Goal: Task Accomplishment & Management: Manage account settings

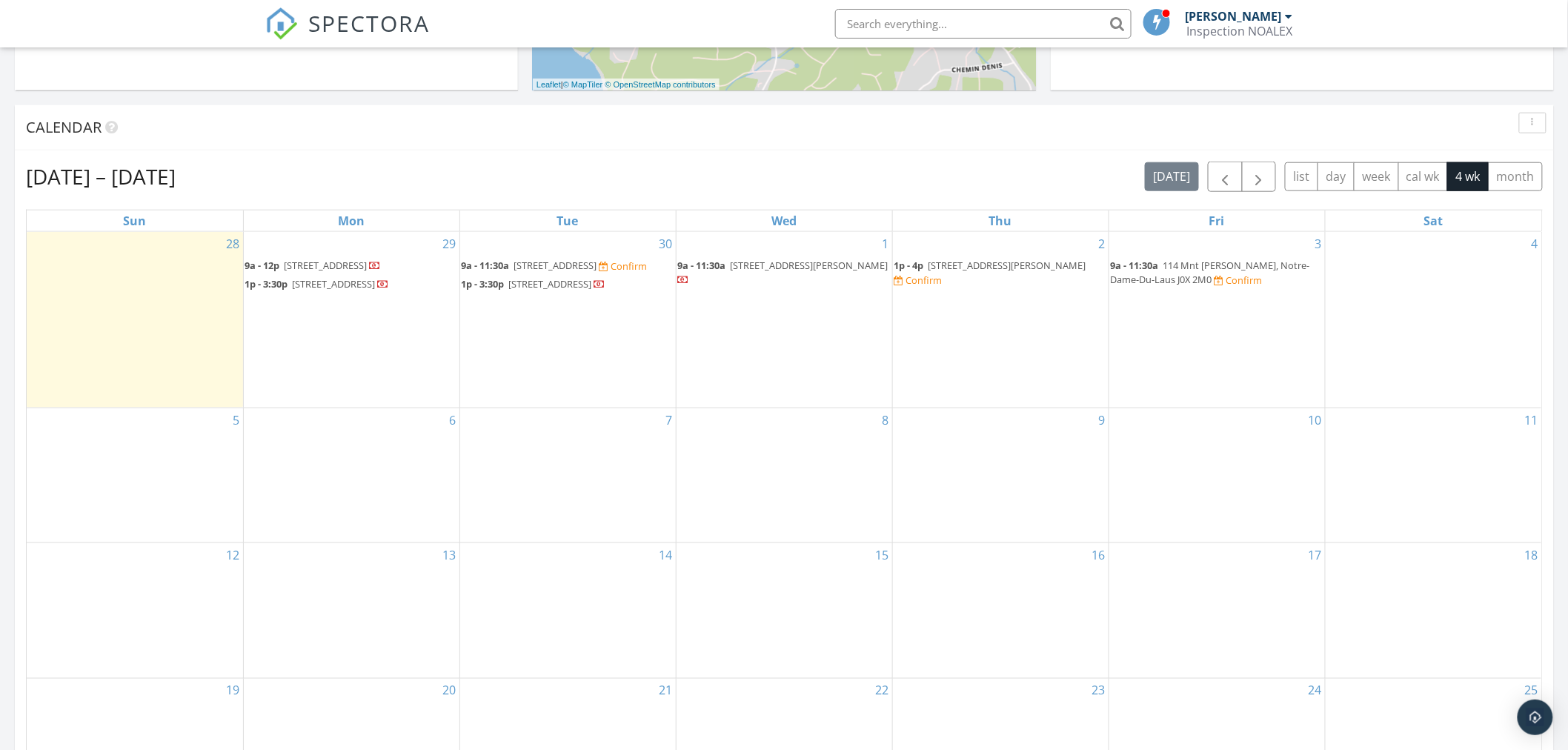
scroll to position [548, 0]
click at [367, 265] on span "1109 Rue Notre Dame, Gatineau J8P 1P5" at bounding box center [326, 263] width 83 height 13
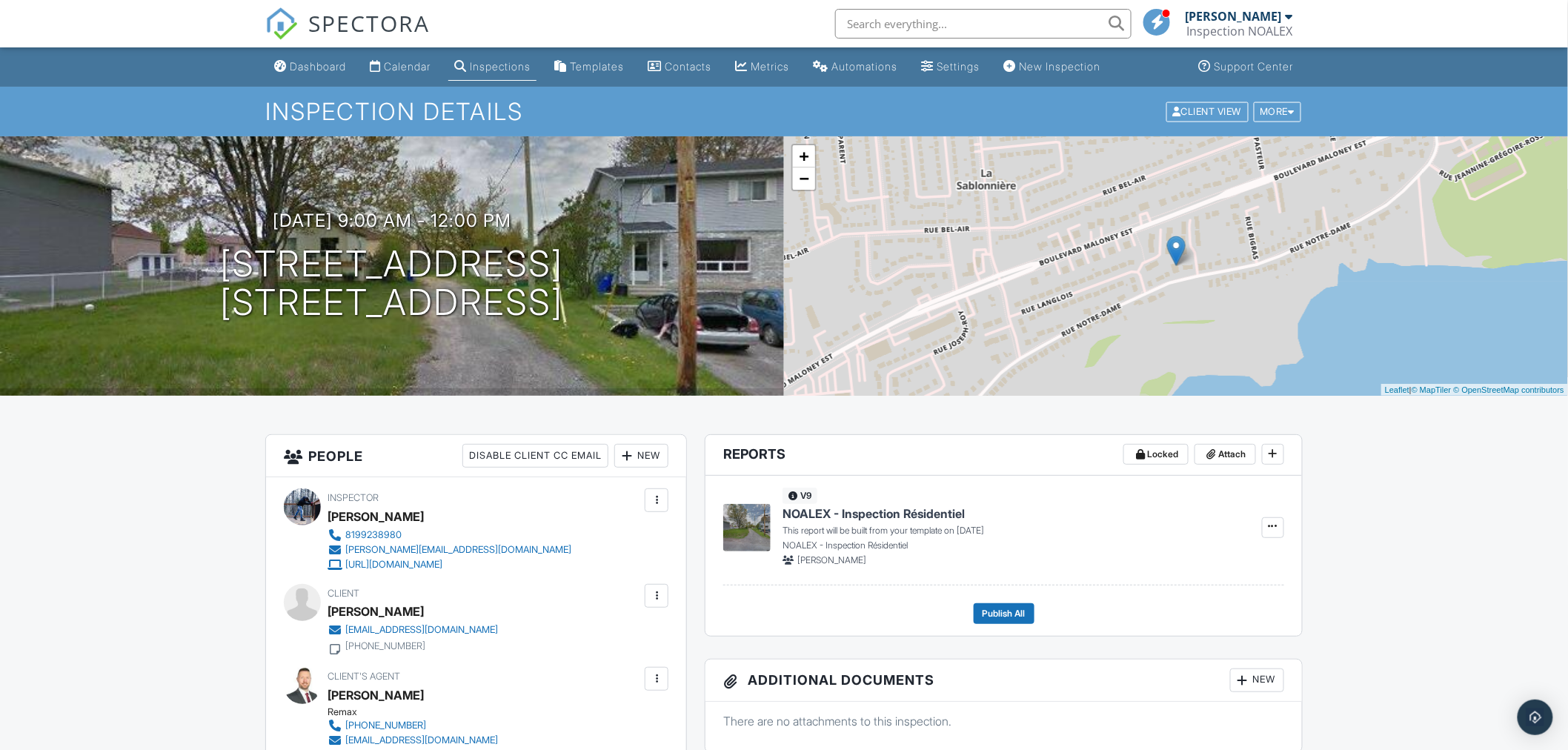
click at [655, 602] on div at bounding box center [656, 595] width 23 height 23
click at [611, 640] on li "Edit" at bounding box center [577, 641] width 166 height 37
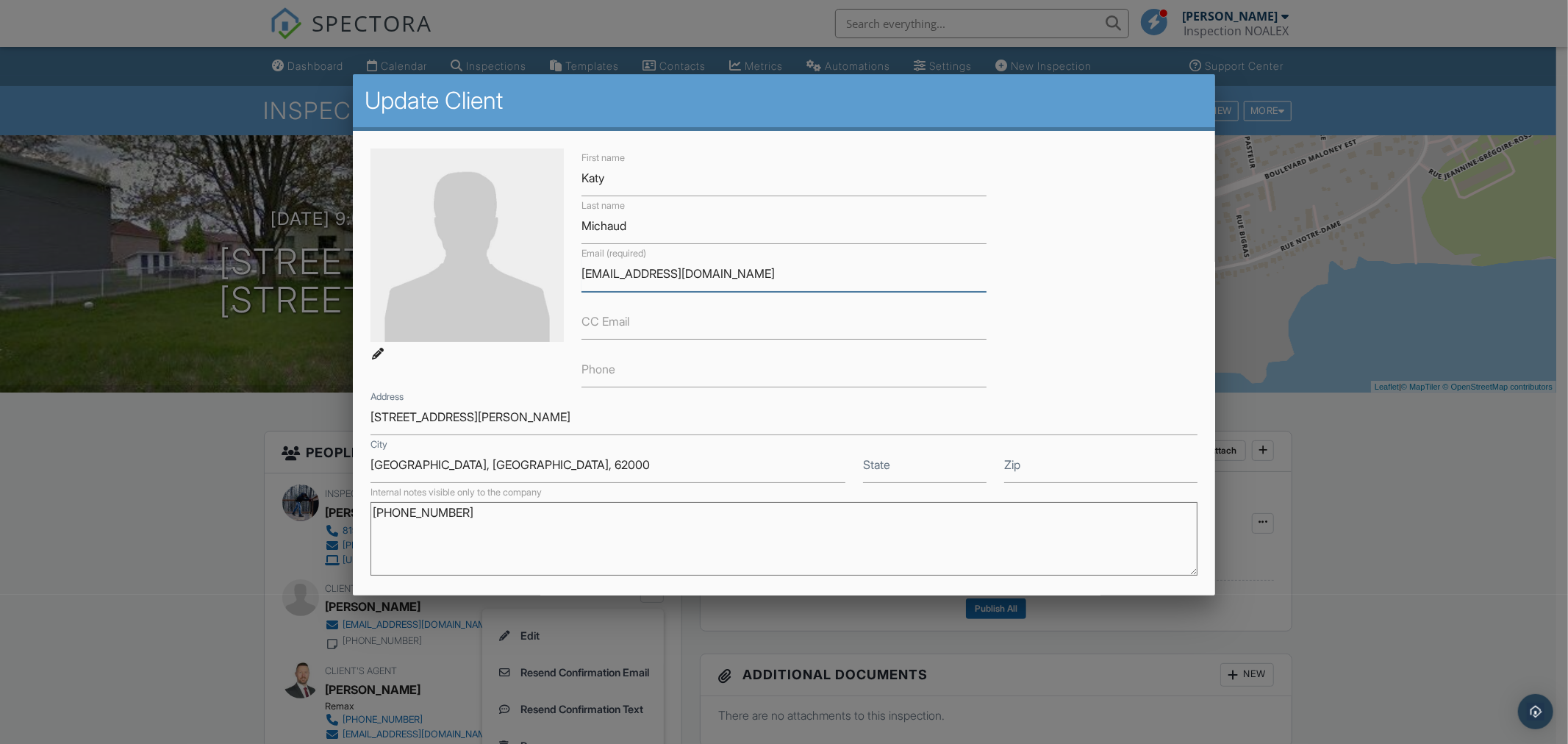
click at [729, 266] on input "[EMAIL_ADDRESS][DOMAIN_NAME]" at bounding box center [784, 274] width 405 height 36
click at [729, 266] on input "katy-michaud@hotmail.com" at bounding box center [784, 274] width 405 height 36
click at [504, 520] on textarea "+33 7 69 53 67 97" at bounding box center [784, 539] width 827 height 74
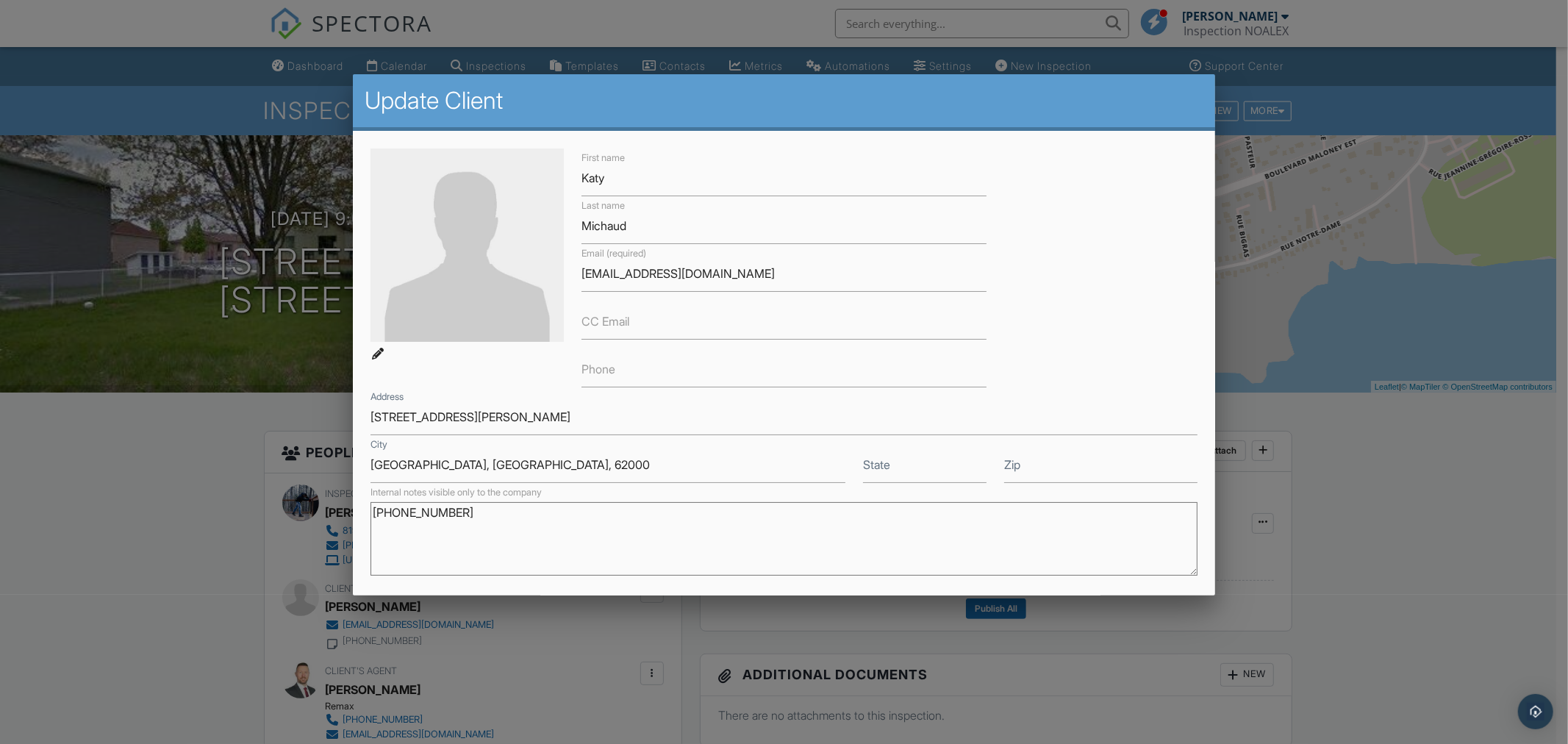
click at [504, 520] on textarea "+33 7 69 53 67 97" at bounding box center [784, 539] width 827 height 74
click at [184, 522] on div at bounding box center [784, 391] width 1568 height 930
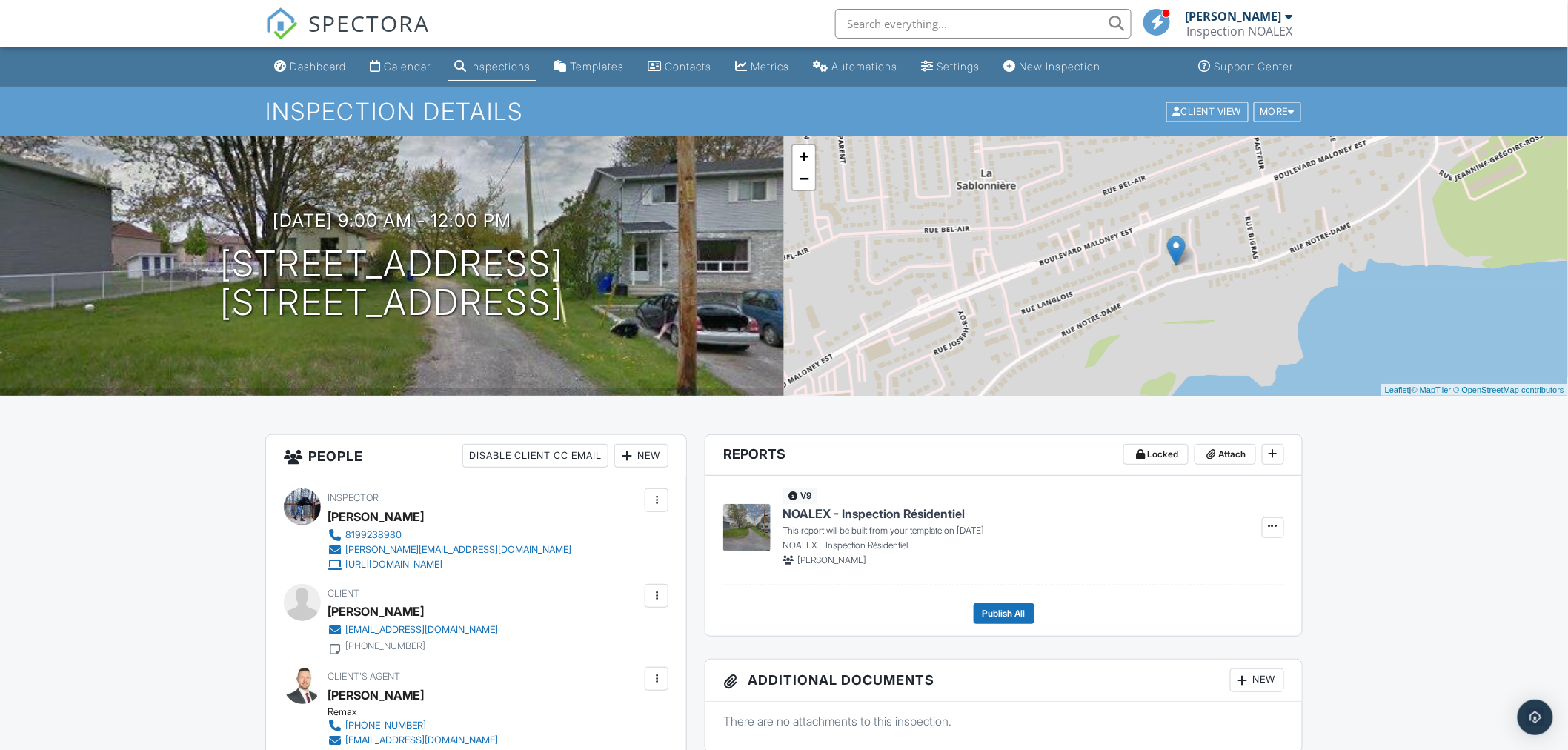
scroll to position [439, 0]
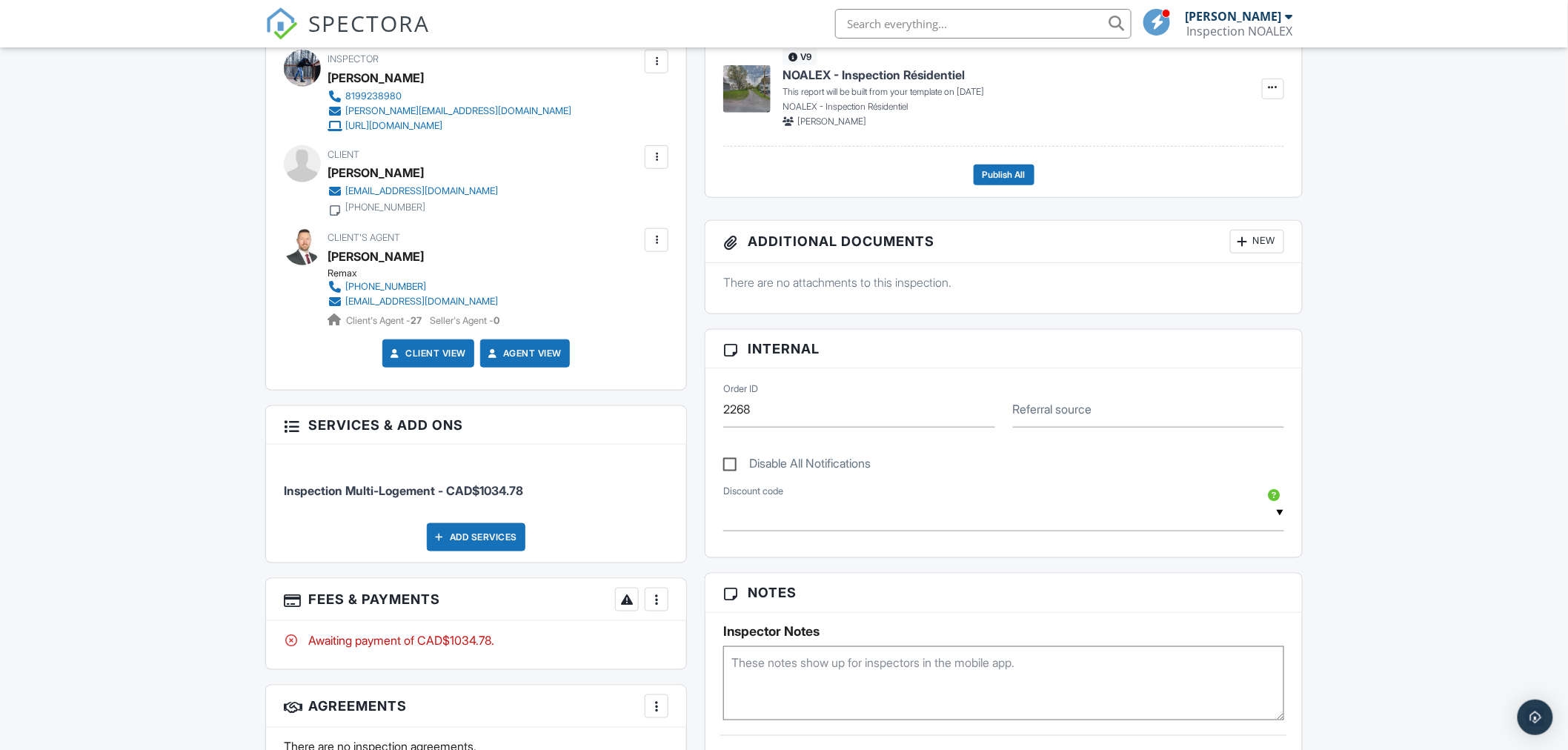
click at [655, 612] on h3 "Fees & Payments More Edit Fees & Payments Add Services View Invoice Paid In Full" at bounding box center [477, 600] width 420 height 42
click at [656, 605] on div at bounding box center [656, 599] width 15 height 15
click at [722, 580] on li "View Invoice" at bounding box center [731, 573] width 155 height 37
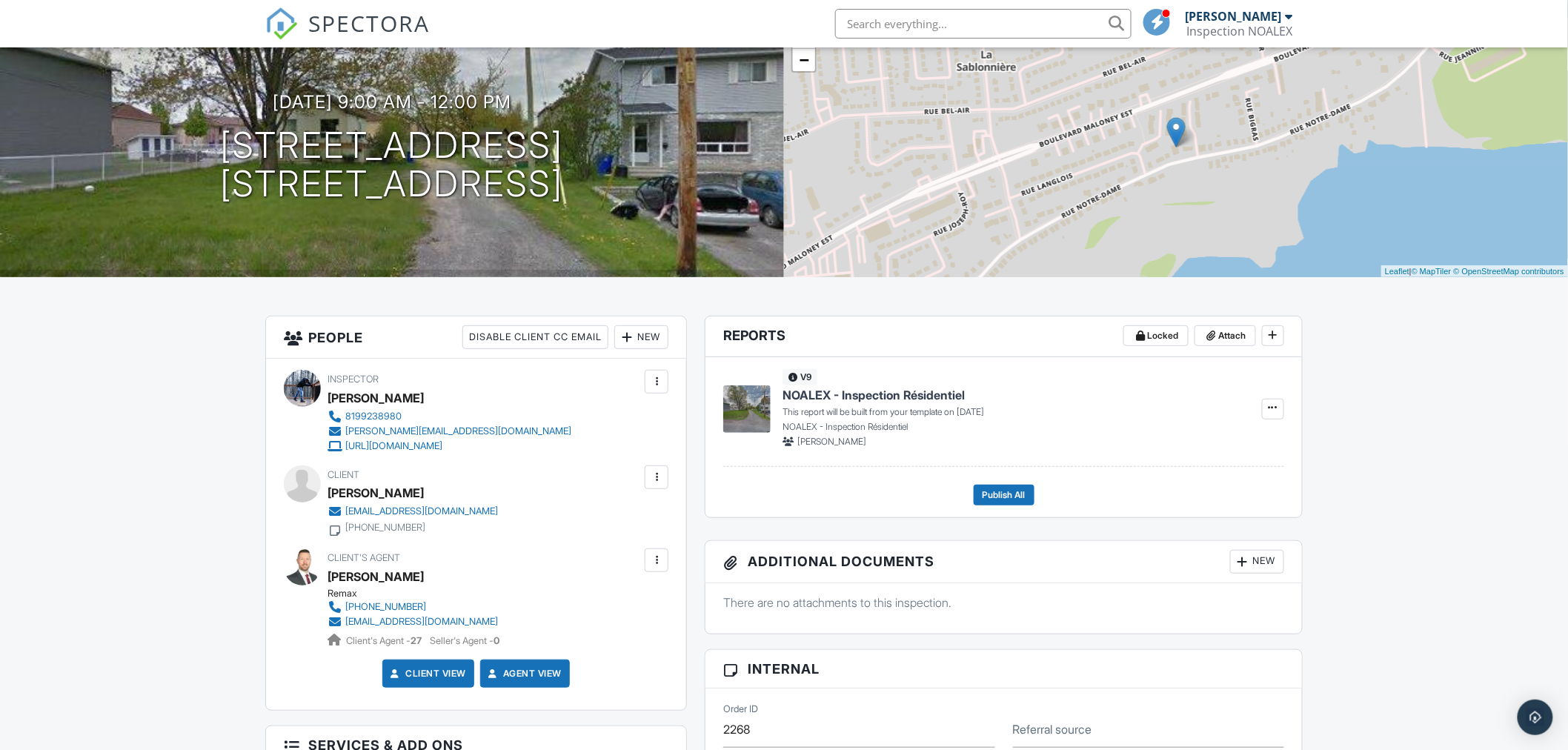
scroll to position [0, 0]
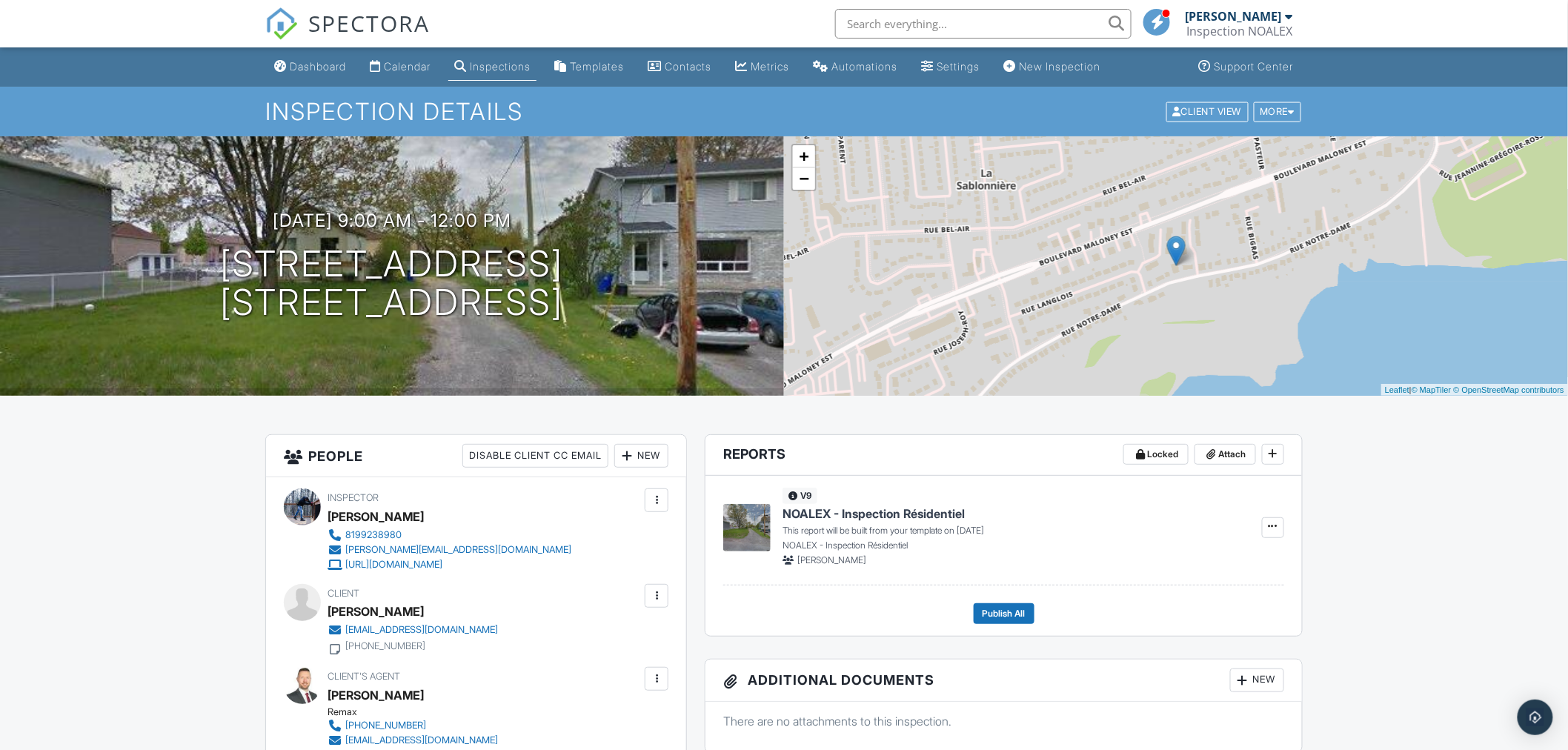
click at [405, 65] on div "Calendar" at bounding box center [407, 66] width 47 height 12
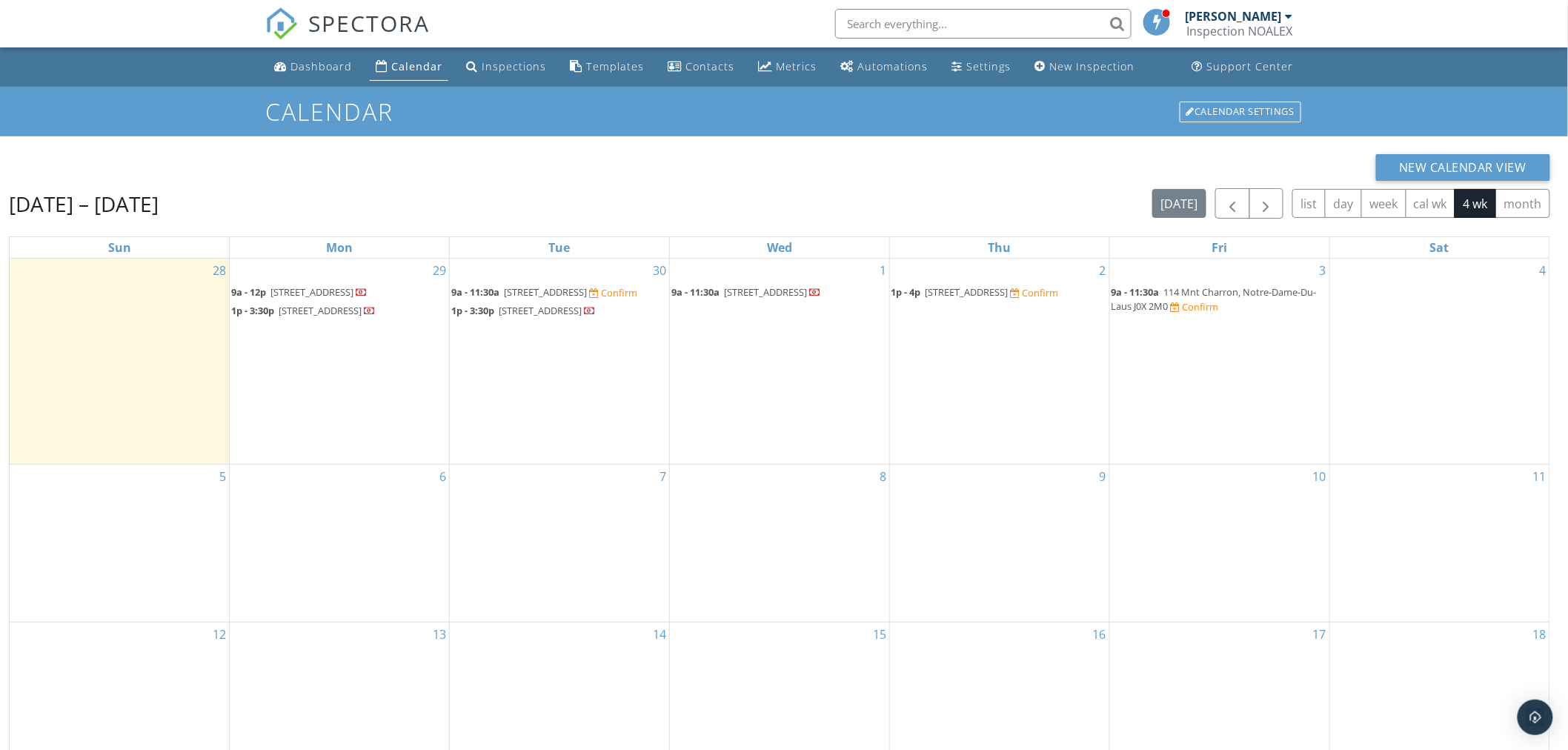
click at [311, 317] on span "[STREET_ADDRESS]" at bounding box center [320, 310] width 83 height 13
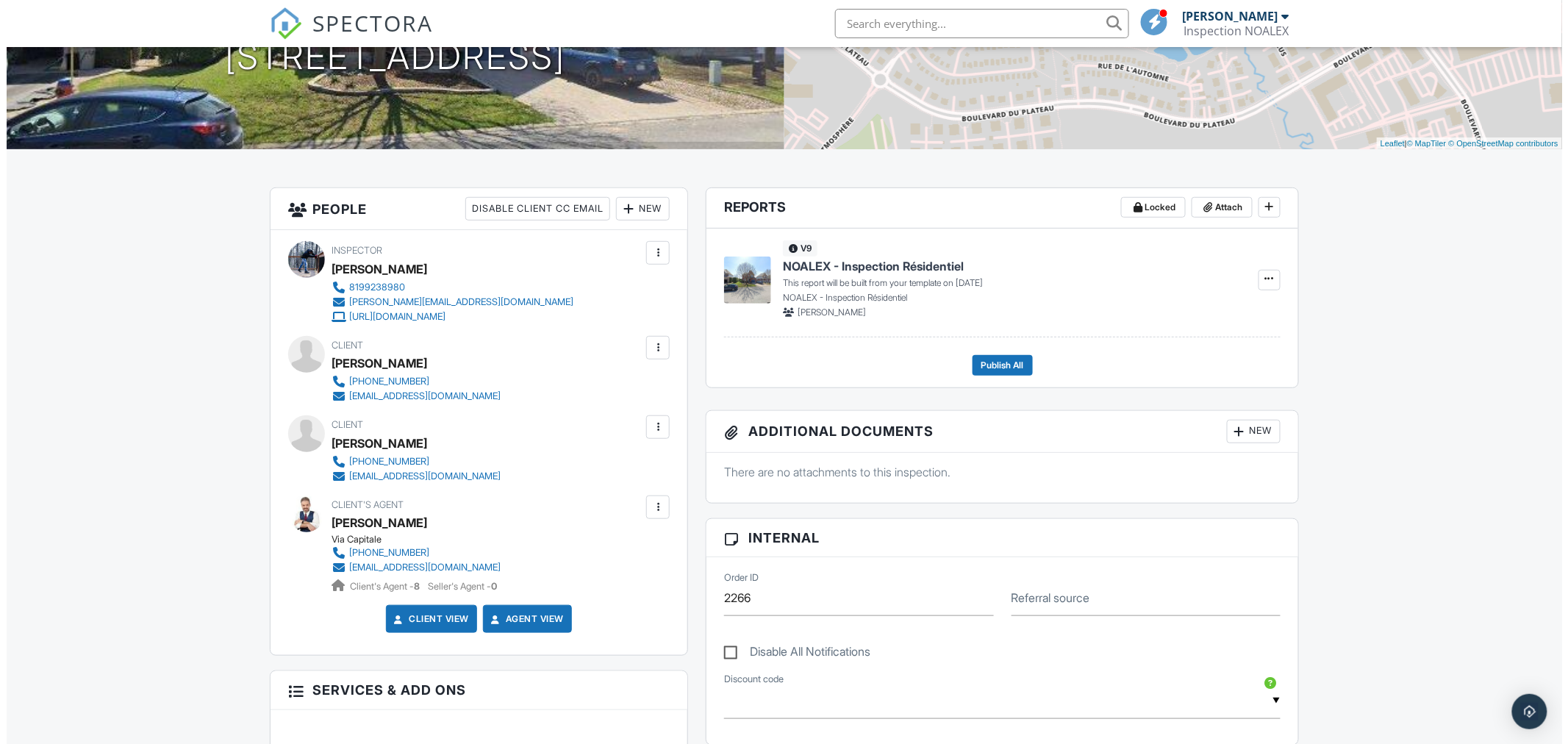
scroll to position [243, 0]
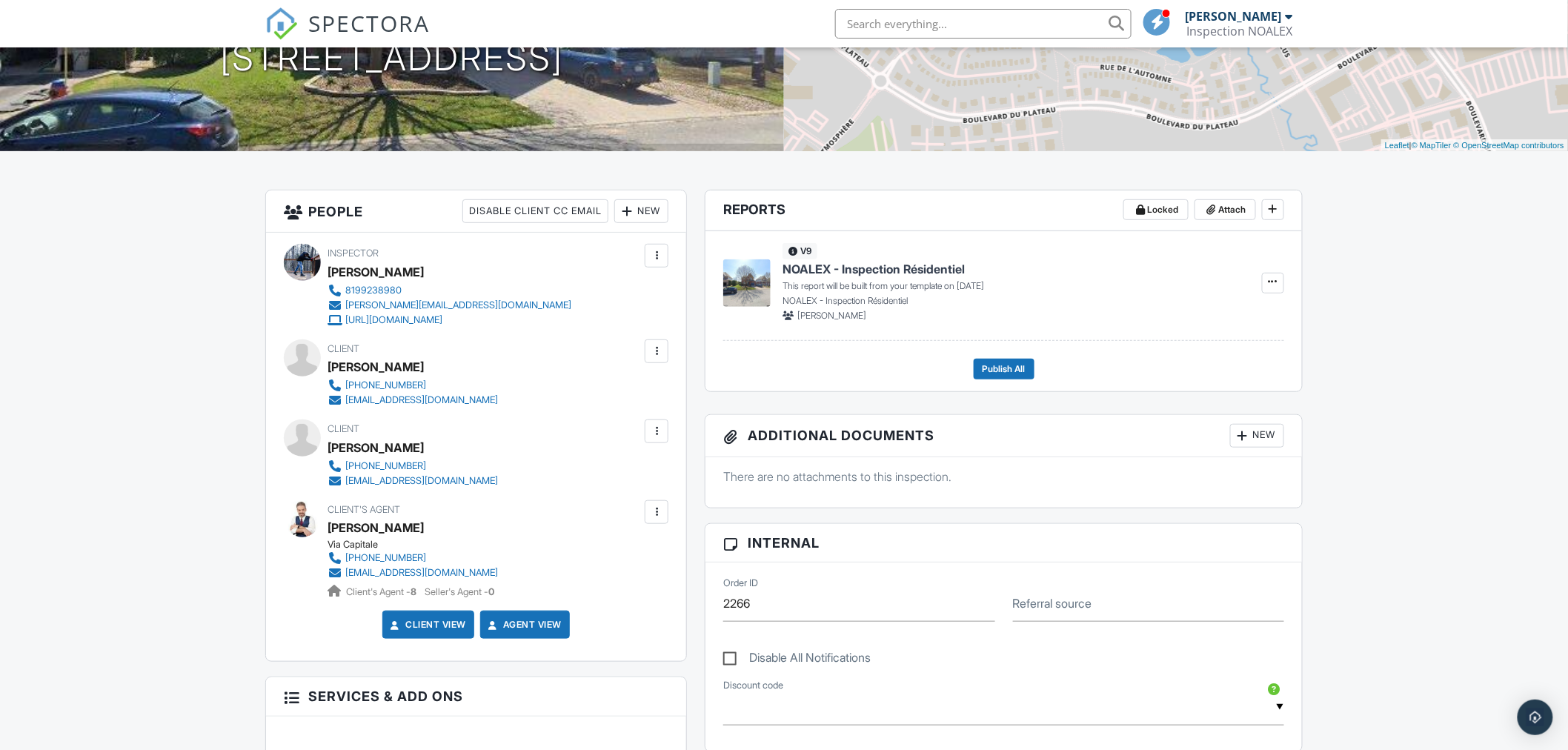
click at [659, 353] on div at bounding box center [656, 351] width 15 height 15
click at [624, 393] on li "Edit" at bounding box center [577, 396] width 166 height 37
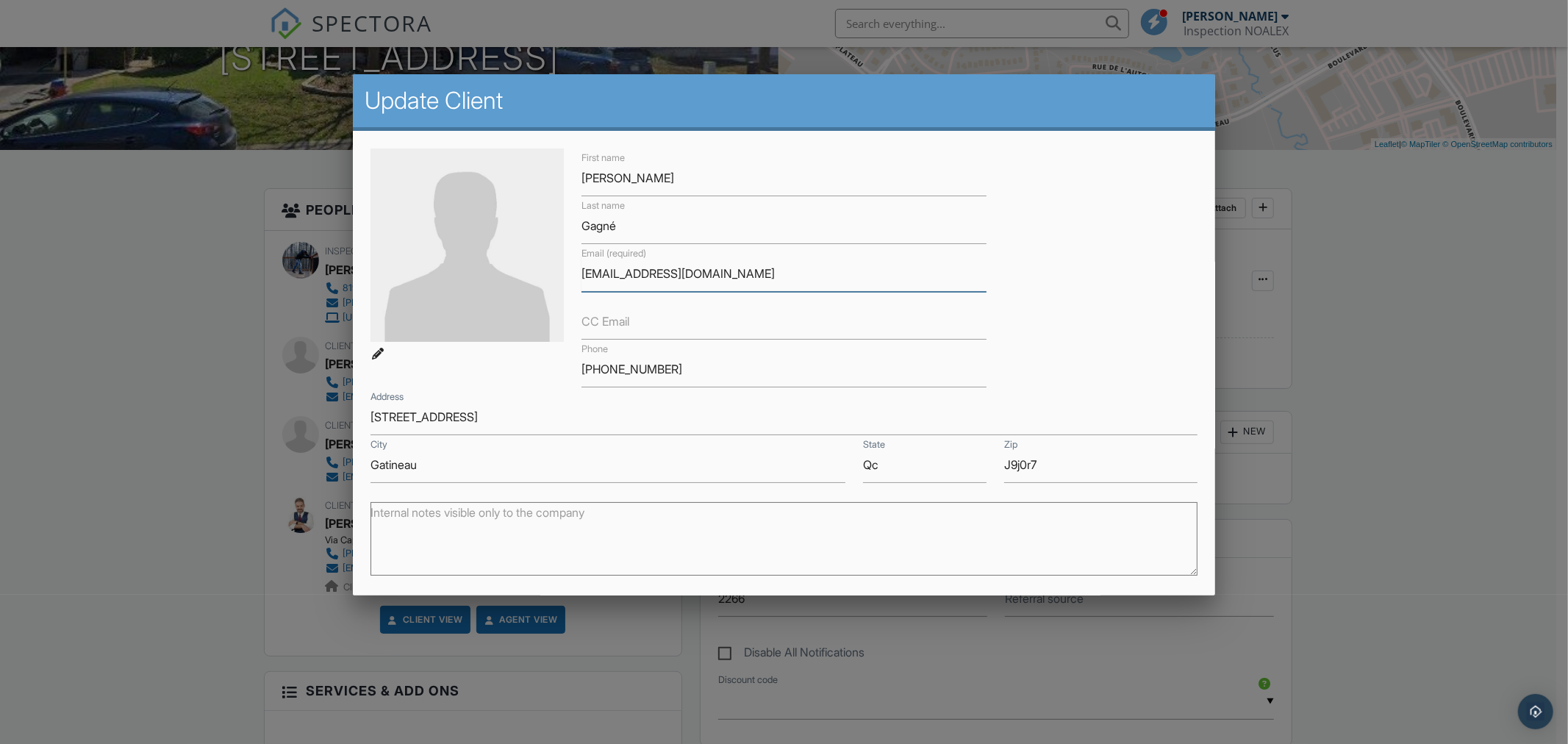
click at [658, 277] on input "[EMAIL_ADDRESS][DOMAIN_NAME]" at bounding box center [784, 274] width 405 height 36
click at [658, 277] on input "orion89@hotmail.com" at bounding box center [784, 274] width 405 height 36
click at [739, 267] on input "orion89@hotmail.com" at bounding box center [784, 274] width 405 height 36
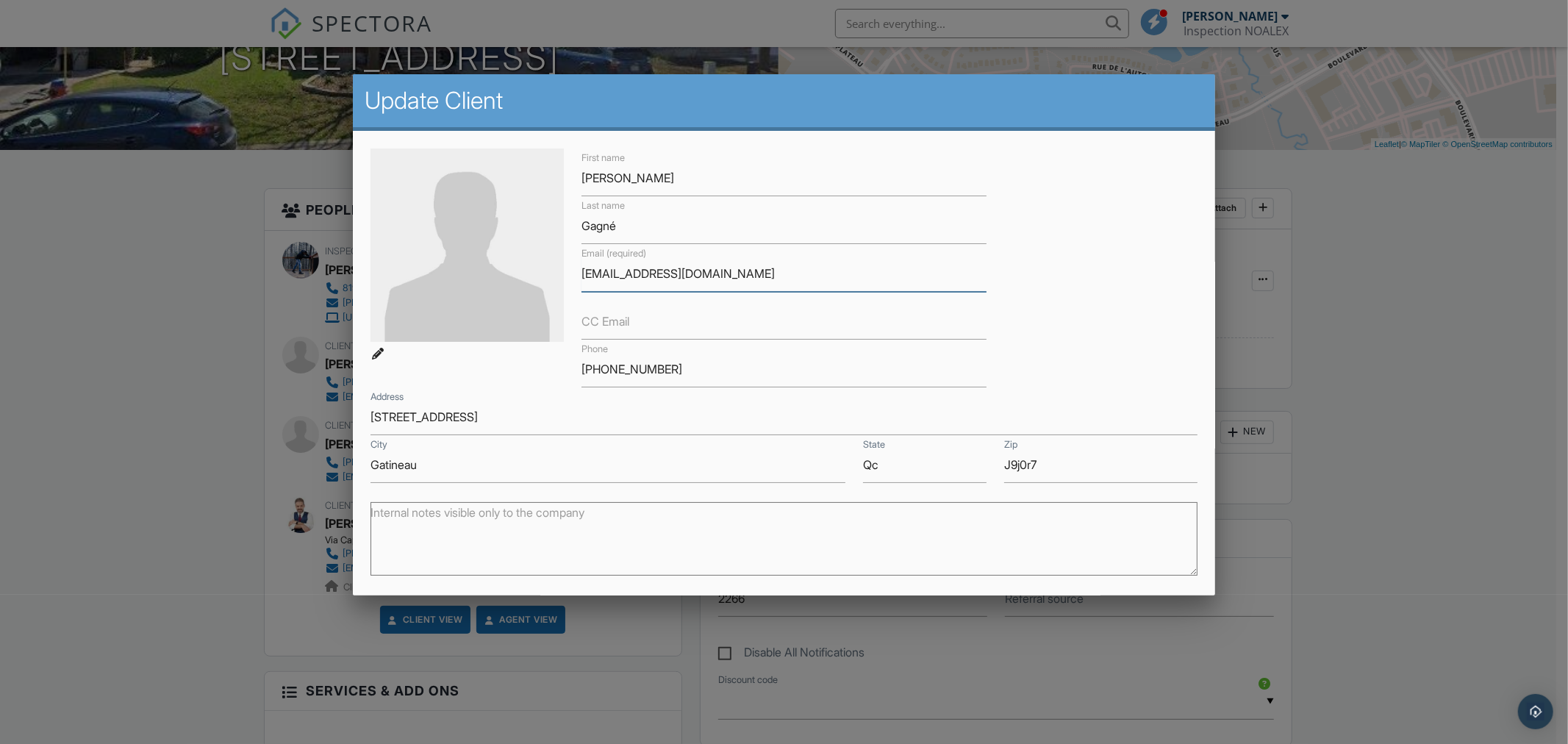
click at [739, 267] on input "orion89@hotmail.com" at bounding box center [784, 274] width 405 height 36
paste input "michel.gagne@uottawa.ca"
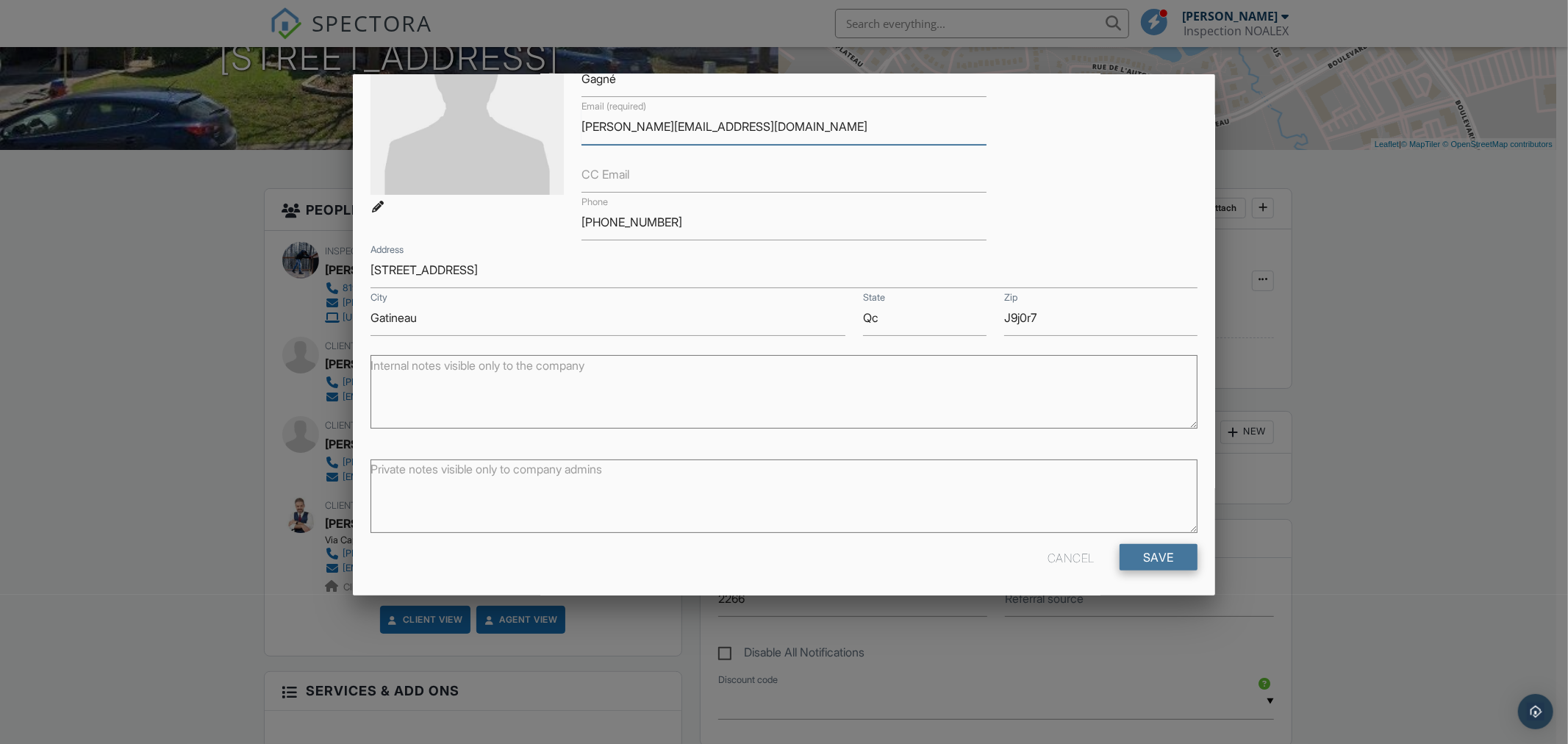
scroll to position [150, 0]
type input "michel.gagne@uottawa.ca"
click at [1156, 553] on input "Save" at bounding box center [1159, 553] width 78 height 26
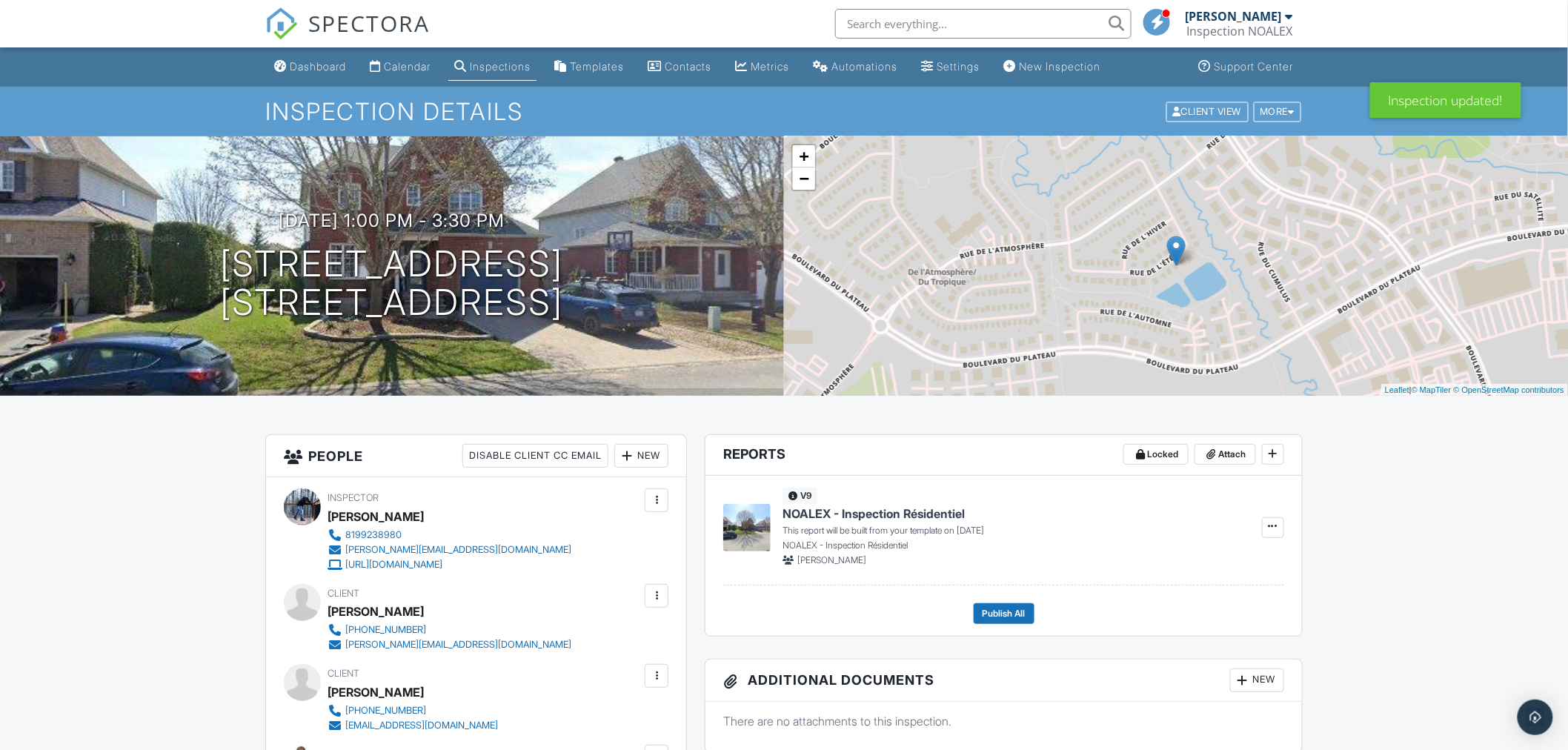
click at [653, 670] on div at bounding box center [656, 676] width 15 height 15
click at [595, 712] on li "Edit" at bounding box center [577, 720] width 166 height 37
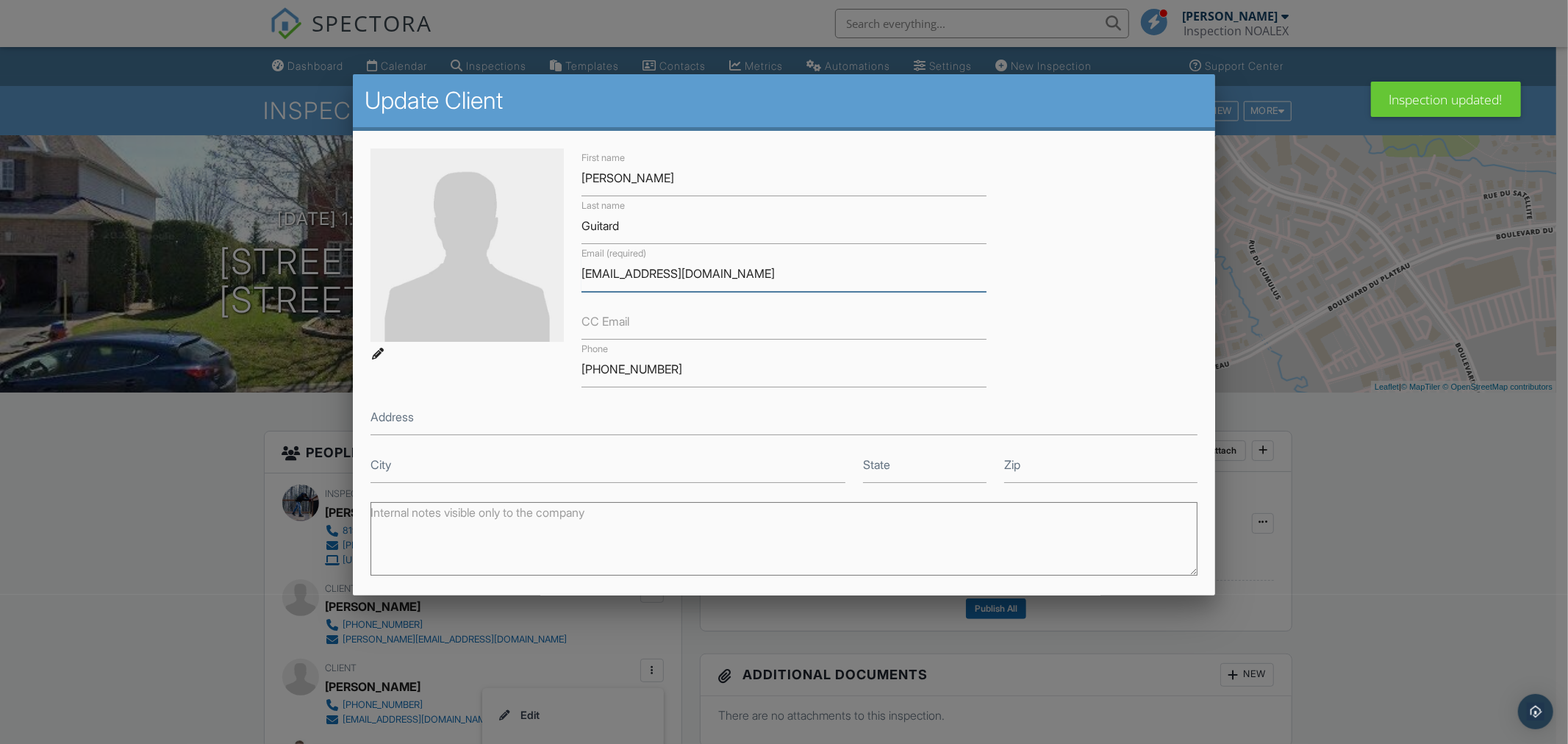
click at [694, 276] on input "[EMAIL_ADDRESS][DOMAIN_NAME]" at bounding box center [784, 274] width 405 height 36
paste input ".guitard@videotron.ca"
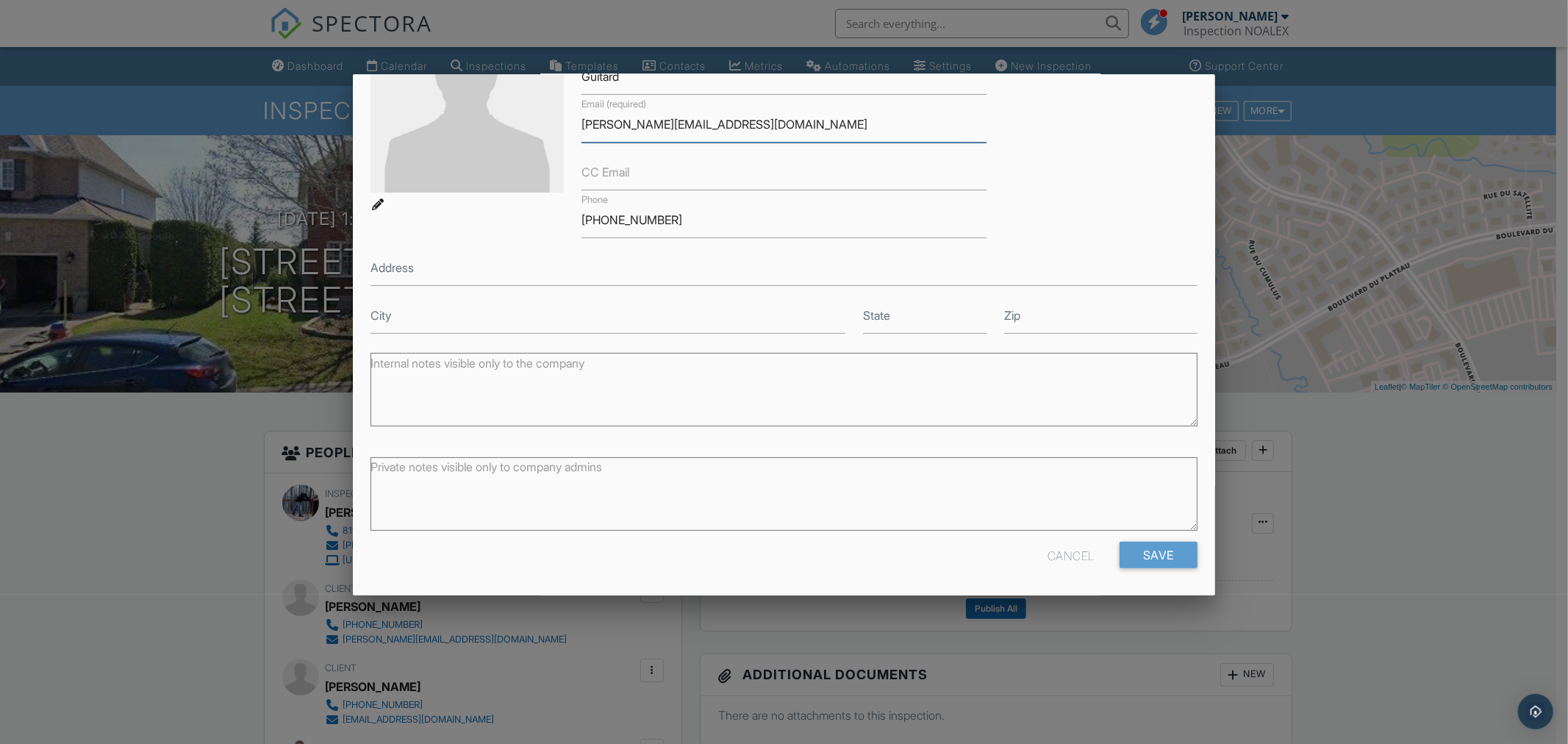
scroll to position [150, 0]
type input "[PERSON_NAME][EMAIL_ADDRESS][DOMAIN_NAME]"
click at [1131, 554] on input "Save" at bounding box center [1159, 553] width 78 height 26
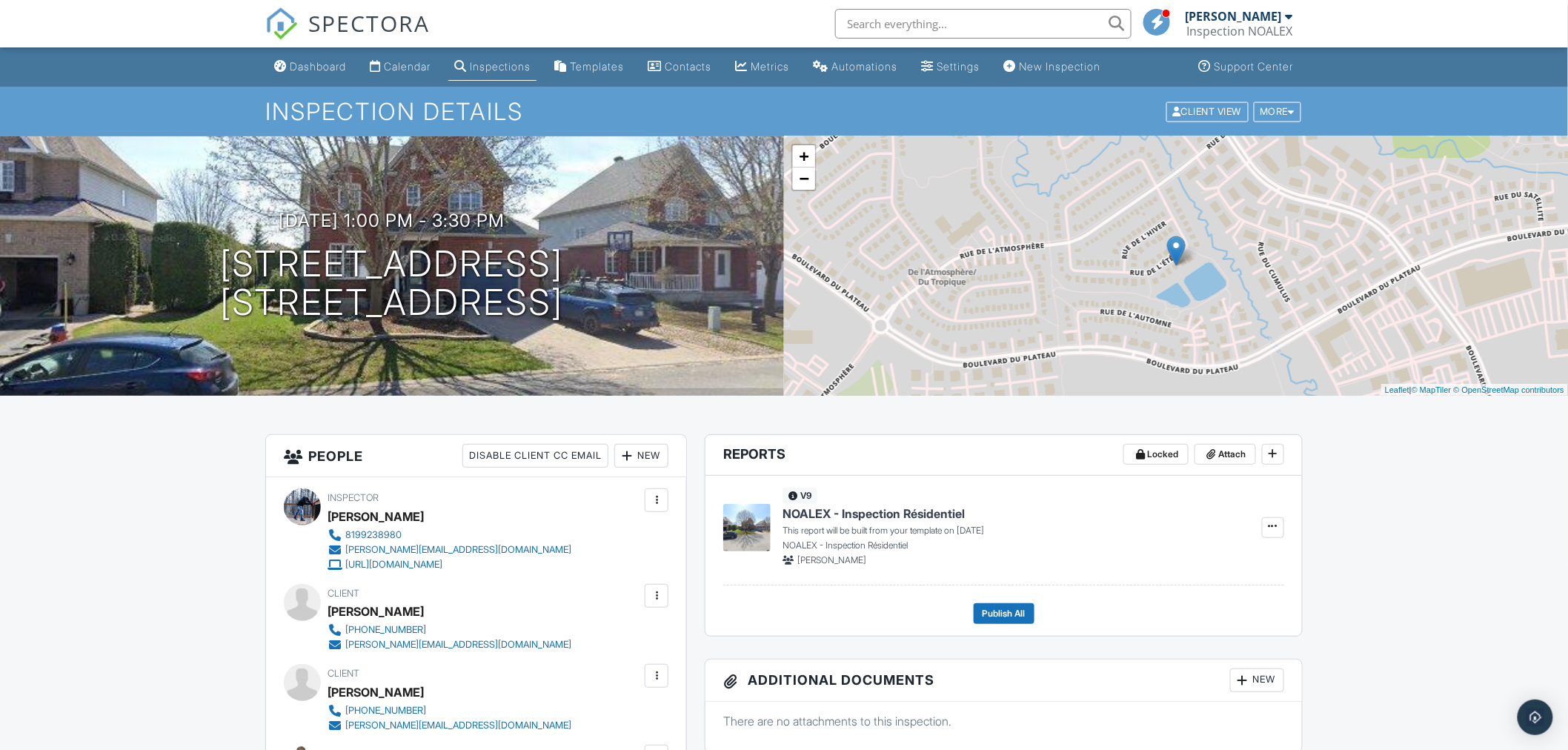
click at [661, 602] on div at bounding box center [656, 595] width 15 height 15
click at [593, 636] on li "Edit" at bounding box center [577, 641] width 166 height 37
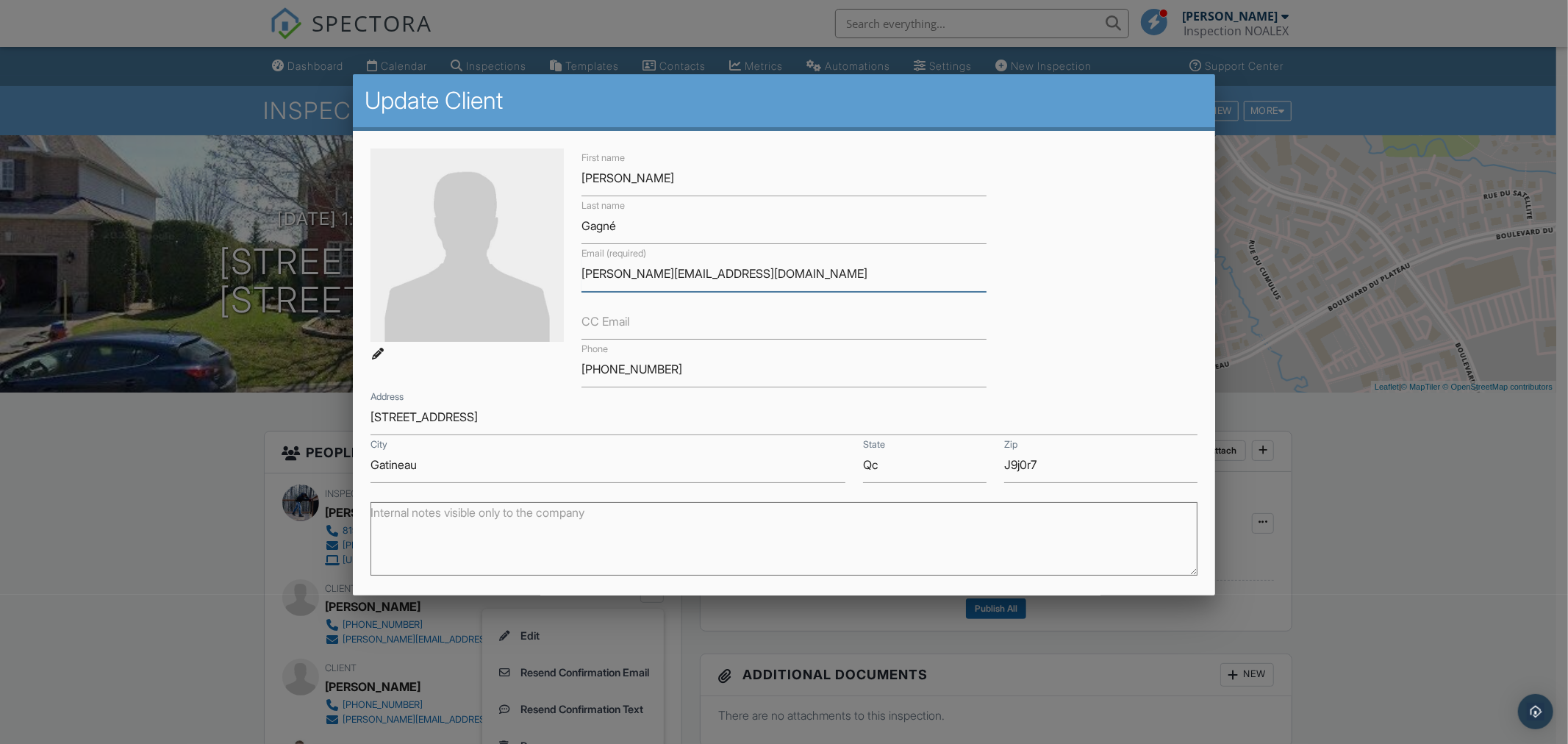
click at [682, 277] on input "[PERSON_NAME][EMAIL_ADDRESS][DOMAIN_NAME]" at bounding box center [784, 274] width 405 height 36
click at [682, 276] on input "[PERSON_NAME][EMAIL_ADDRESS][DOMAIN_NAME]" at bounding box center [784, 274] width 405 height 36
click at [665, 377] on input "[PHONE_NUMBER]" at bounding box center [784, 369] width 405 height 36
click at [665, 376] on input "[PHONE_NUMBER]" at bounding box center [784, 369] width 405 height 36
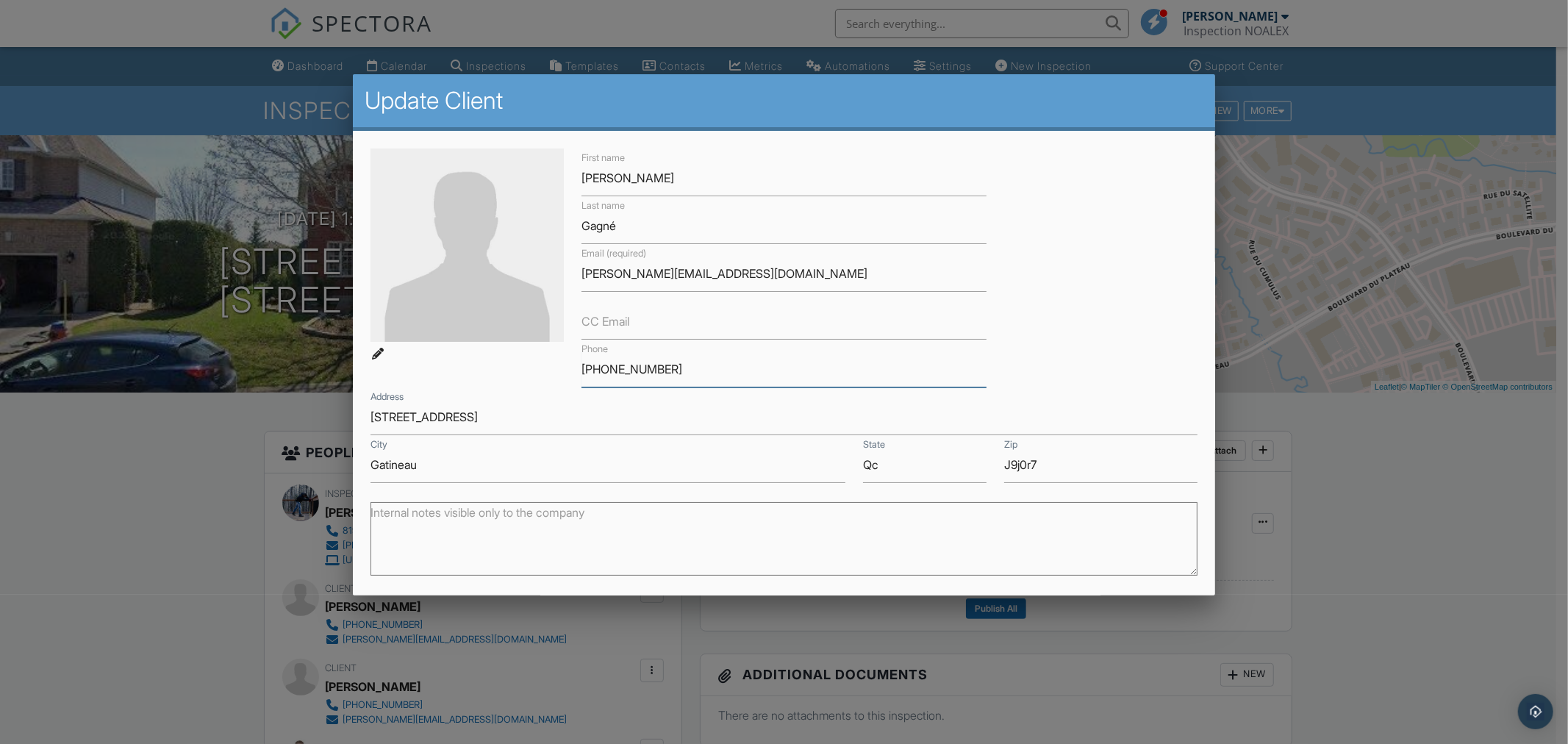
click at [665, 376] on input "[PHONE_NUMBER]" at bounding box center [784, 369] width 405 height 36
click at [665, 376] on input "819-360-7671" at bounding box center [784, 369] width 405 height 36
drag, startPoint x: 178, startPoint y: 580, endPoint x: 199, endPoint y: 579, distance: 21.0
click at [178, 579] on div at bounding box center [784, 391] width 1568 height 930
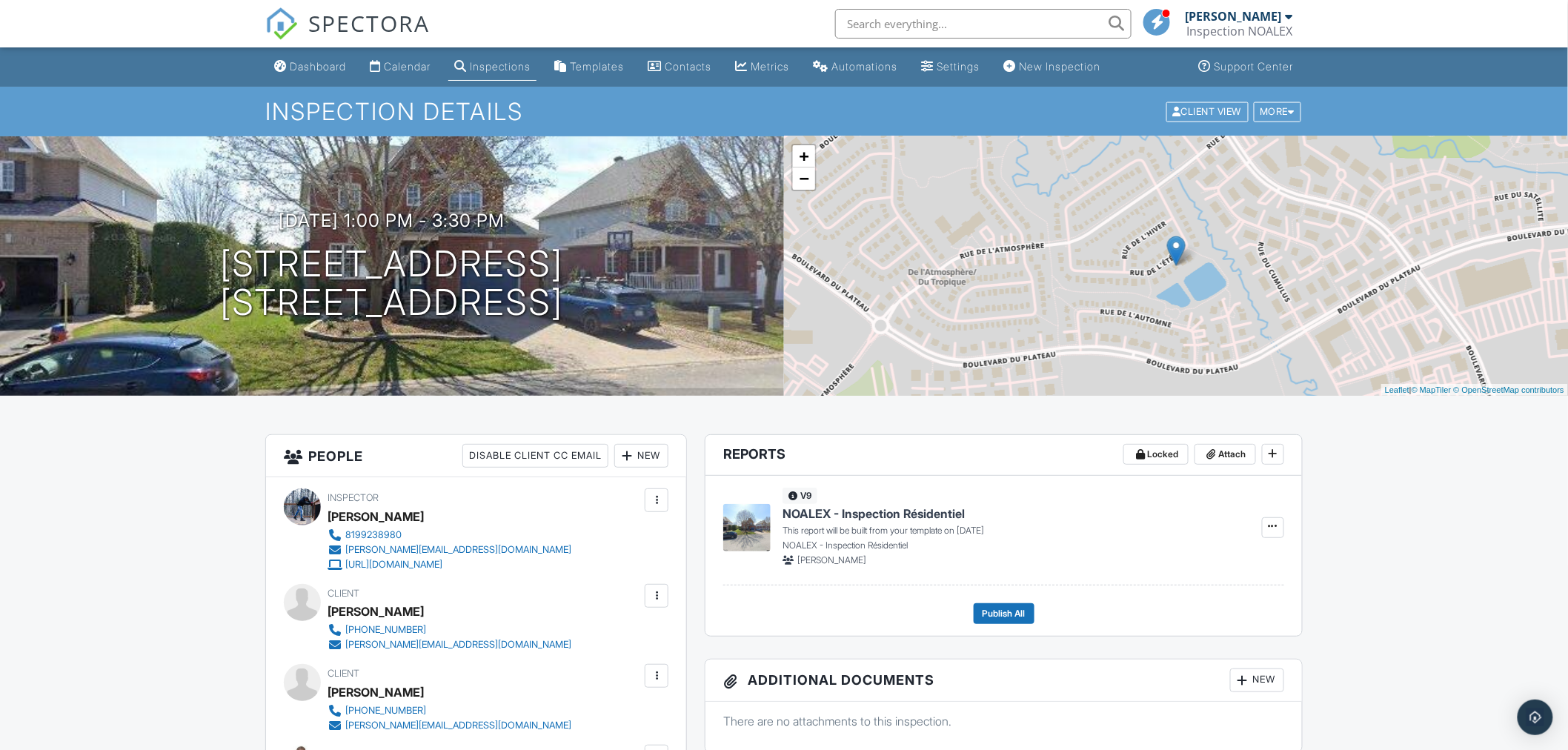
click at [649, 677] on div at bounding box center [656, 676] width 15 height 15
click at [578, 721] on li "Edit" at bounding box center [577, 720] width 166 height 37
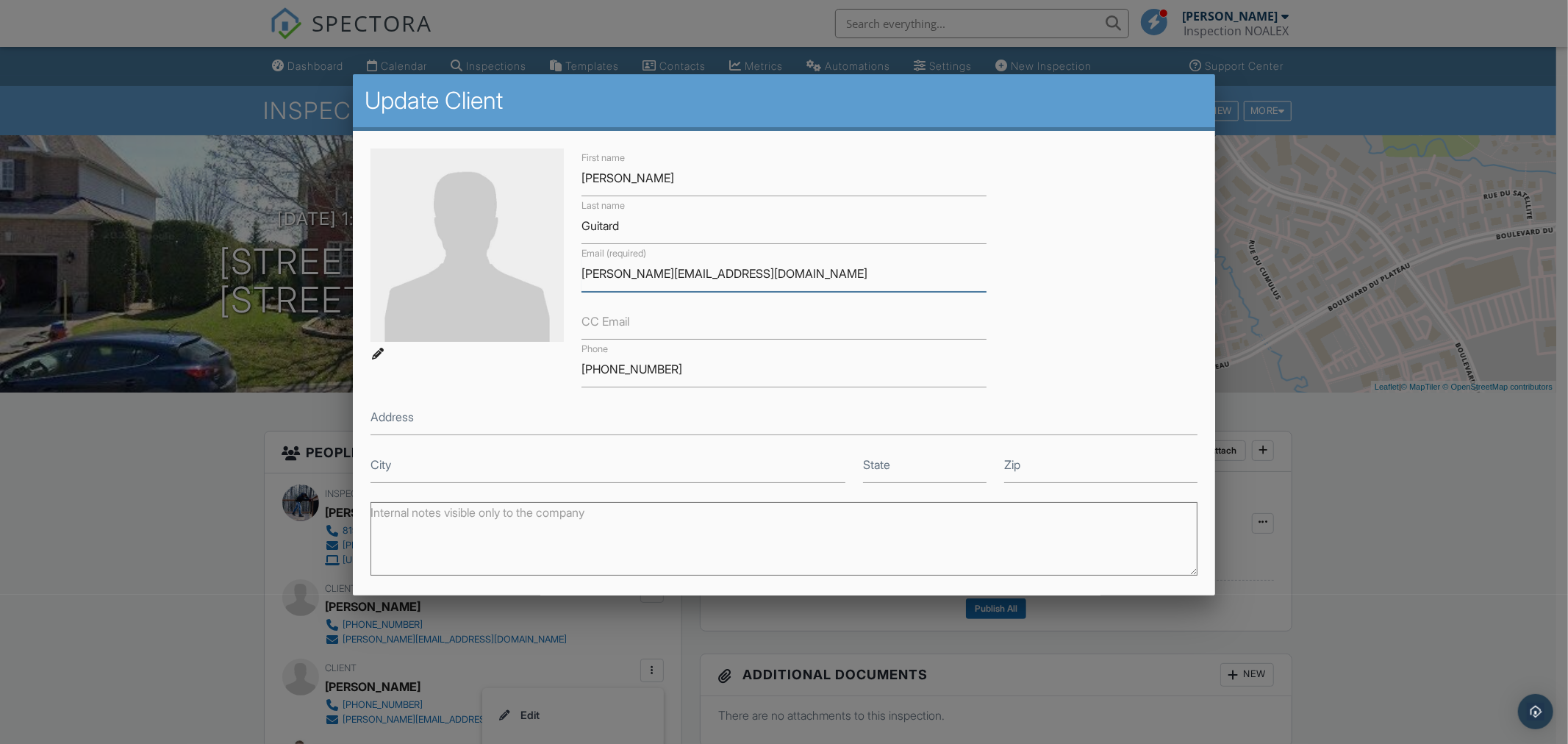
click at [715, 270] on input "tanya.guitard@videotron.ca" at bounding box center [784, 274] width 405 height 36
click at [715, 270] on input "tanya.guitard@videotron.ca" at bounding box center [784, 274] width 405 height 36
click at [691, 369] on input "819-923-0360" at bounding box center [784, 369] width 405 height 36
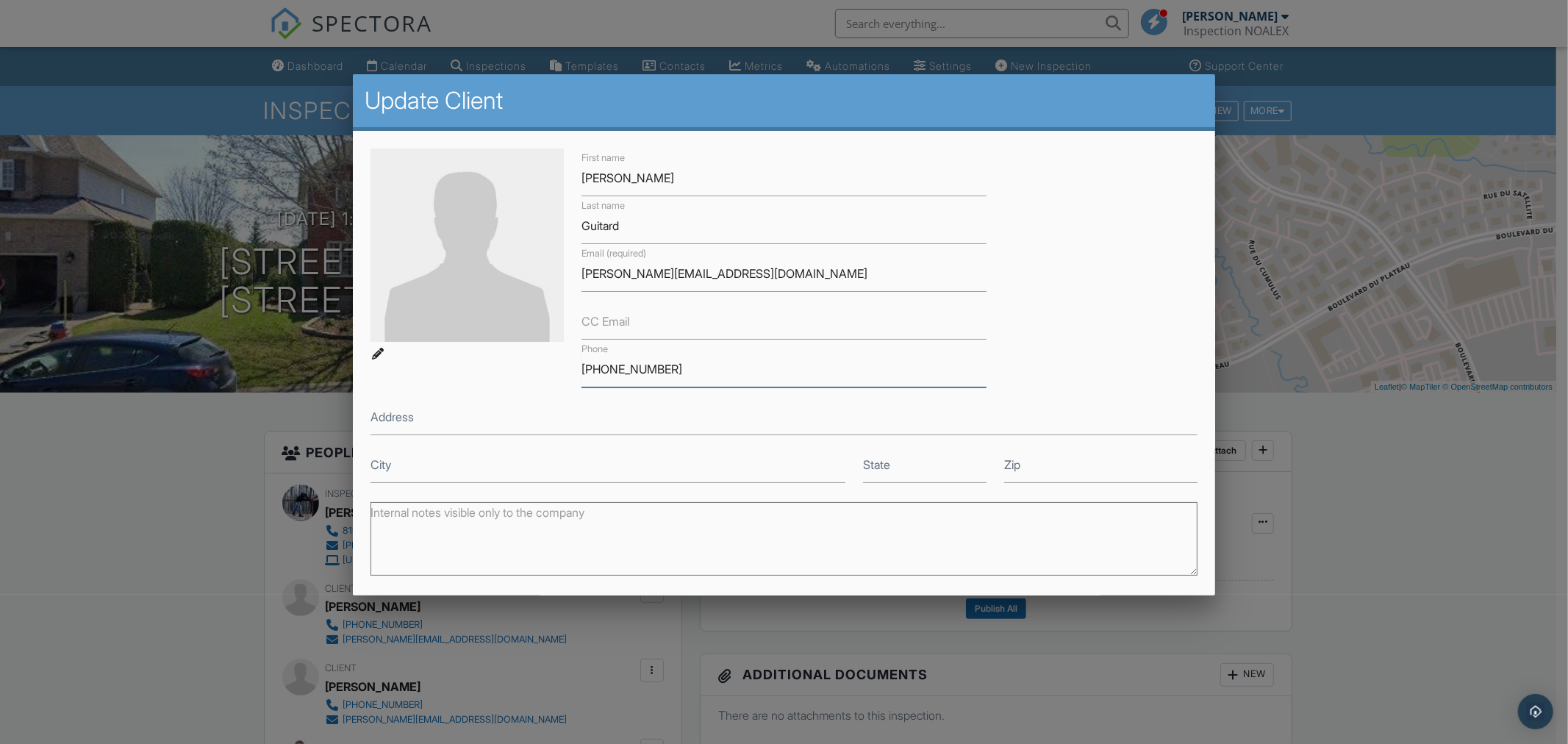
click at [691, 369] on input "819-923-0360" at bounding box center [784, 369] width 405 height 36
click at [202, 501] on div at bounding box center [784, 391] width 1568 height 930
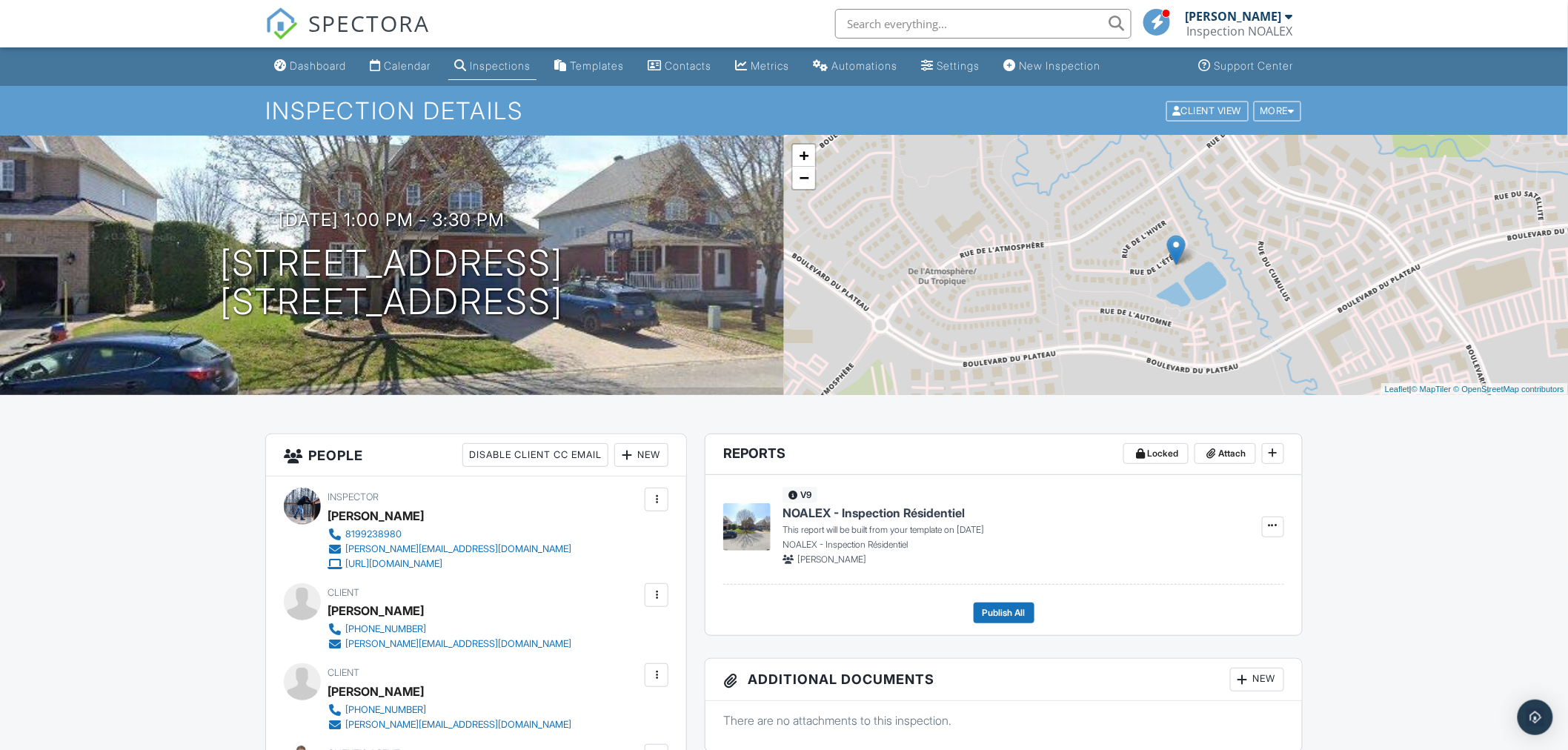
scroll to position [658, 0]
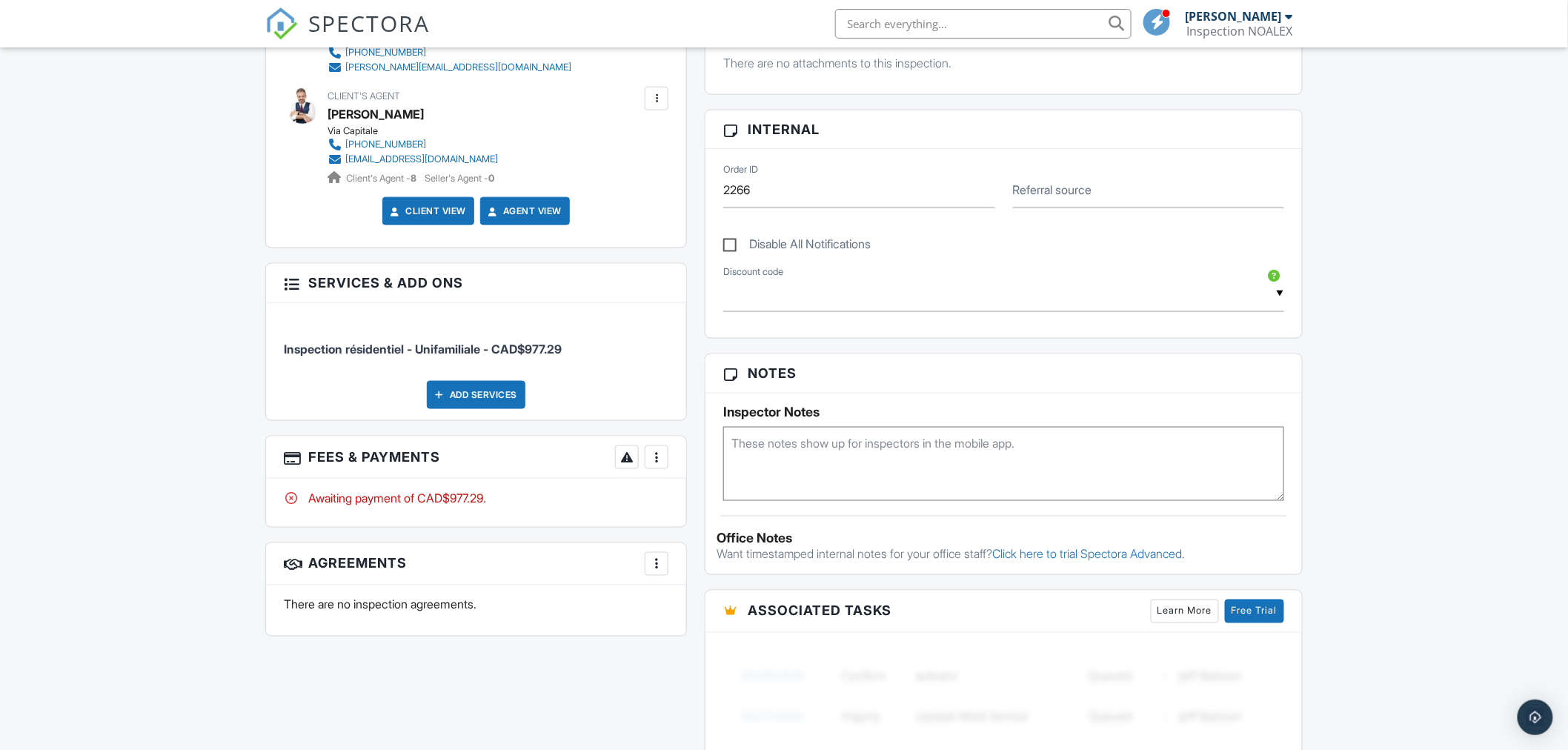
click at [657, 457] on div at bounding box center [656, 457] width 15 height 15
click at [687, 507] on li "Edit Fees & Payments" at bounding box center [731, 502] width 155 height 37
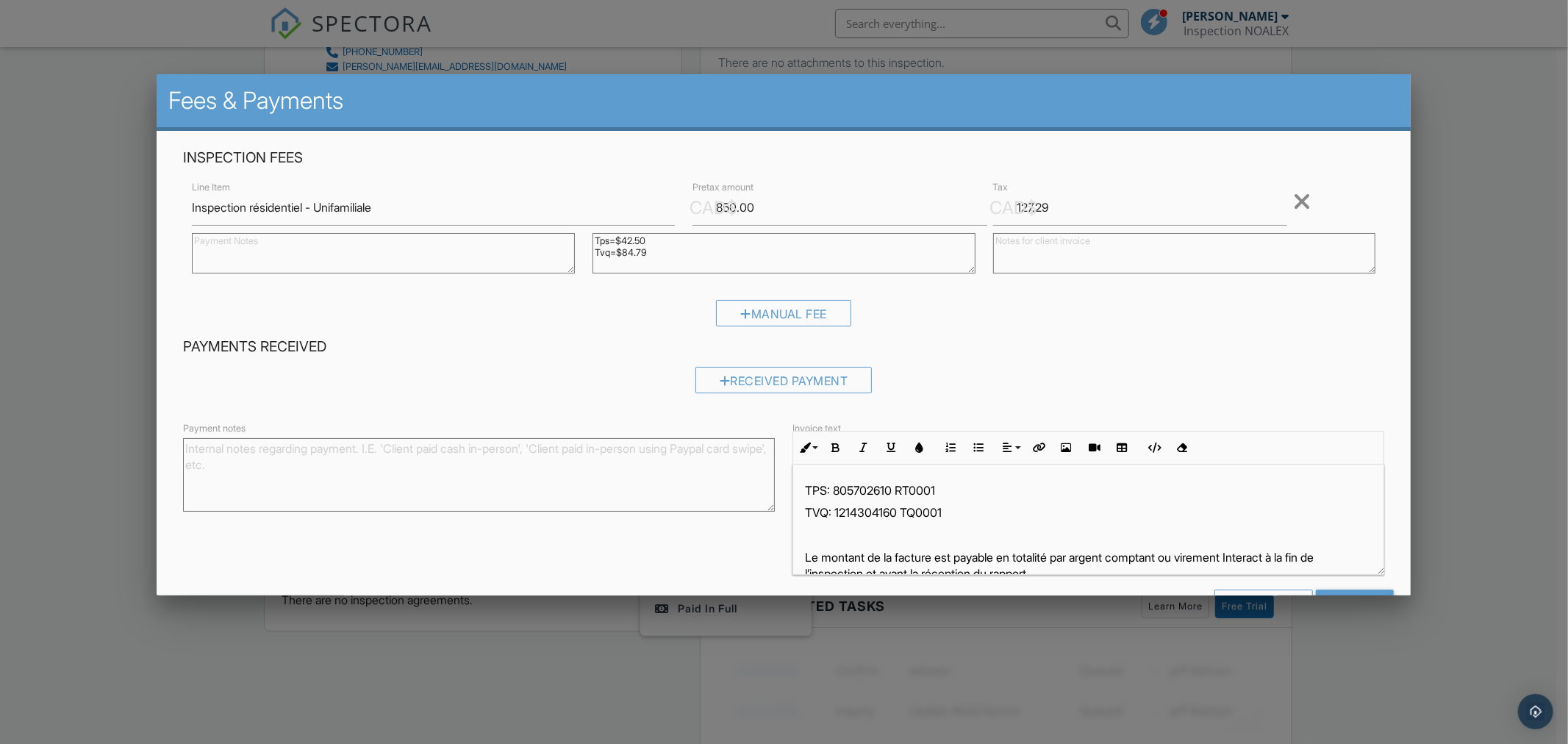
click at [177, 634] on div at bounding box center [784, 391] width 1568 height 930
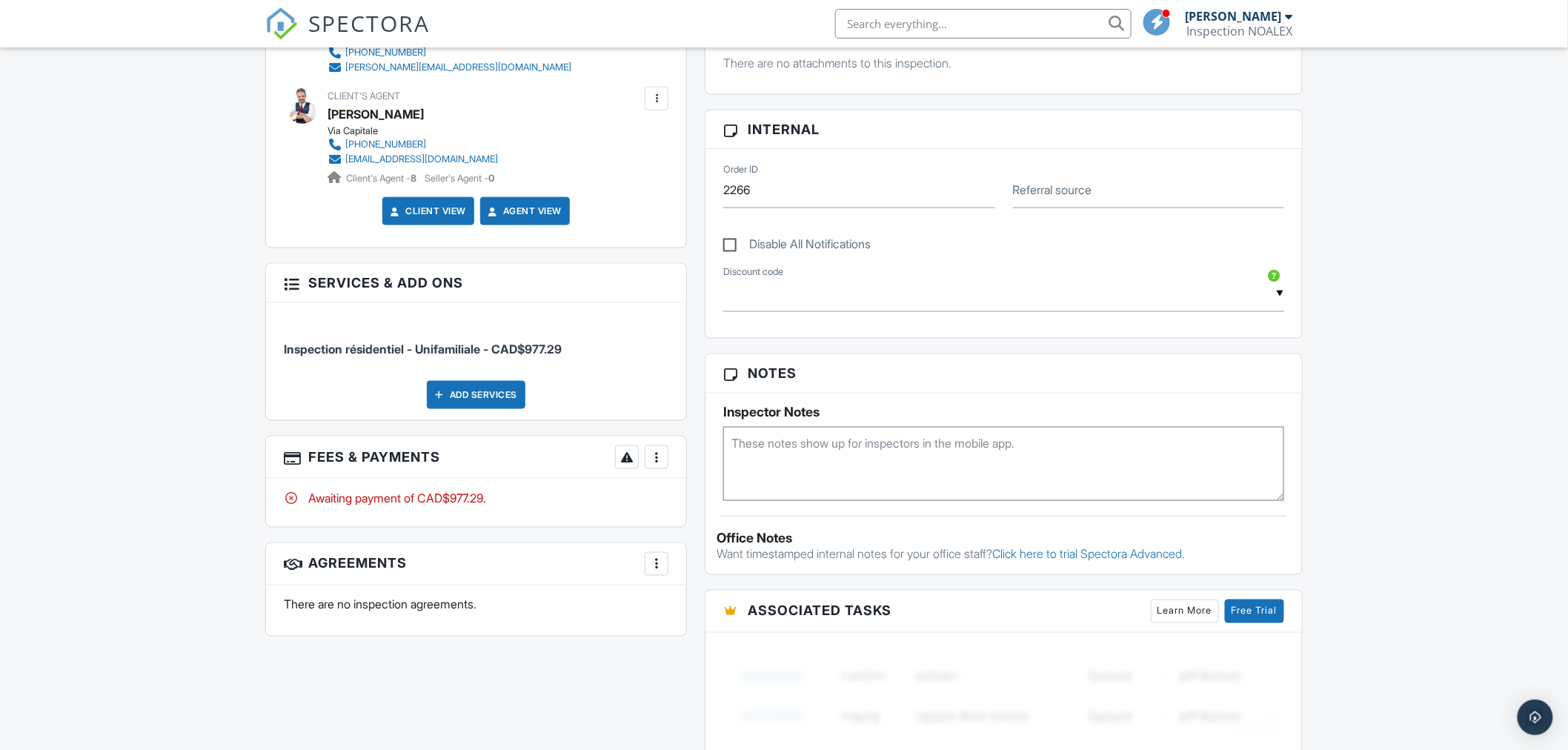
click at [655, 455] on div at bounding box center [656, 457] width 15 height 15
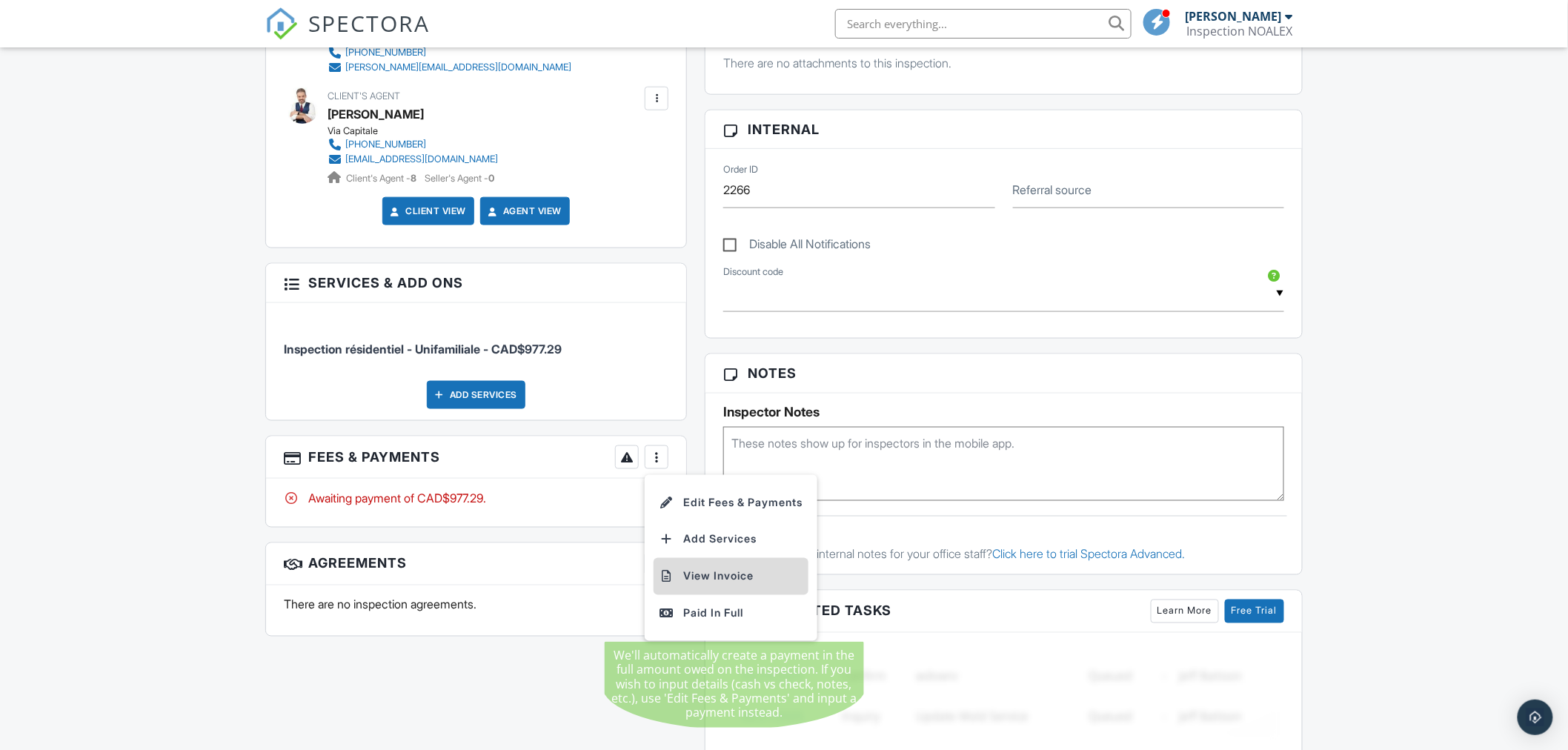
click at [723, 573] on li "View Invoice" at bounding box center [731, 576] width 155 height 37
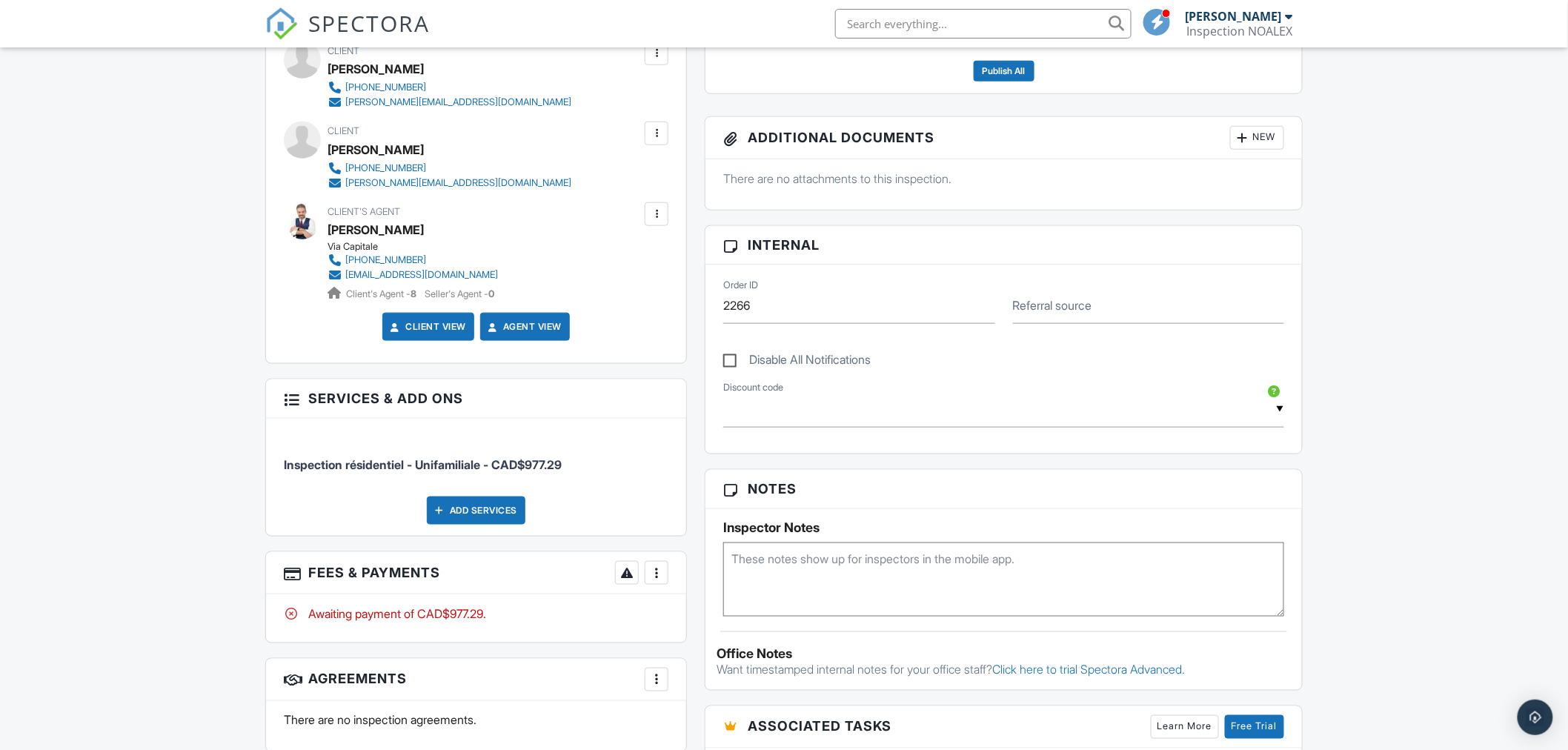
scroll to position [0, 0]
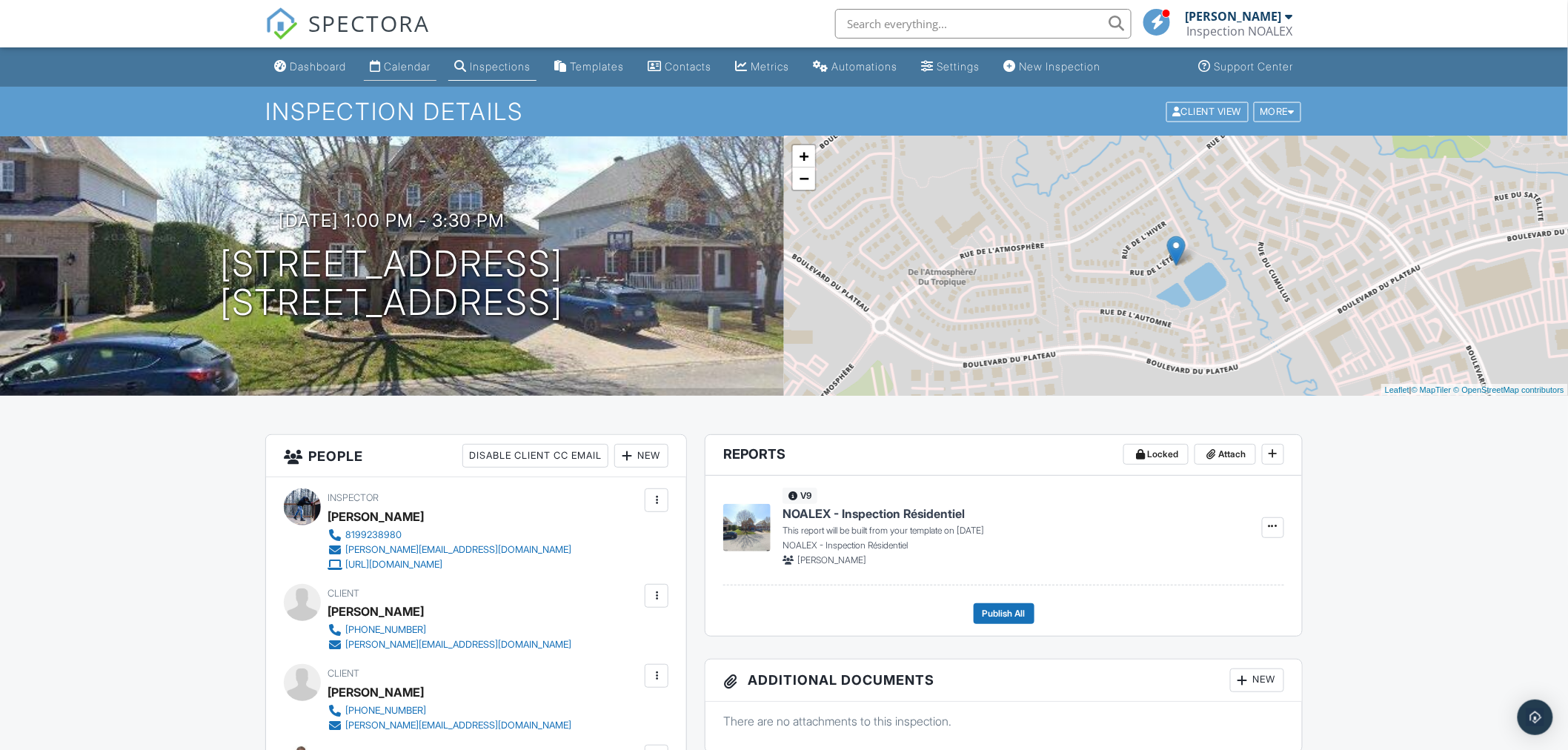
click at [405, 66] on div "Calendar" at bounding box center [407, 66] width 47 height 12
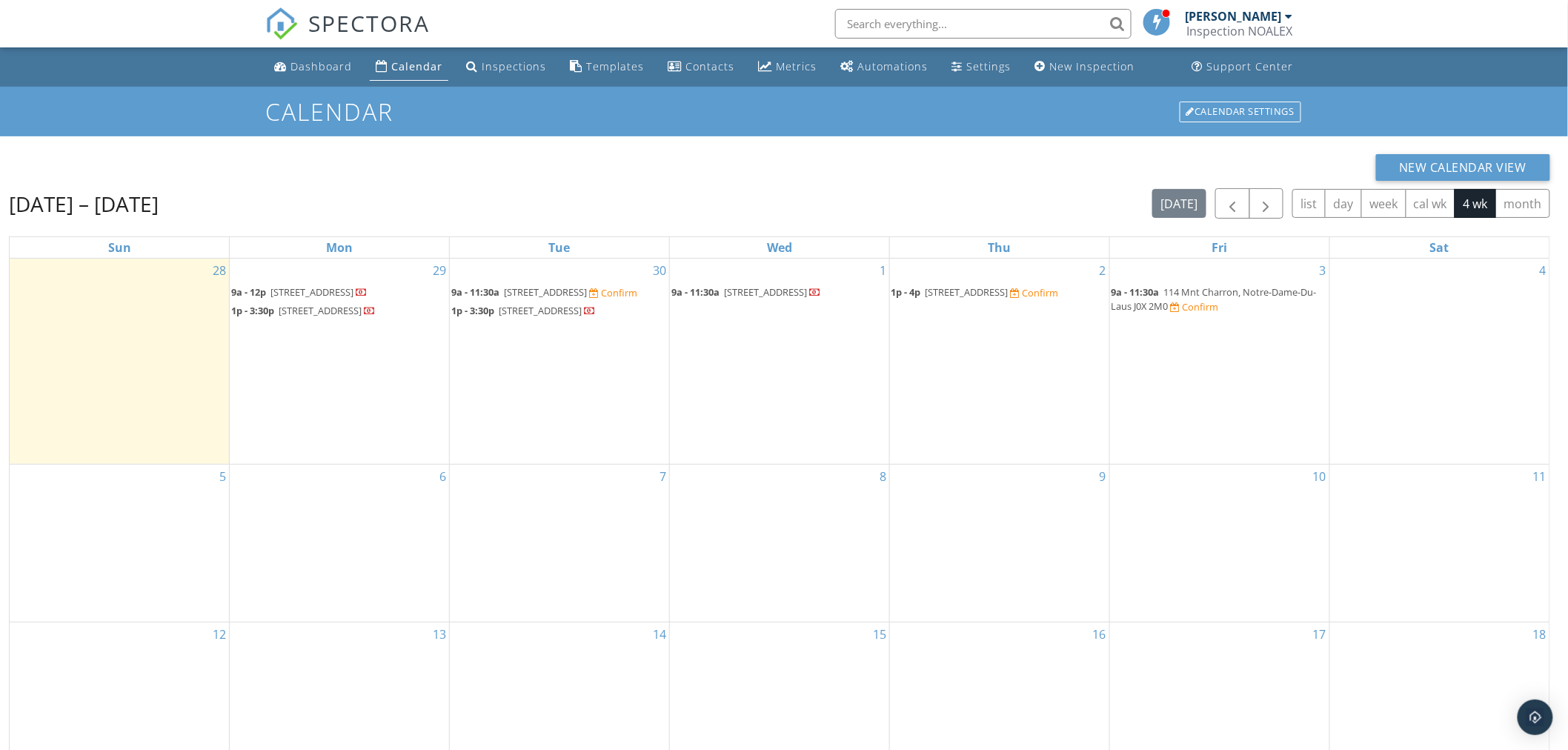
click at [587, 292] on span "65 Rue de la Petite-Ourse, Gatineau J9J 0E4" at bounding box center [545, 291] width 83 height 13
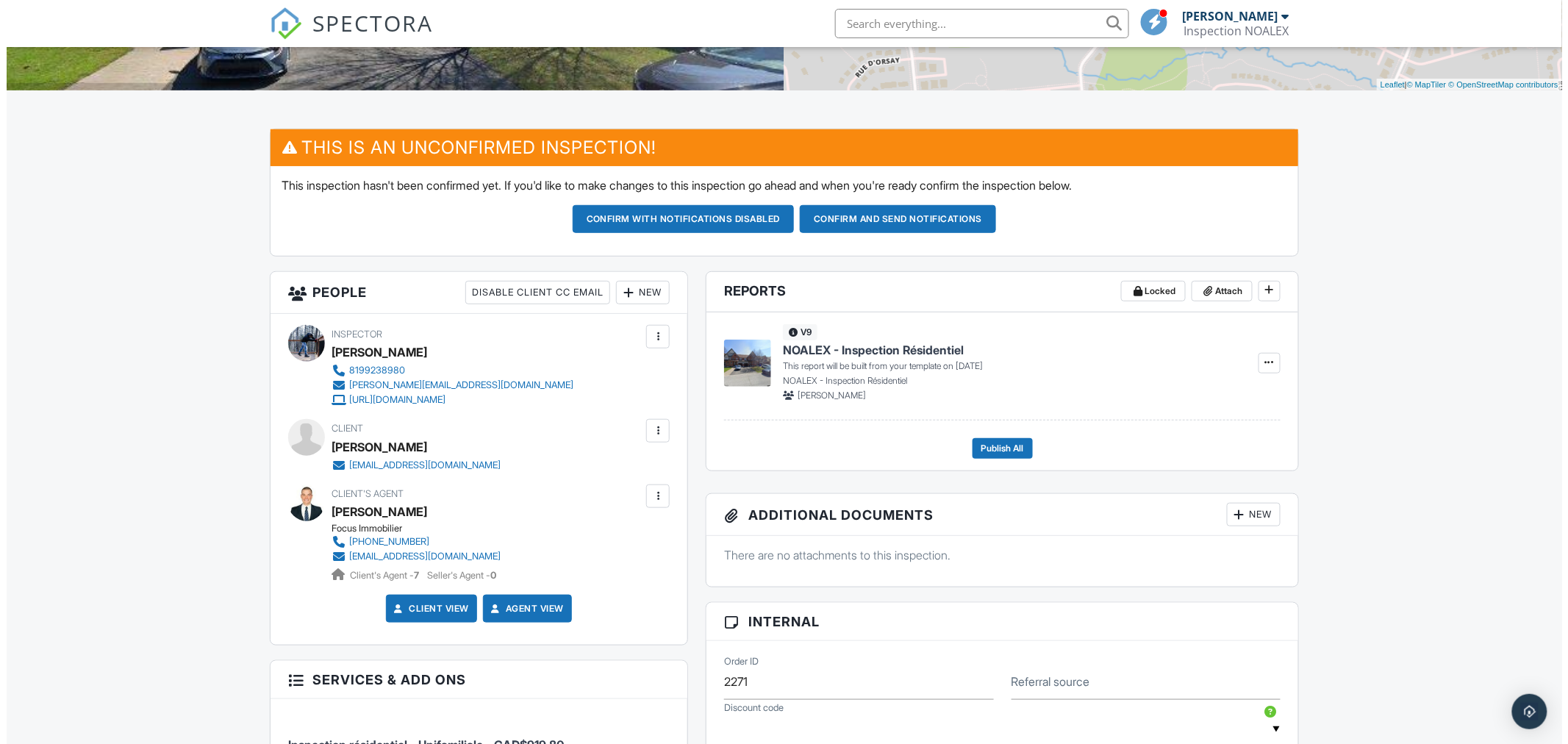
scroll to position [326, 0]
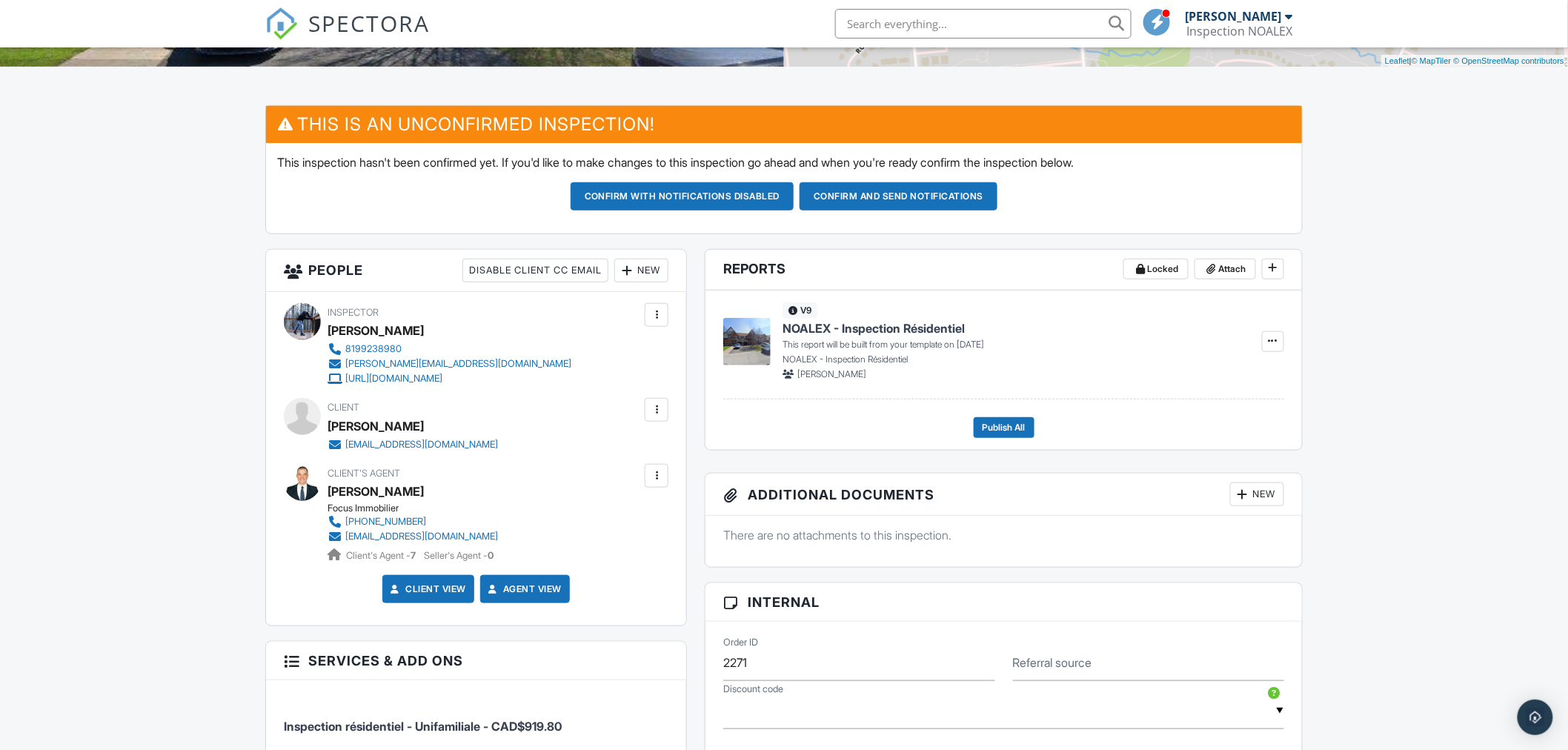
click at [659, 410] on div at bounding box center [656, 409] width 15 height 15
click at [609, 454] on li "Edit" at bounding box center [577, 455] width 166 height 37
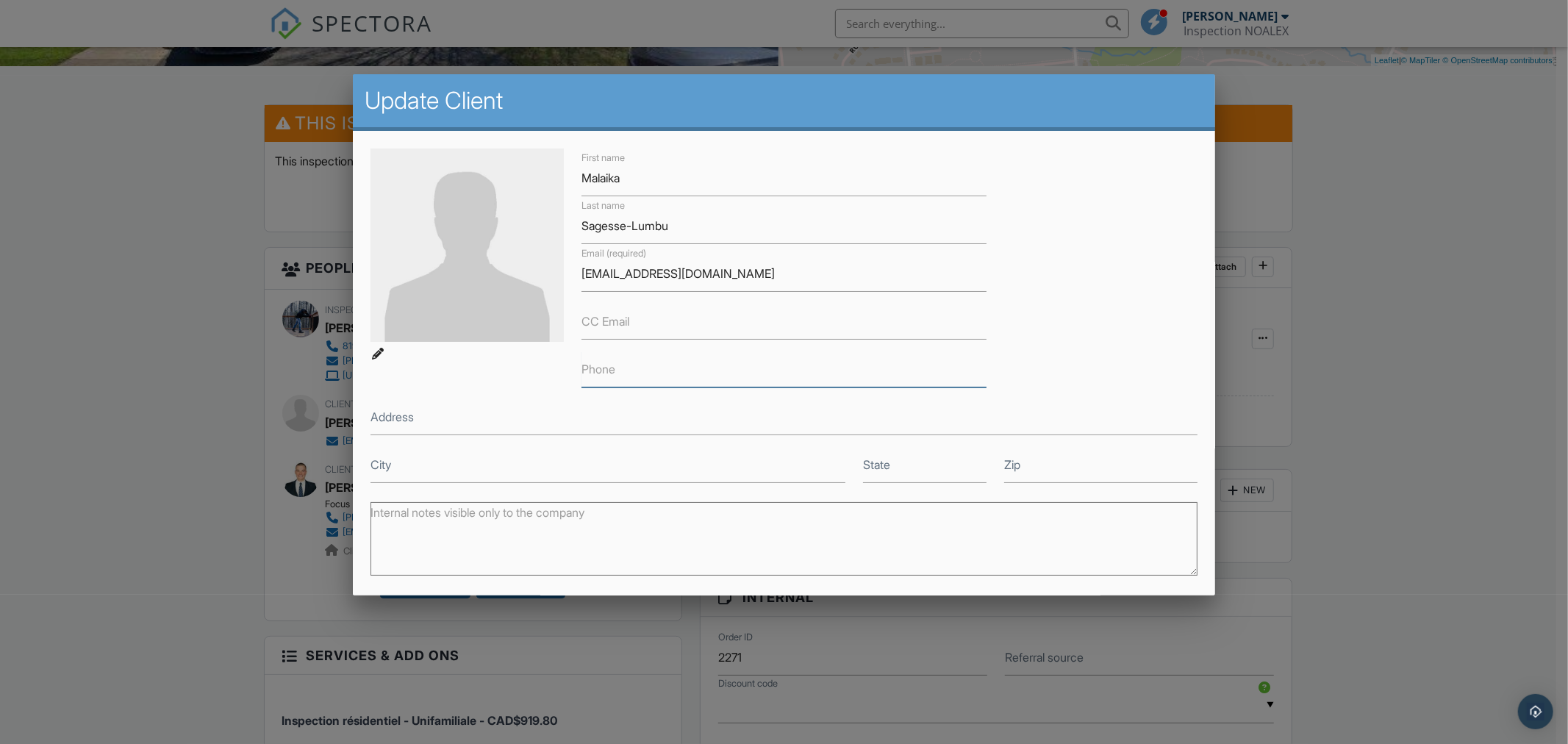
click at [654, 370] on input "Phone" at bounding box center [784, 369] width 405 height 36
click at [650, 393] on div "First name Malaika Last name Sagesse-Lumbu Email (required) mlumbu@vrnotaires.c…" at bounding box center [784, 316] width 845 height 335
click at [652, 364] on input "Phone" at bounding box center [784, 369] width 405 height 36
paste input "[PHONE_NUMBER]"
type input "[PHONE_NUMBER]"
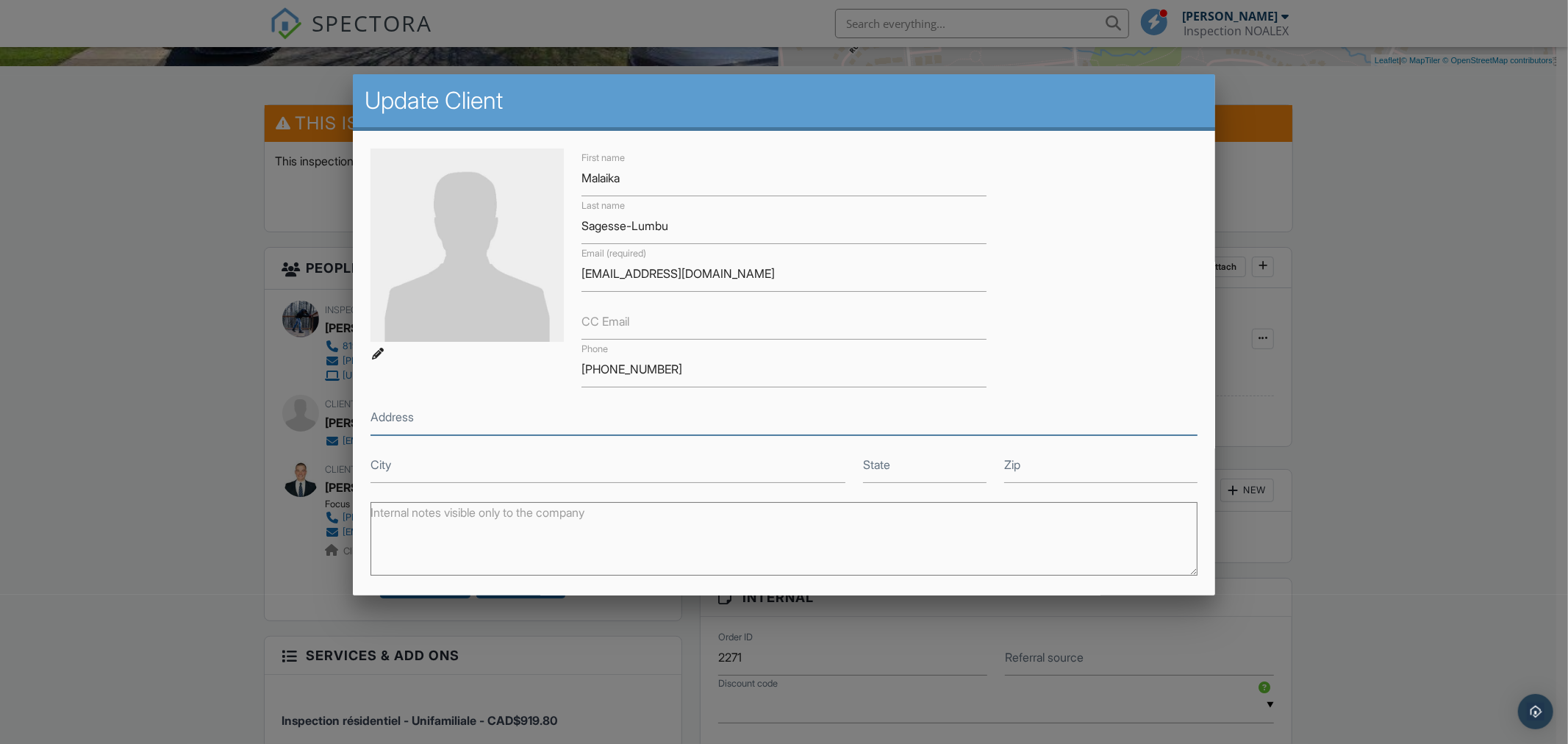
click at [550, 424] on input "Address" at bounding box center [784, 417] width 827 height 36
paste input "[PHONE_NUMBER]"
type input "1080 [PERSON_NAME]"
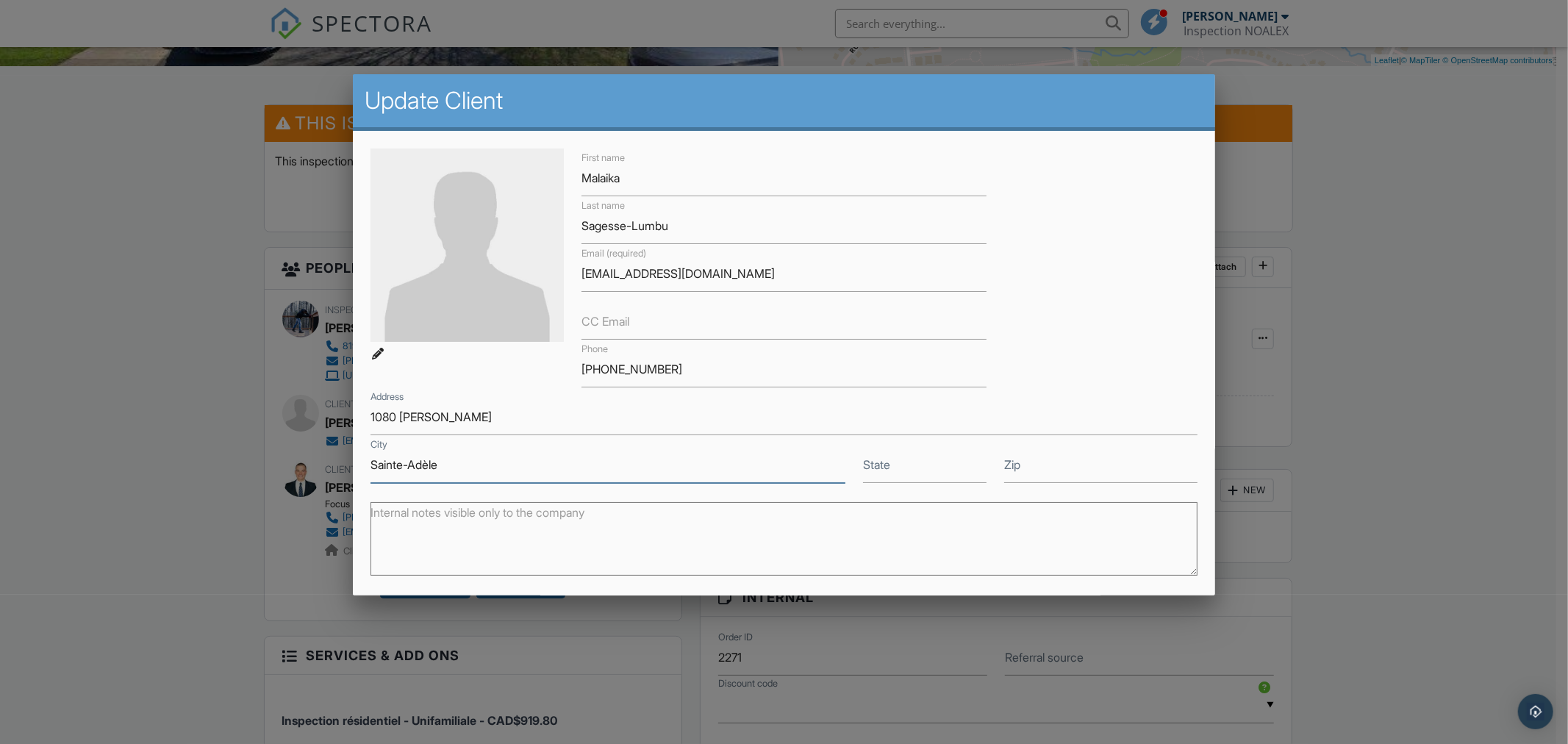
type input "Sainte-Adèle"
type input "Qc"
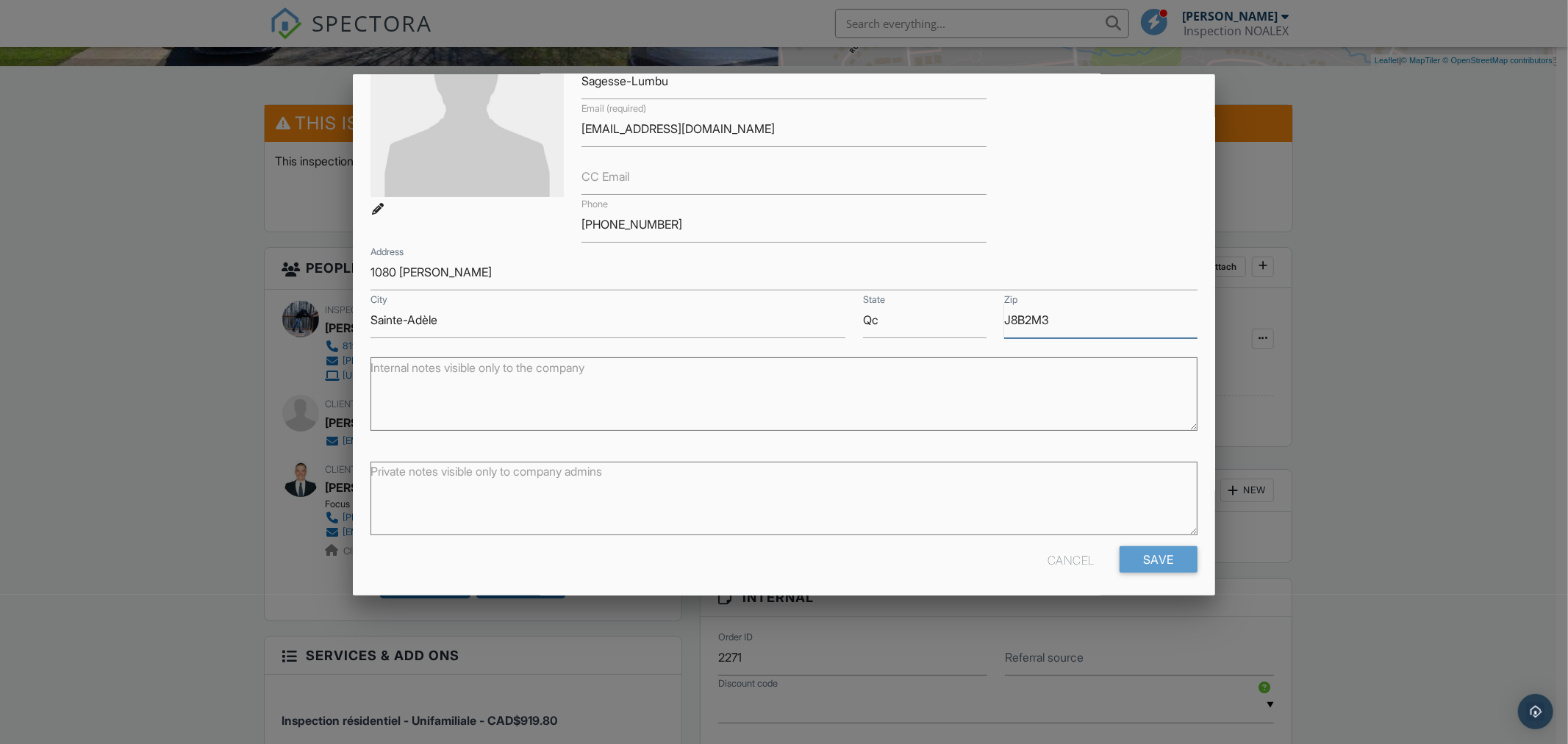
scroll to position [150, 0]
type input "J8B2M3"
click at [1149, 556] on input "Save" at bounding box center [1159, 553] width 78 height 26
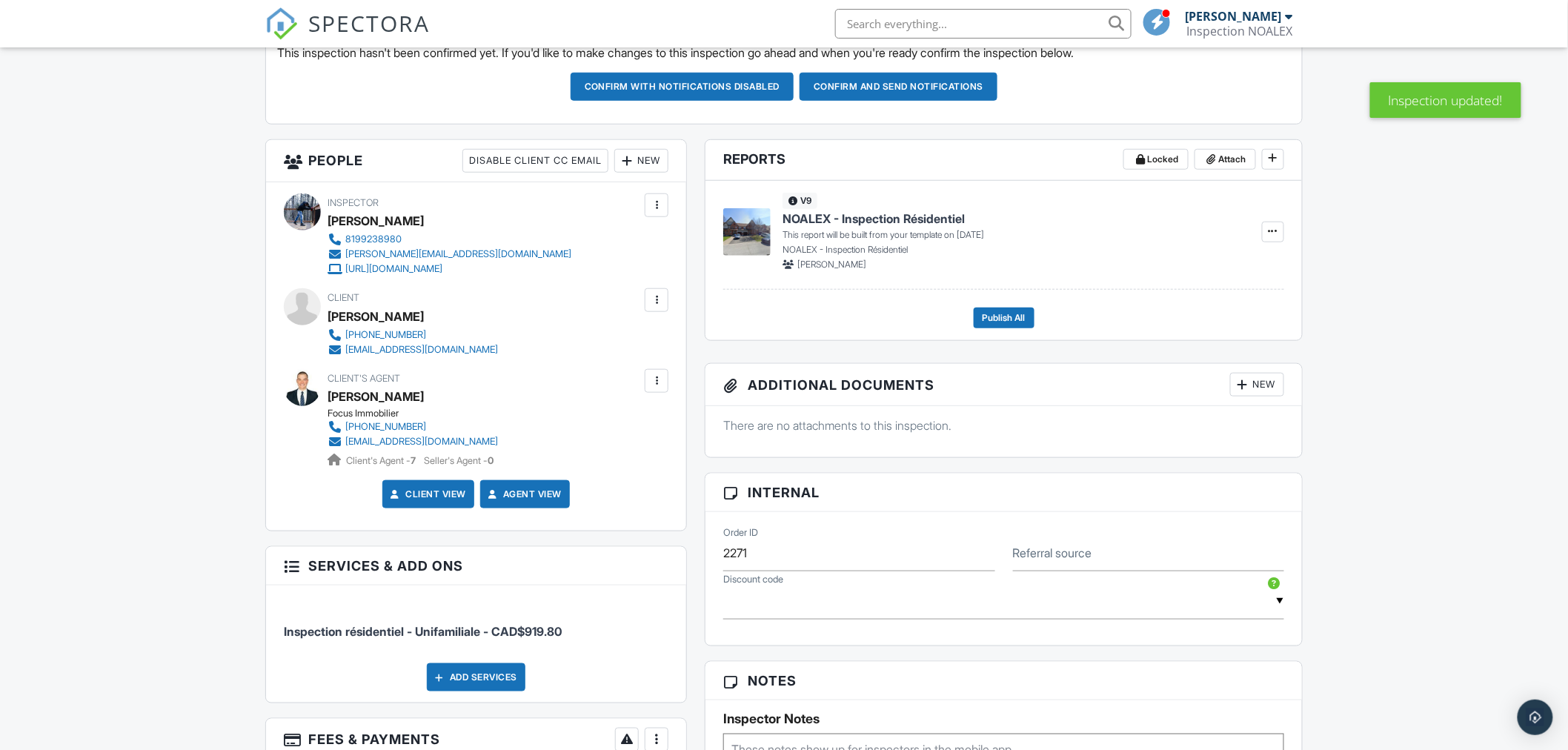
click at [641, 159] on div "New" at bounding box center [641, 161] width 54 height 23
click at [693, 202] on li "Client" at bounding box center [695, 205] width 146 height 37
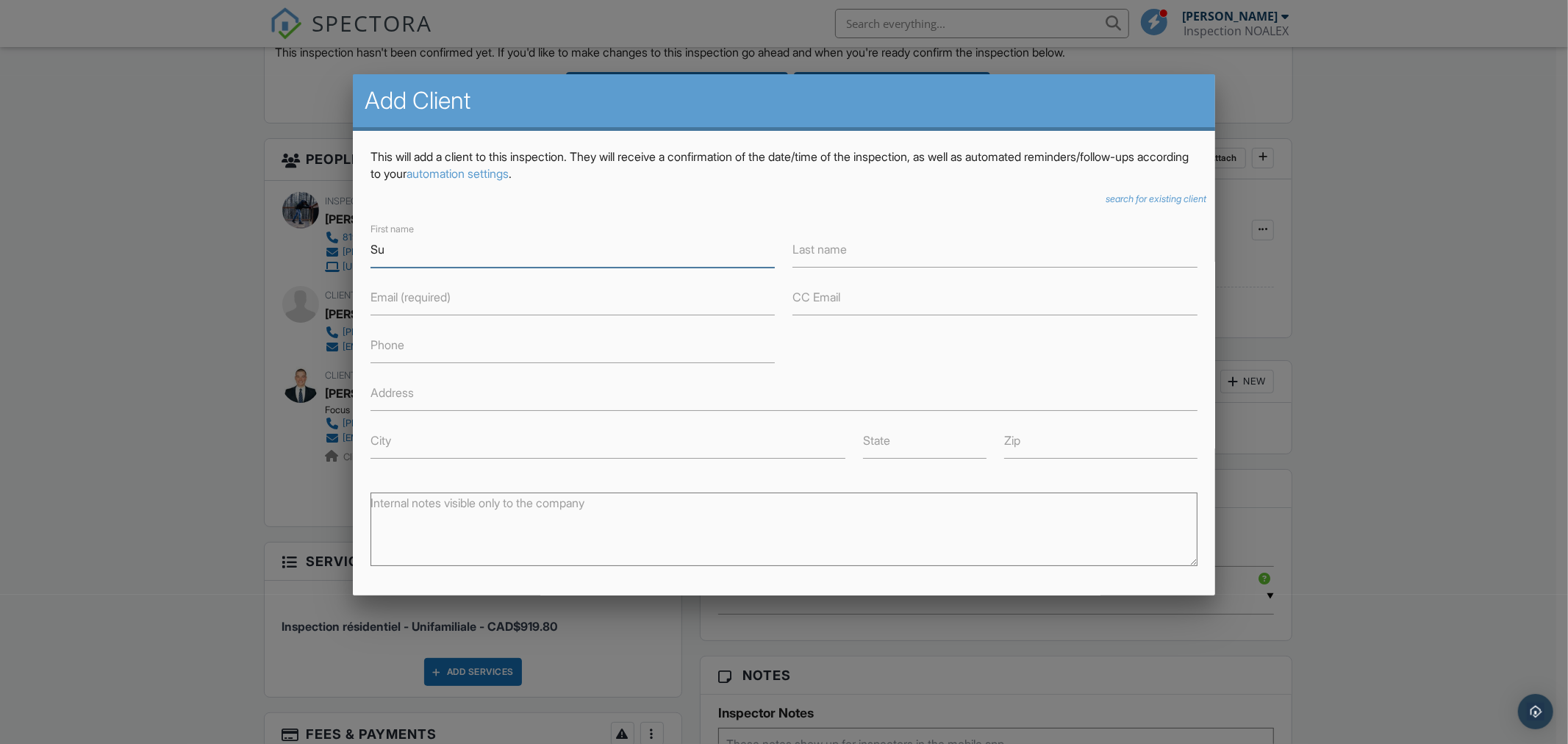
click at [407, 247] on input "Su" at bounding box center [573, 250] width 405 height 36
click at [408, 249] on input "Su" at bounding box center [573, 250] width 405 height 36
paste input "ccession [PERSON_NAME] a/s [PERSON_NAME], notaire"
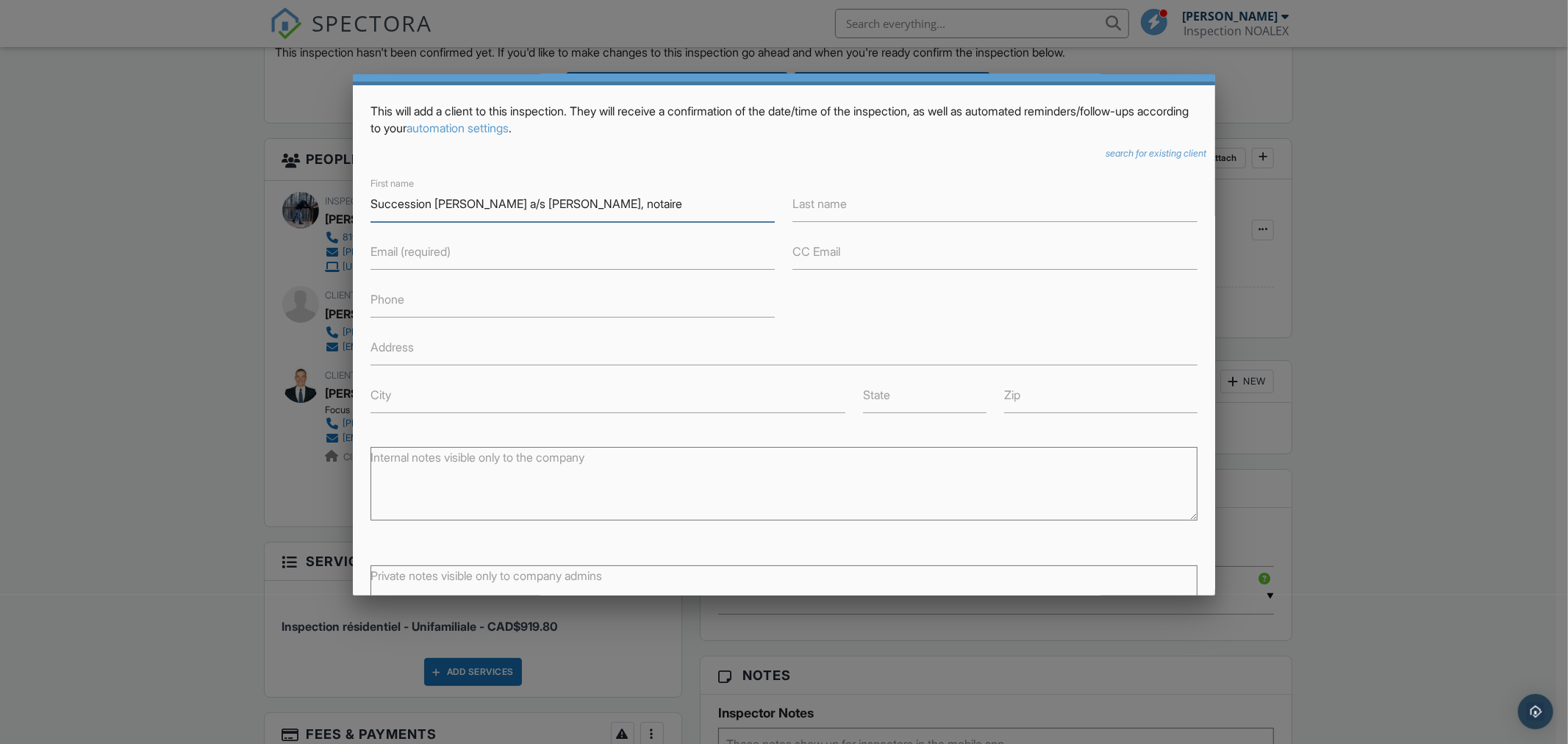
scroll to position [170, 0]
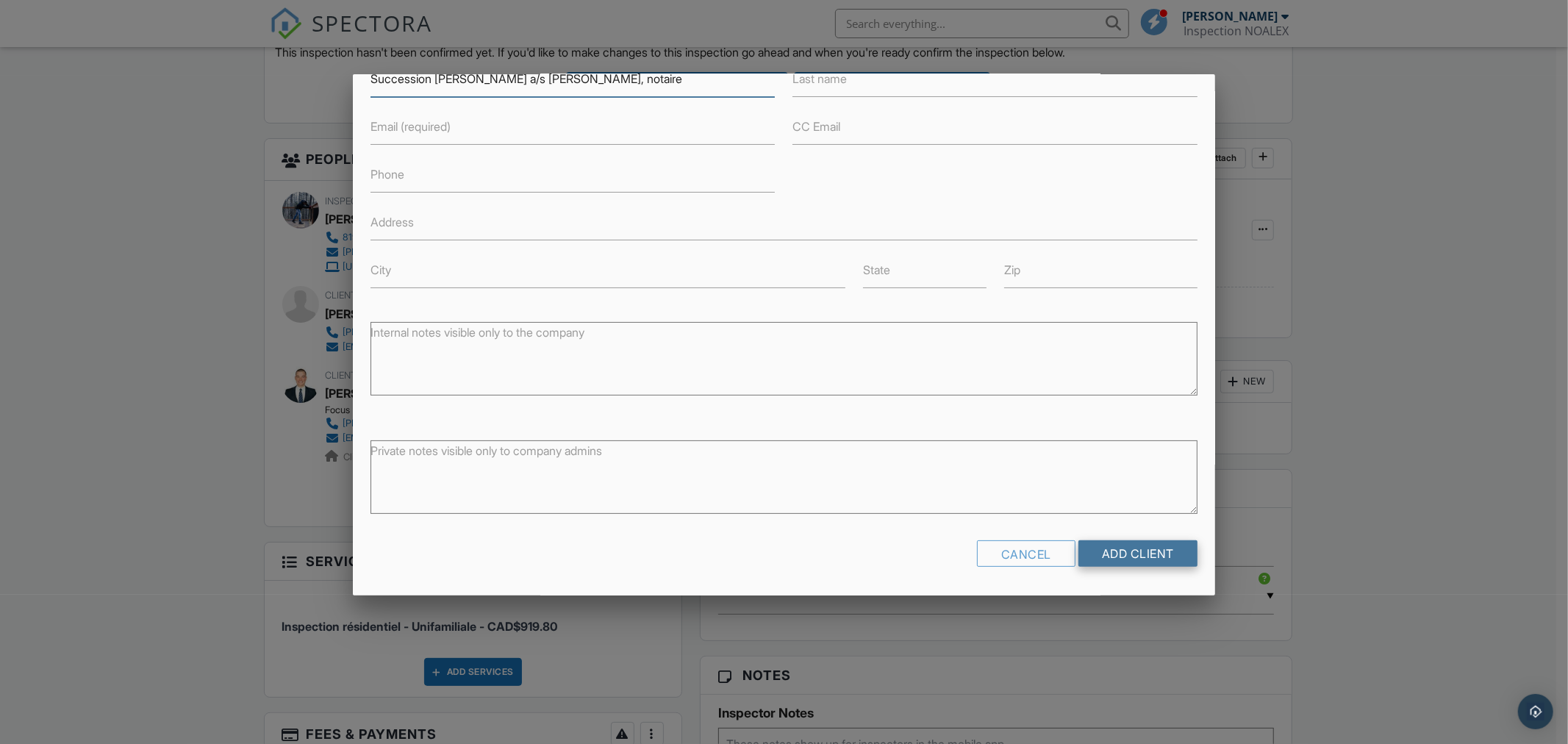
type input "Succession [PERSON_NAME] a/s [PERSON_NAME], notaire"
click at [1118, 553] on input "Add Client" at bounding box center [1139, 553] width 119 height 26
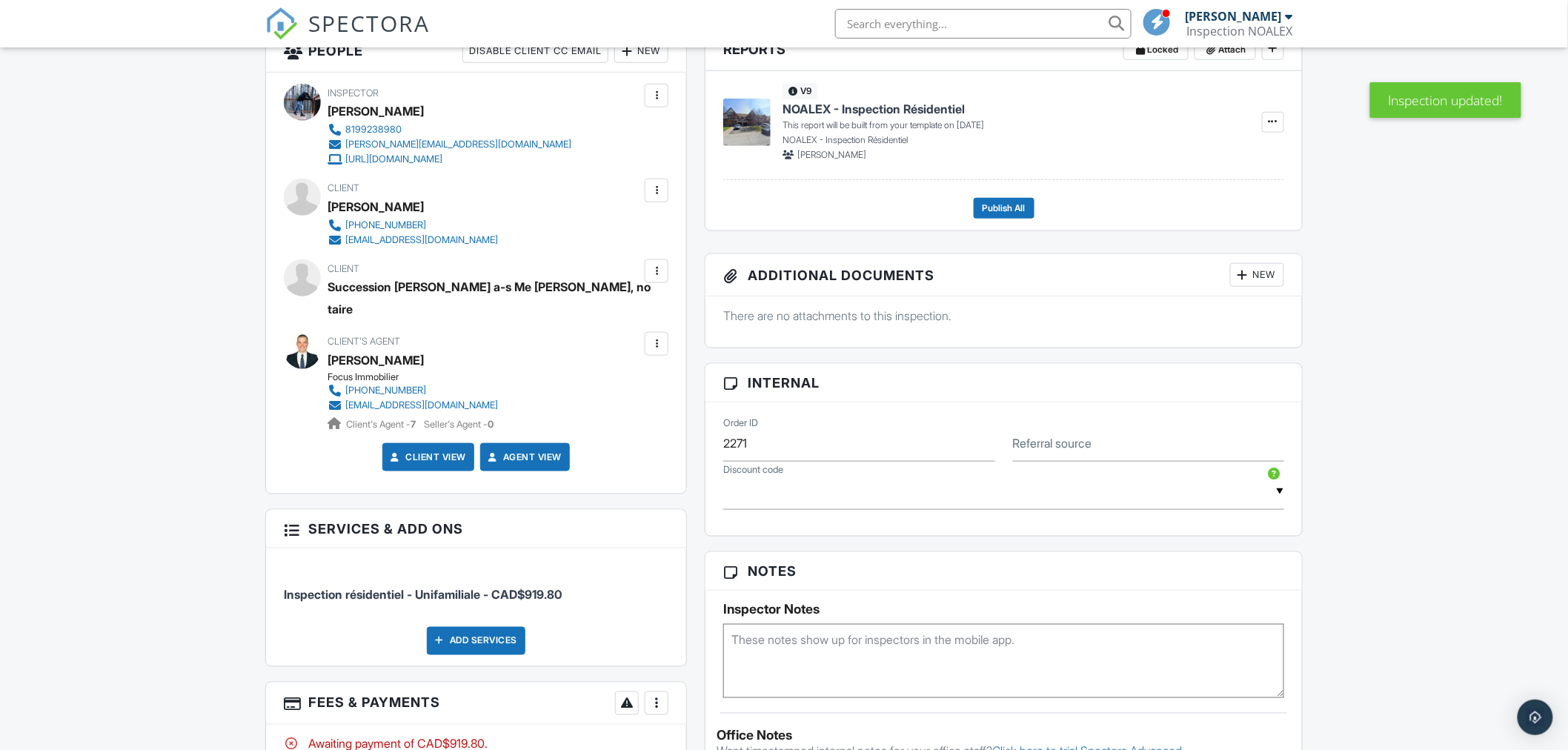
click at [655, 273] on div at bounding box center [656, 271] width 15 height 15
click at [143, 312] on div "Dashboard Calendar Inspections Templates Contacts Metrics Automations Settings …" at bounding box center [784, 465] width 1568 height 1932
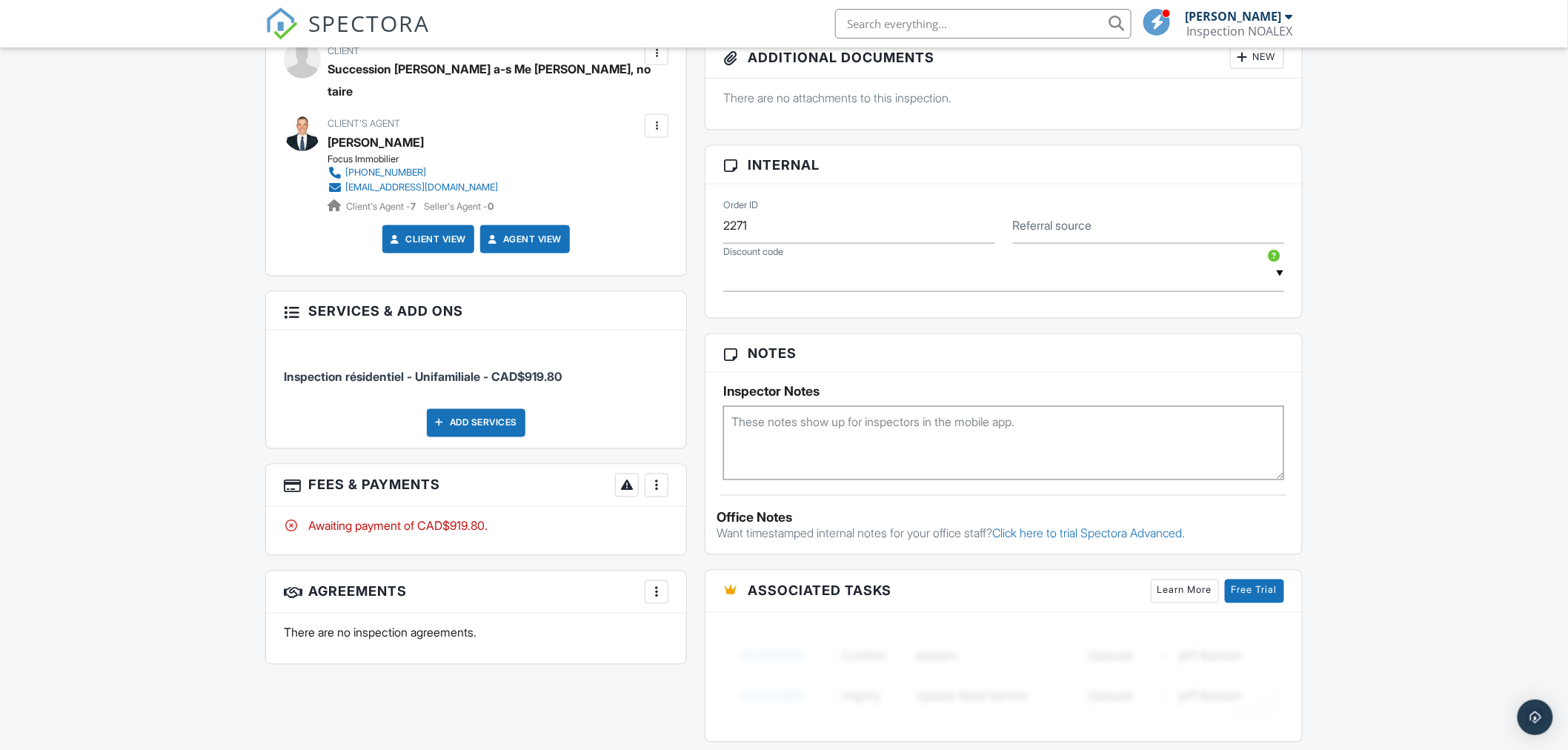
scroll to position [767, 0]
click at [657, 486] on div at bounding box center [656, 484] width 15 height 15
click at [709, 600] on li "View Invoice" at bounding box center [731, 602] width 155 height 37
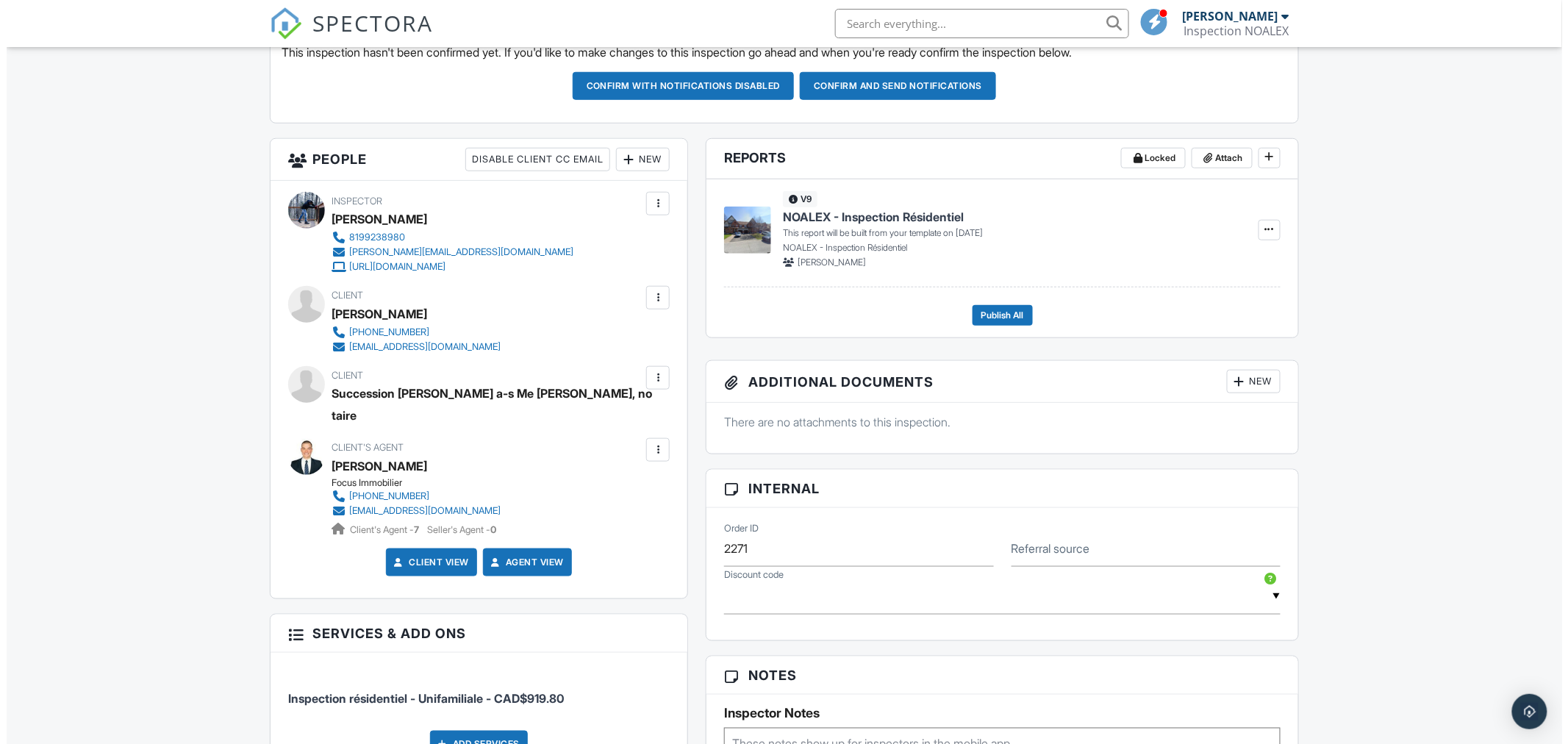
scroll to position [435, 0]
click at [656, 383] on div at bounding box center [651, 378] width 15 height 15
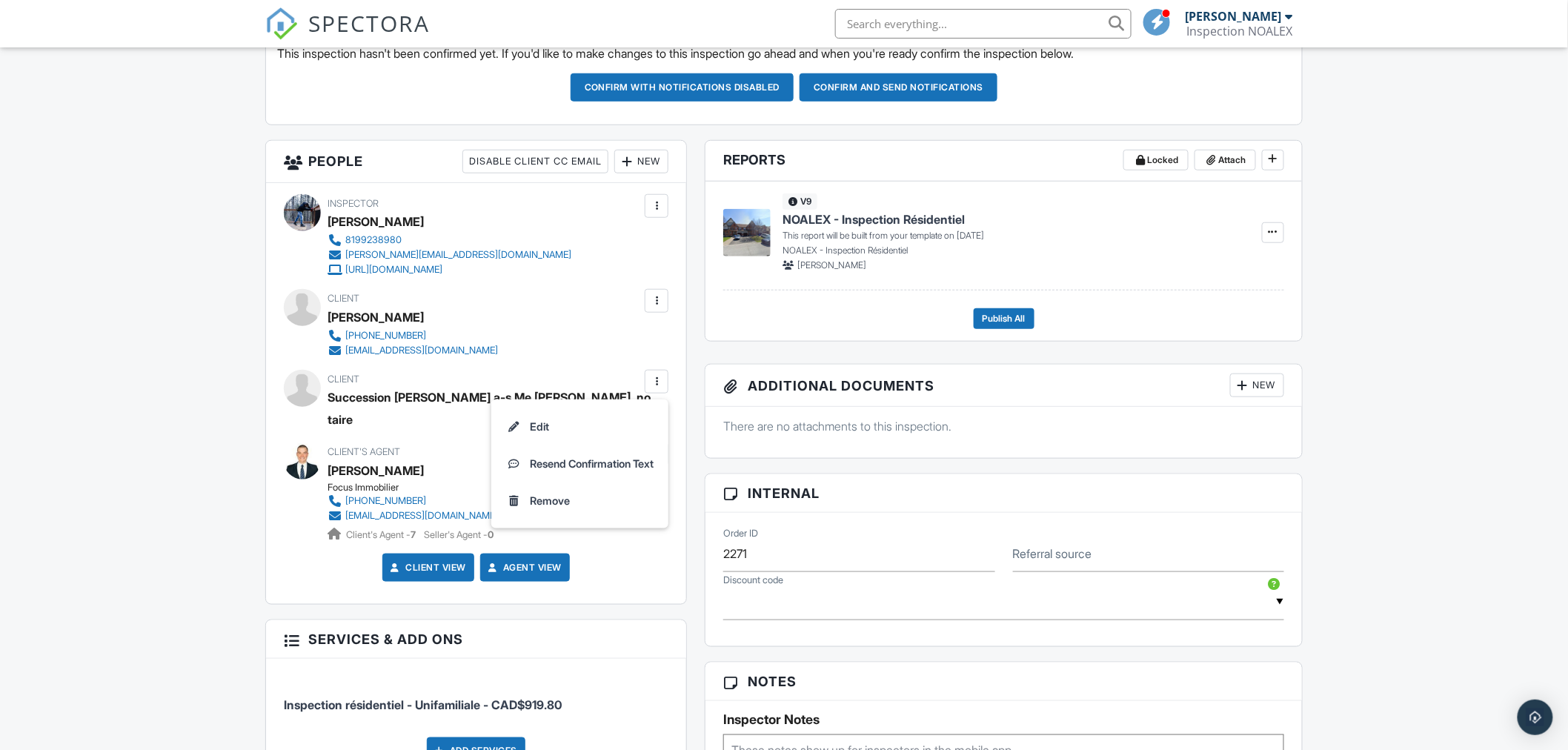
click at [564, 432] on li "Edit" at bounding box center [580, 427] width 159 height 37
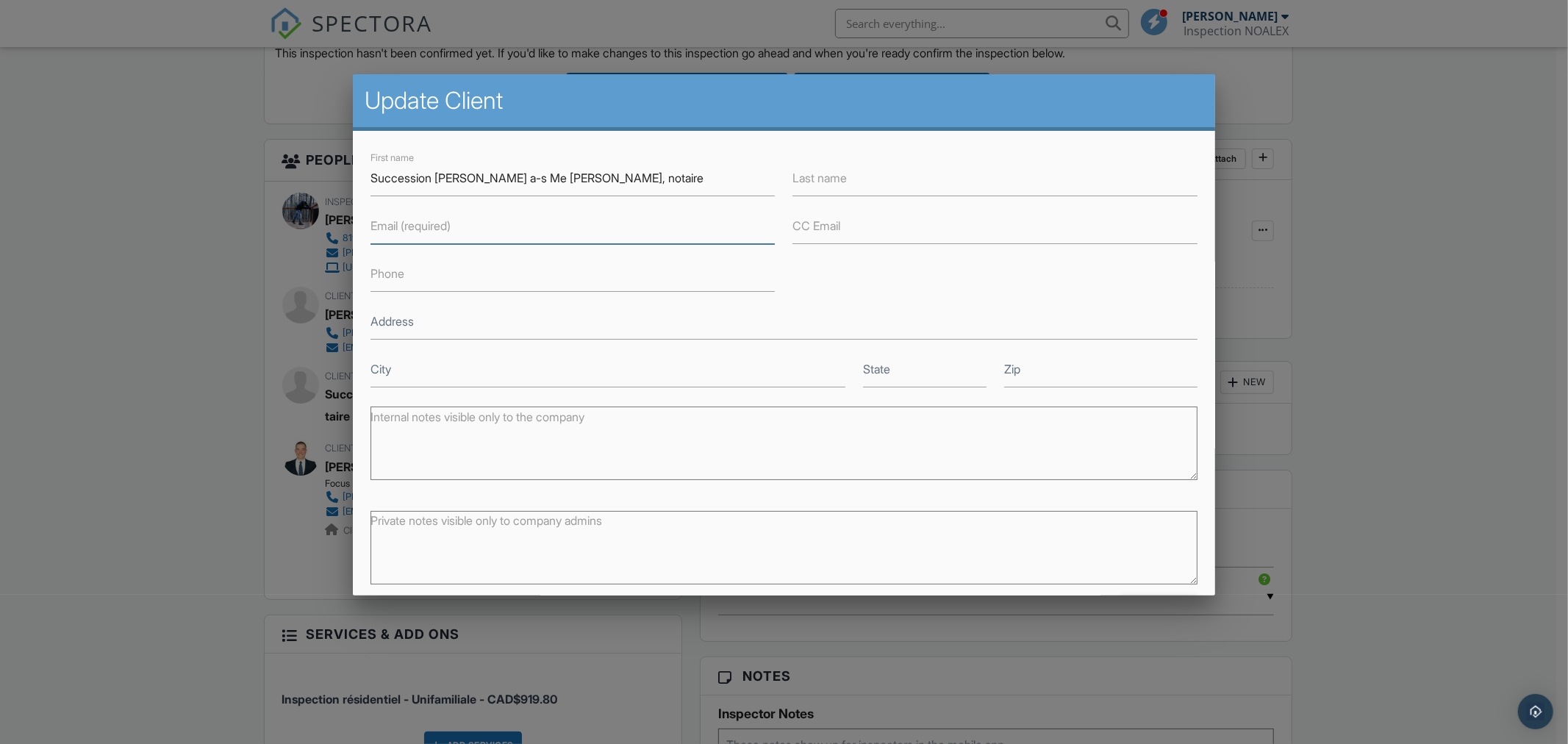
click at [522, 230] on input "Email (required)" at bounding box center [573, 226] width 405 height 36
paste input "collaboratrice6@vrnotaires.com"
type input "collaboratrice6@vrnotaires.com"
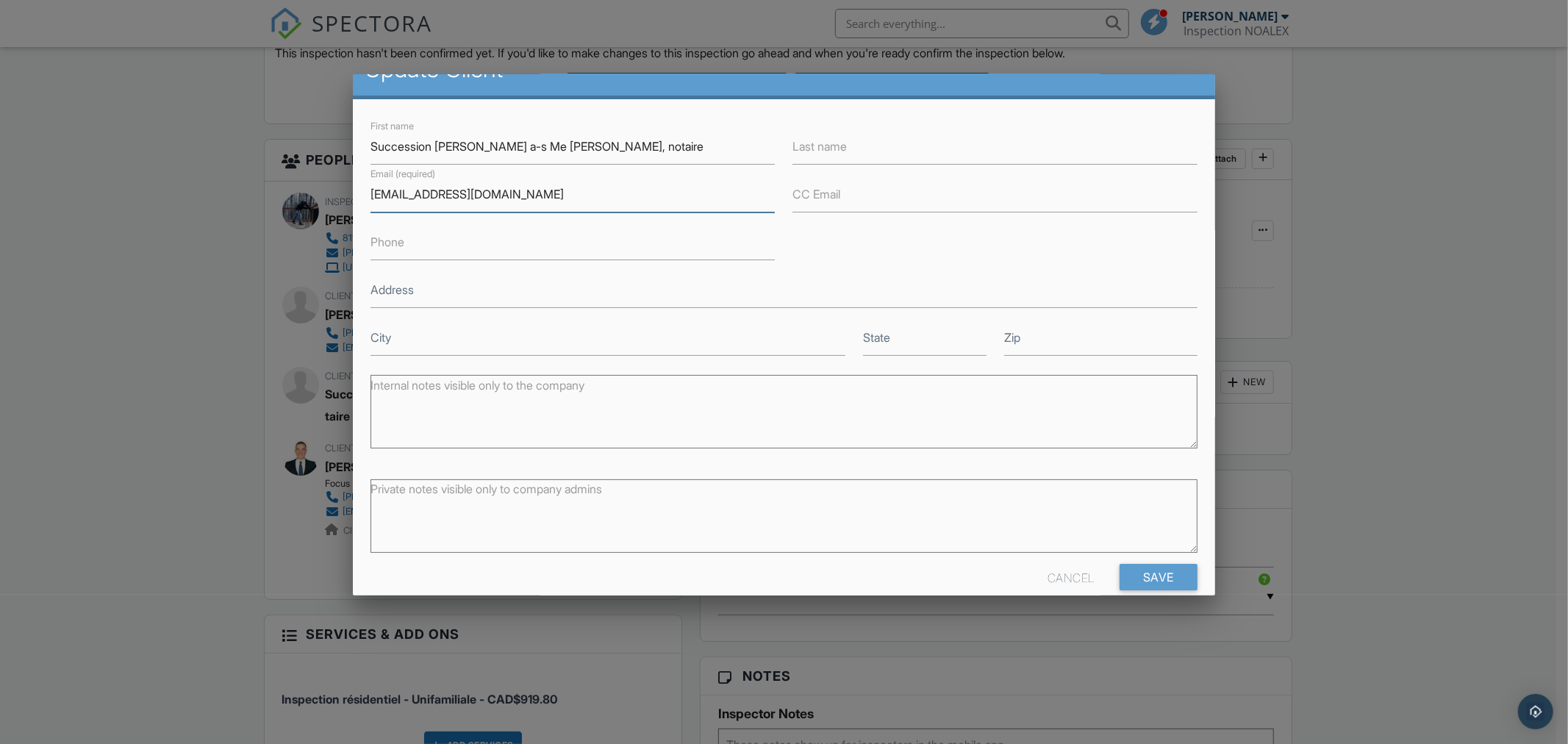
scroll to position [55, 0]
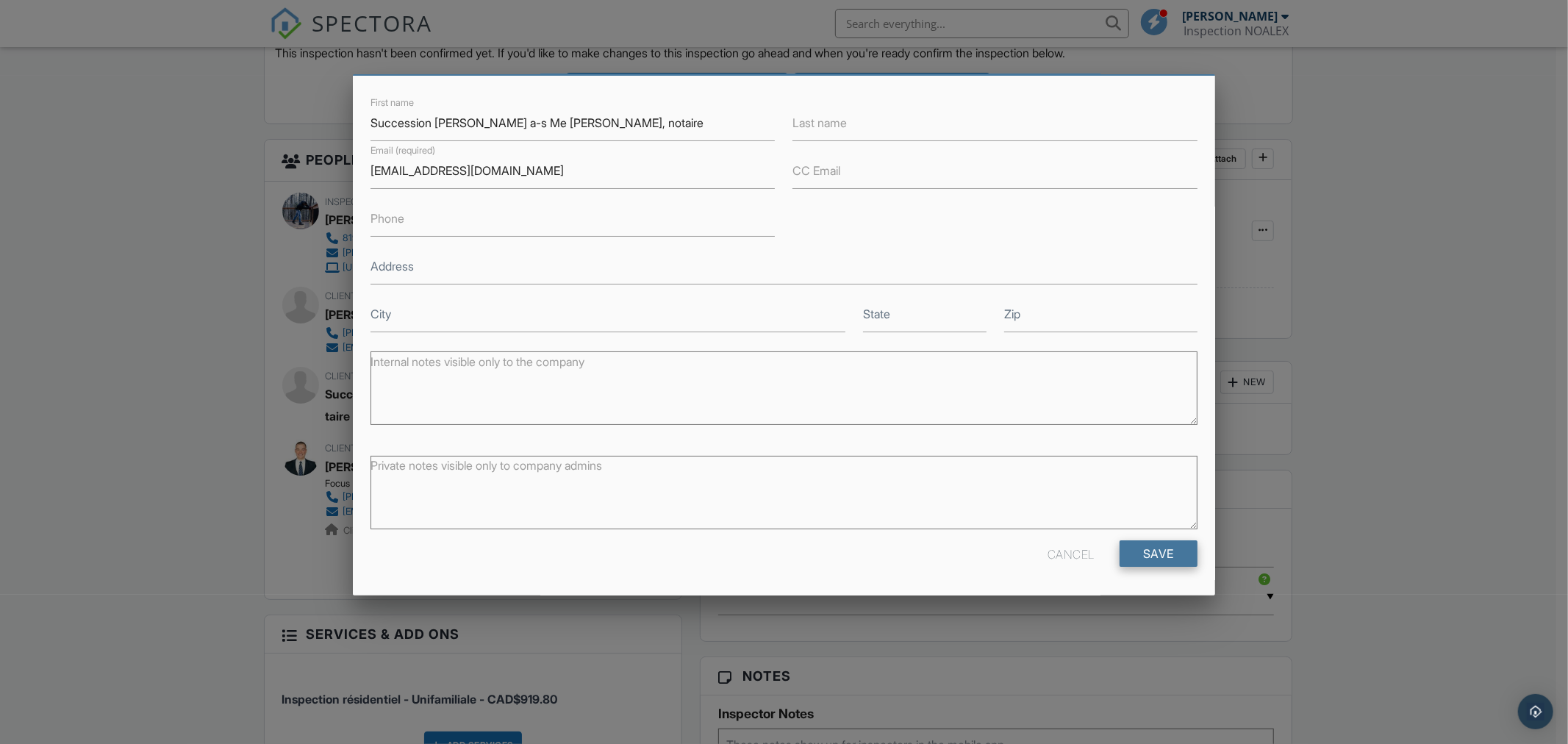
click at [1141, 550] on input "Save" at bounding box center [1159, 553] width 78 height 26
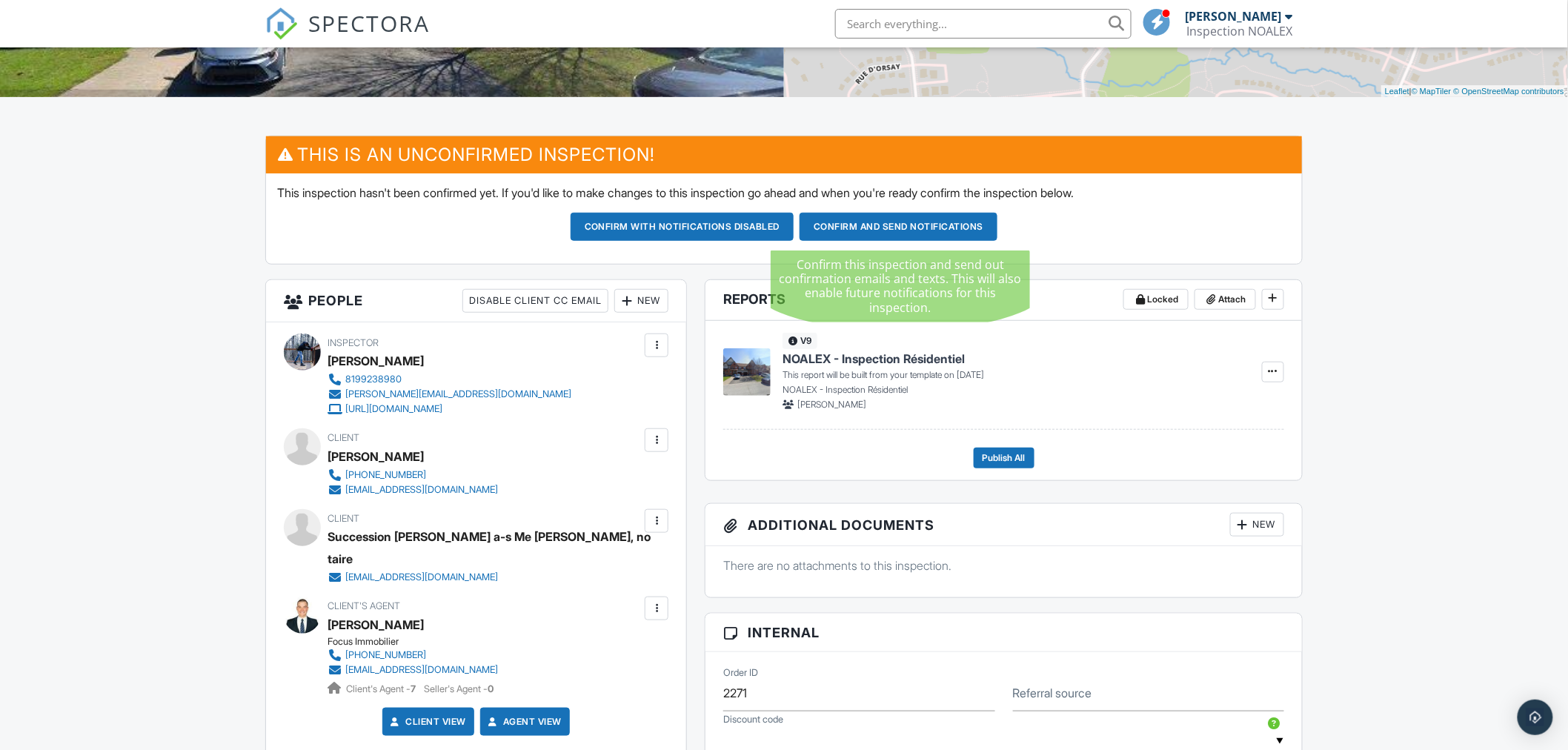
scroll to position [658, 0]
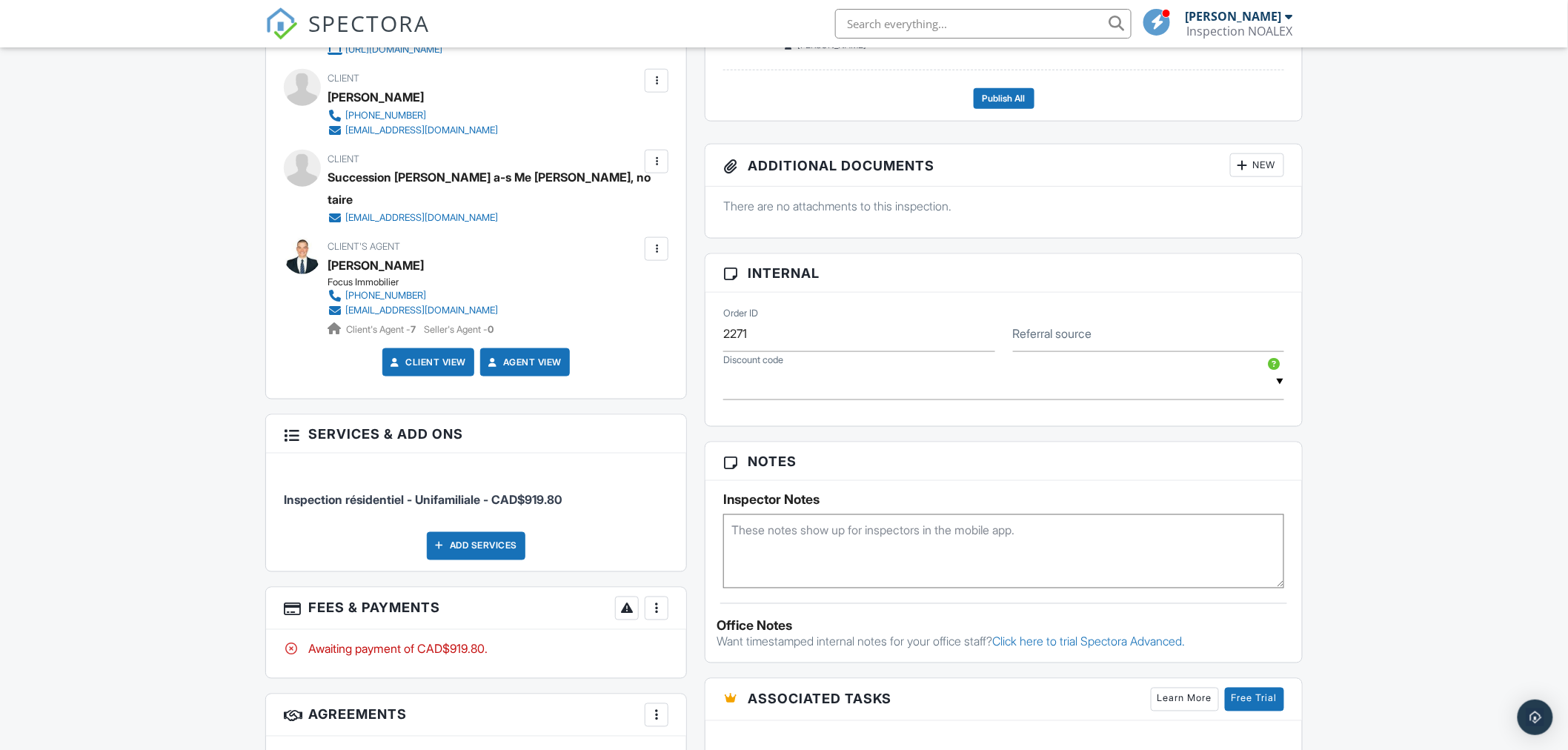
click at [663, 603] on div at bounding box center [656, 608] width 15 height 15
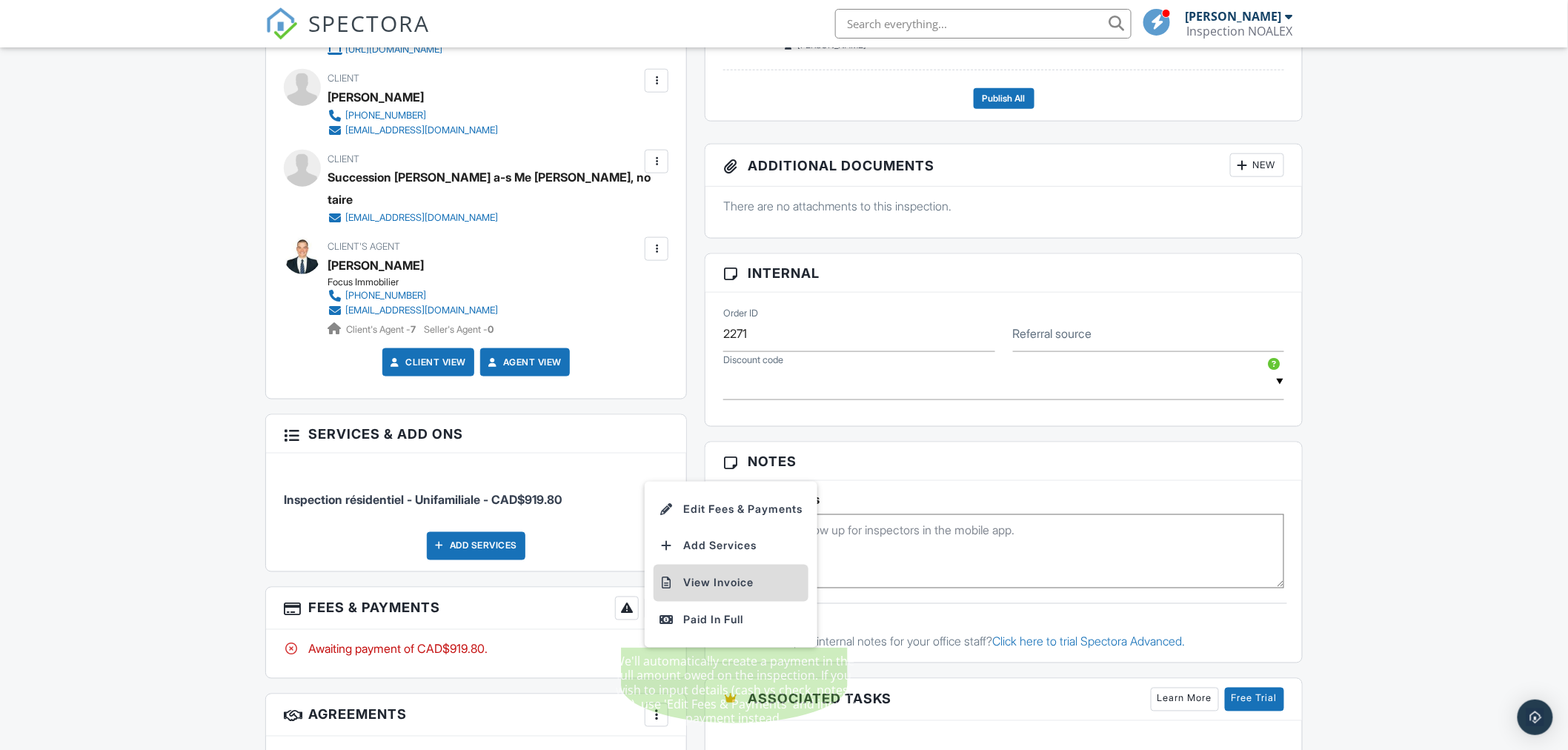
click at [712, 580] on li "View Invoice" at bounding box center [731, 583] width 155 height 37
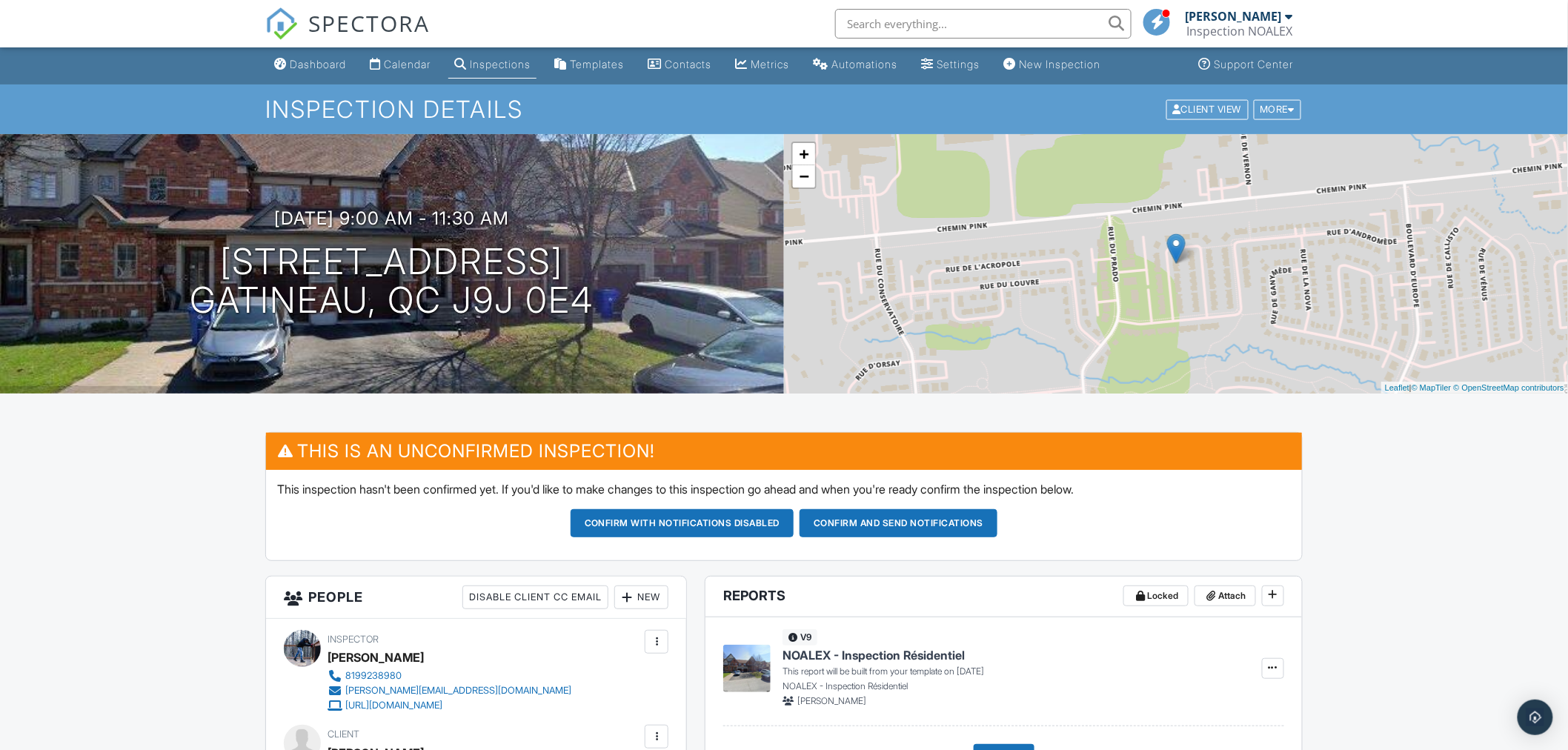
scroll to position [0, 0]
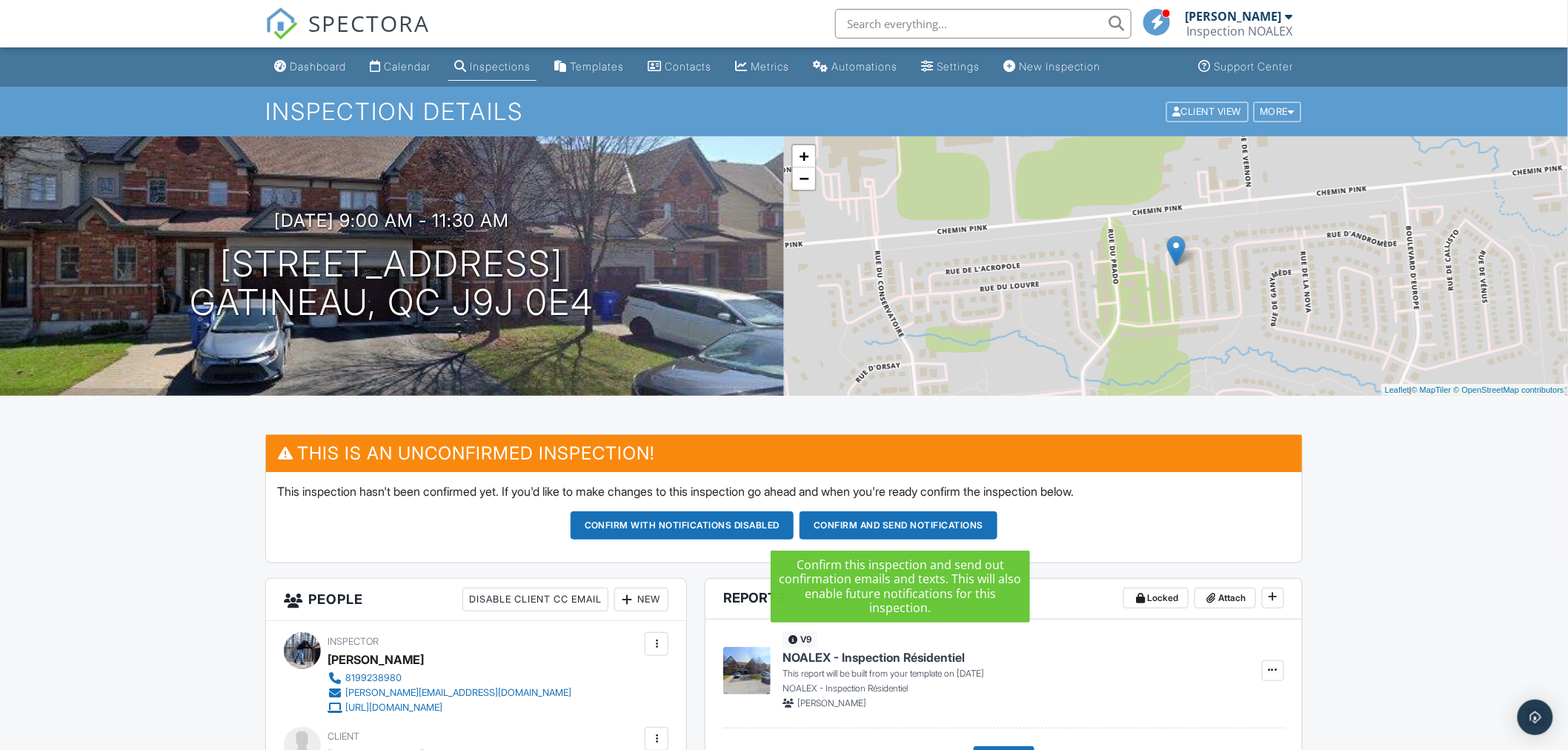
click at [899, 529] on button "Confirm and send notifications" at bounding box center [898, 526] width 198 height 28
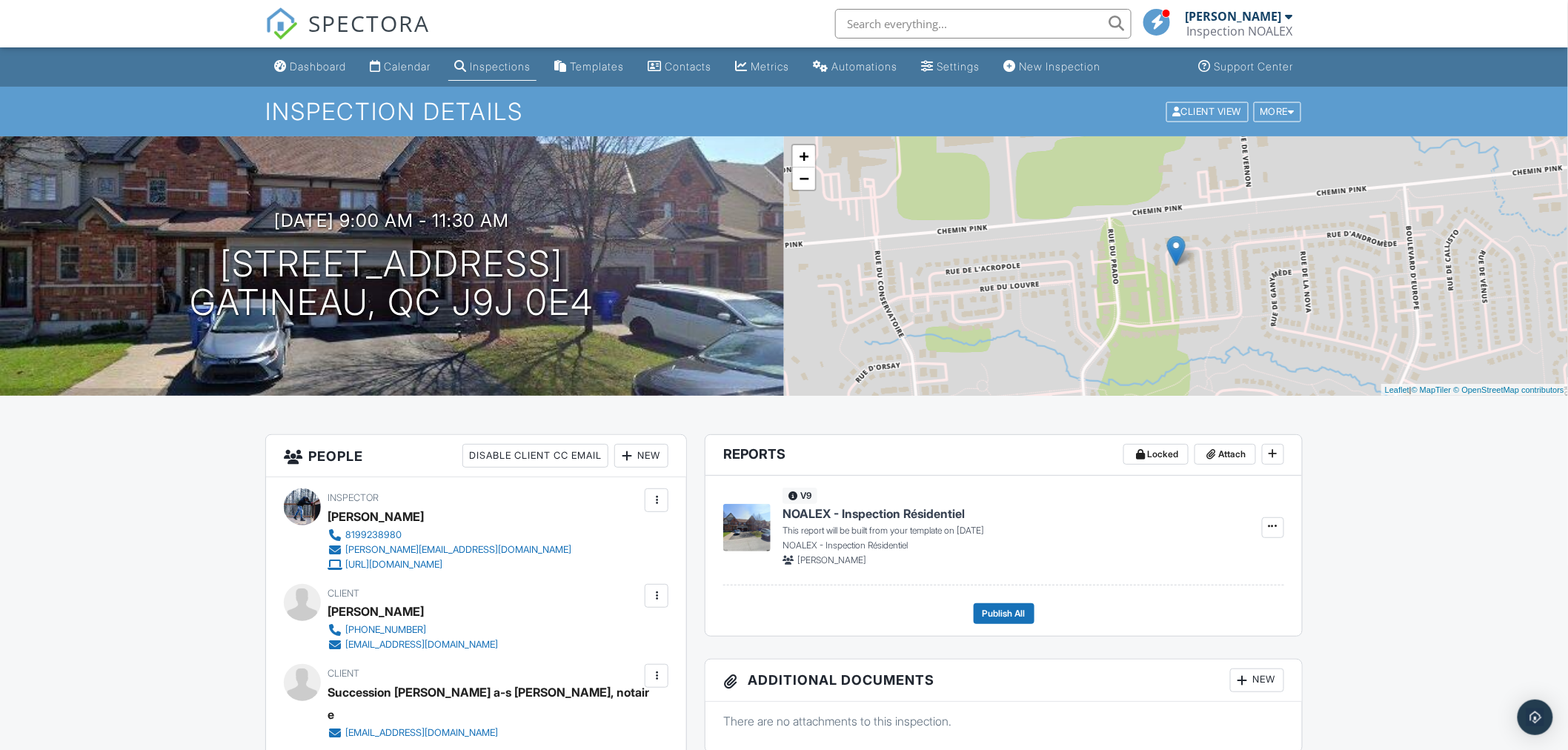
click at [655, 591] on div at bounding box center [656, 595] width 15 height 15
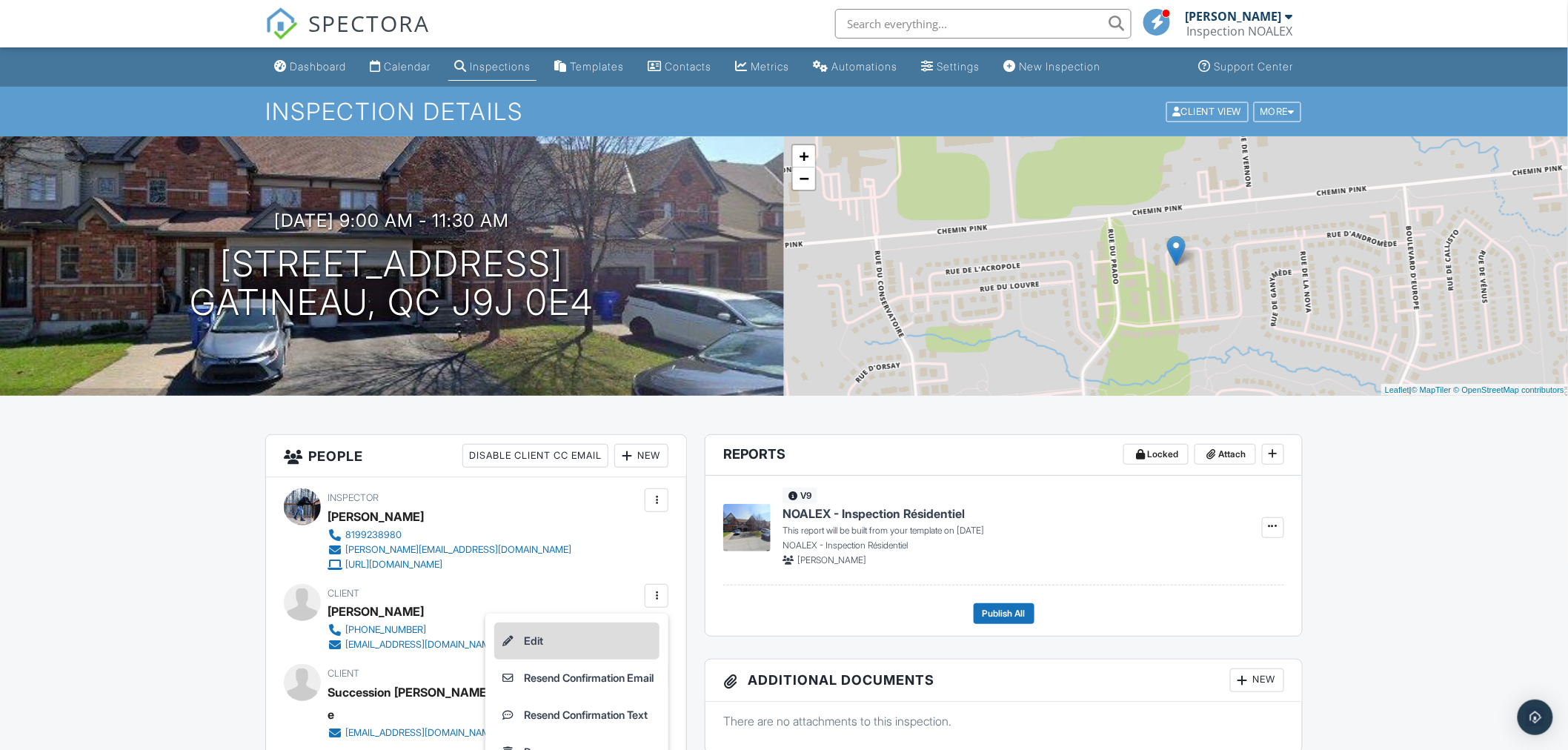
click at [564, 636] on li "Edit" at bounding box center [577, 641] width 166 height 37
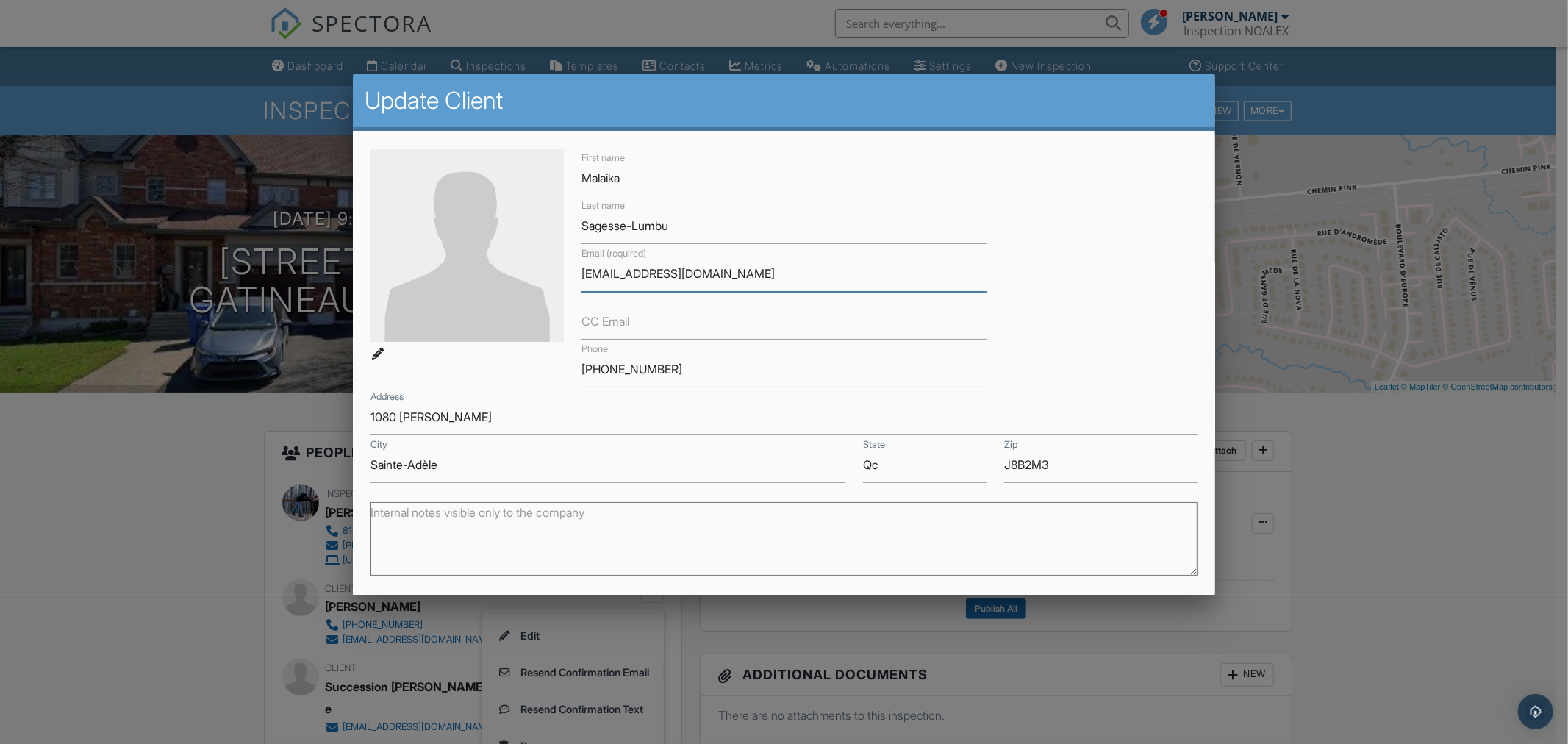
click at [674, 267] on input "[EMAIL_ADDRESS][DOMAIN_NAME]" at bounding box center [784, 274] width 405 height 36
click at [674, 267] on input "mlumbu@vrnotaires.com" at bounding box center [784, 274] width 405 height 36
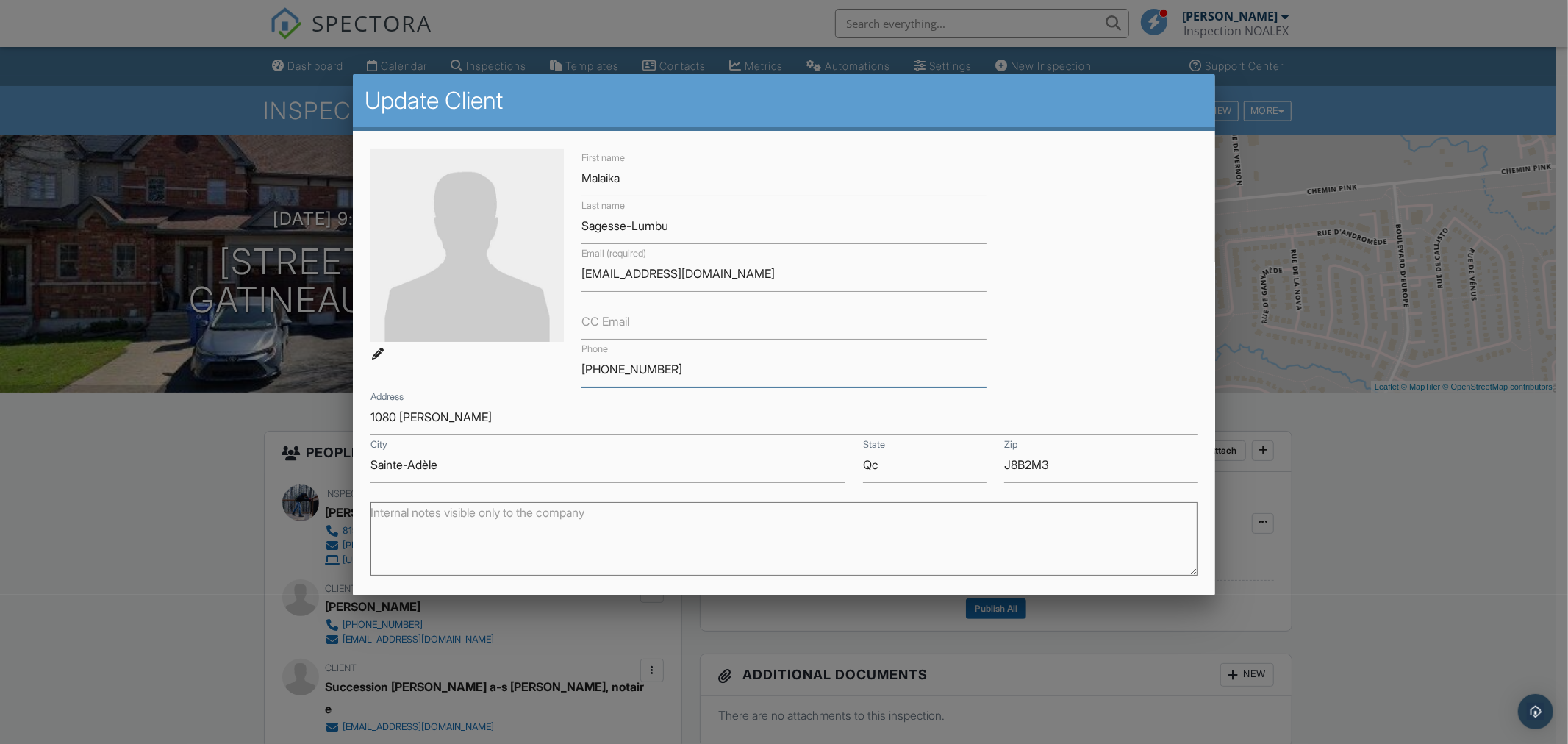
click at [619, 370] on input "405-229-3551" at bounding box center [784, 369] width 405 height 36
click at [200, 548] on div at bounding box center [784, 391] width 1568 height 930
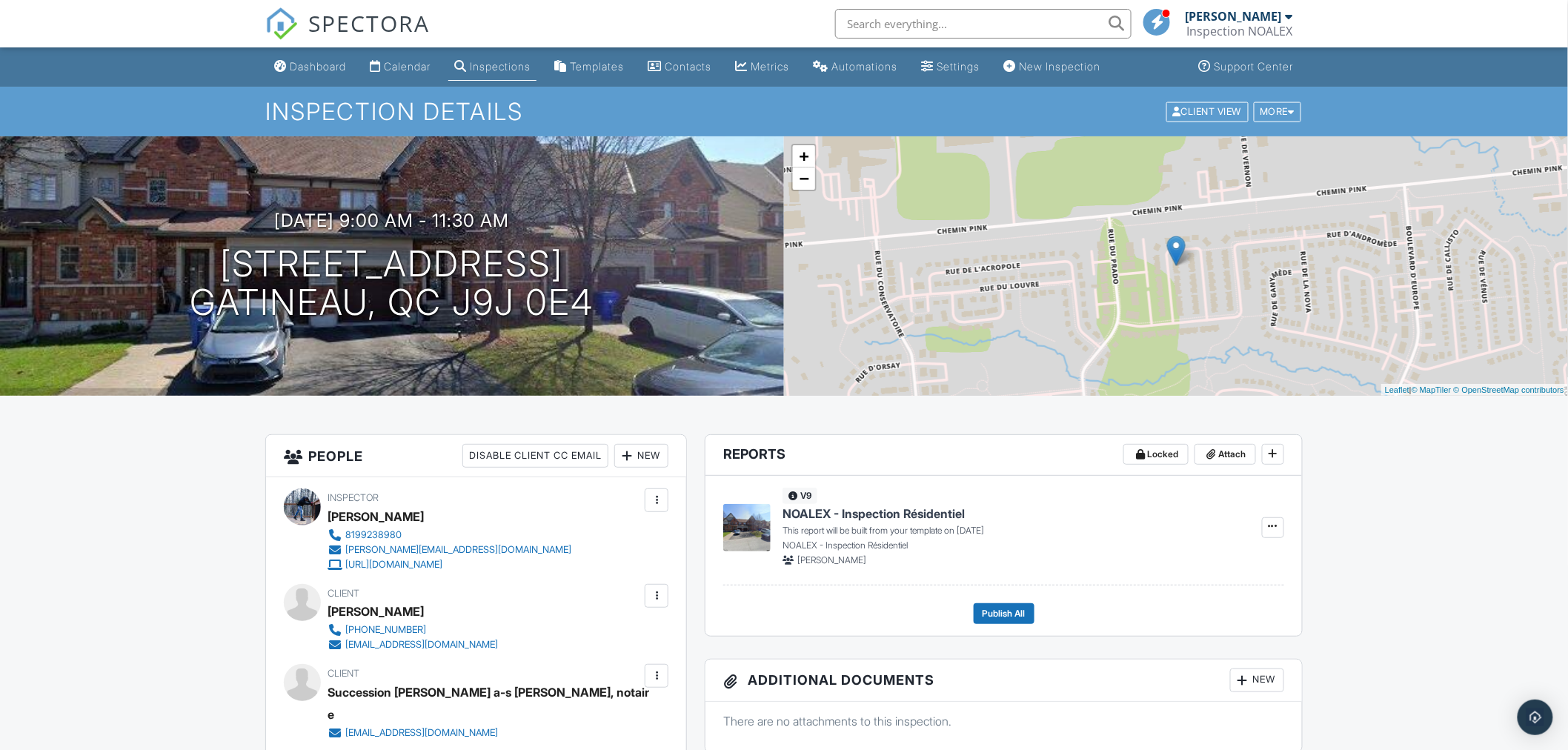
click at [405, 65] on div "Calendar" at bounding box center [407, 66] width 47 height 12
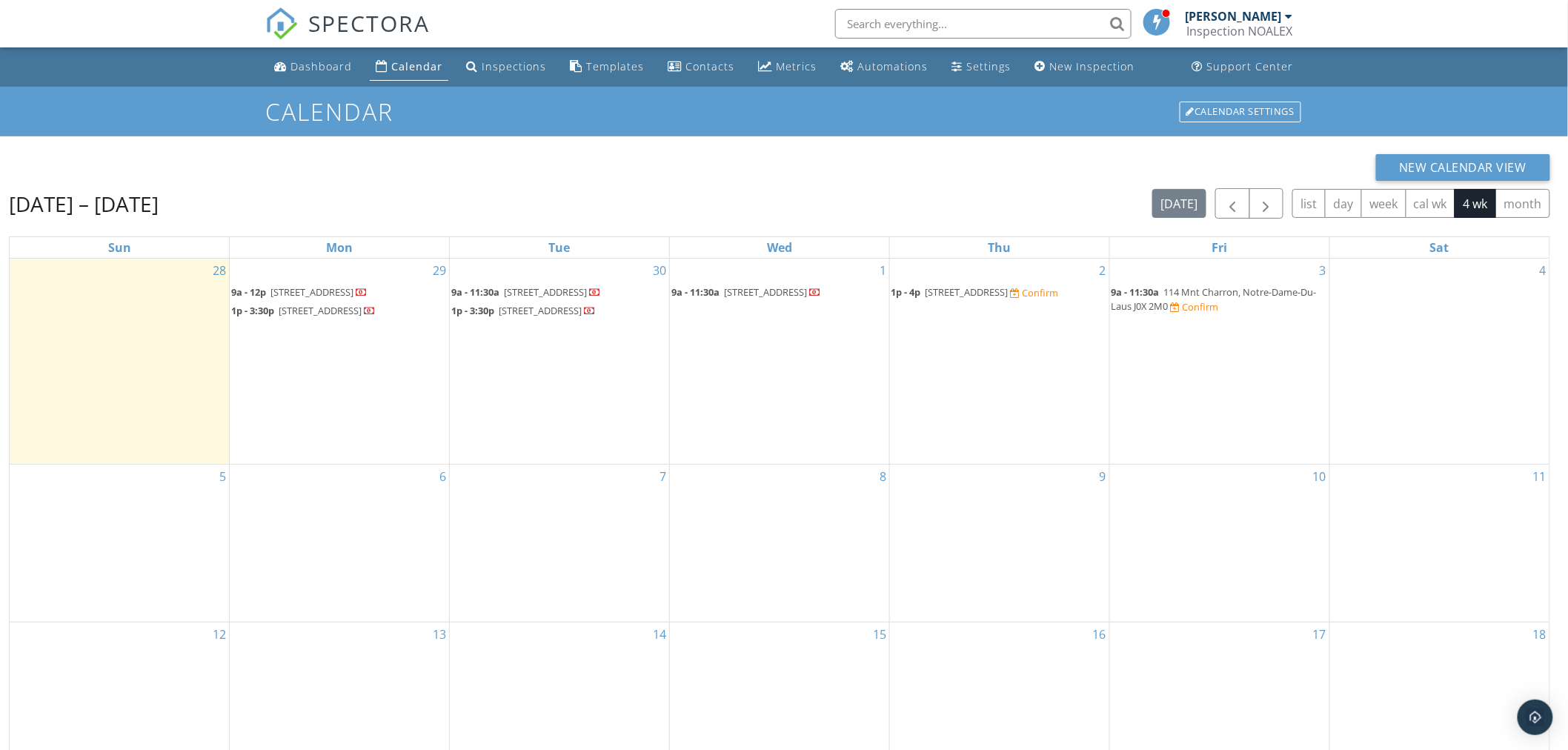
click at [564, 317] on span "17 Rue de l'Embellie, Gatineau J9A 3K3" at bounding box center [540, 310] width 83 height 13
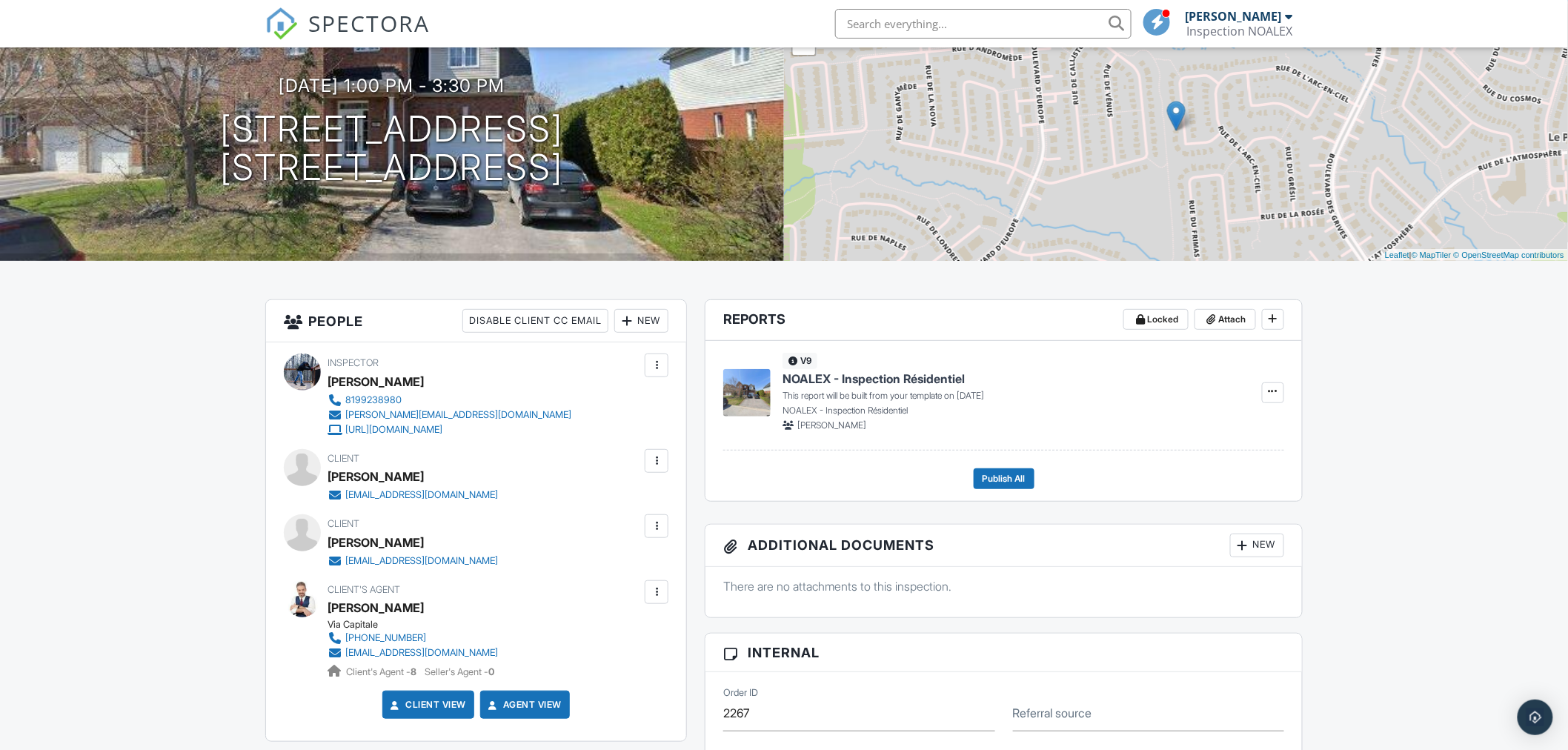
scroll to position [134, 0]
click at [663, 466] on div at bounding box center [656, 462] width 23 height 23
click at [609, 501] on li "Edit" at bounding box center [577, 506] width 166 height 37
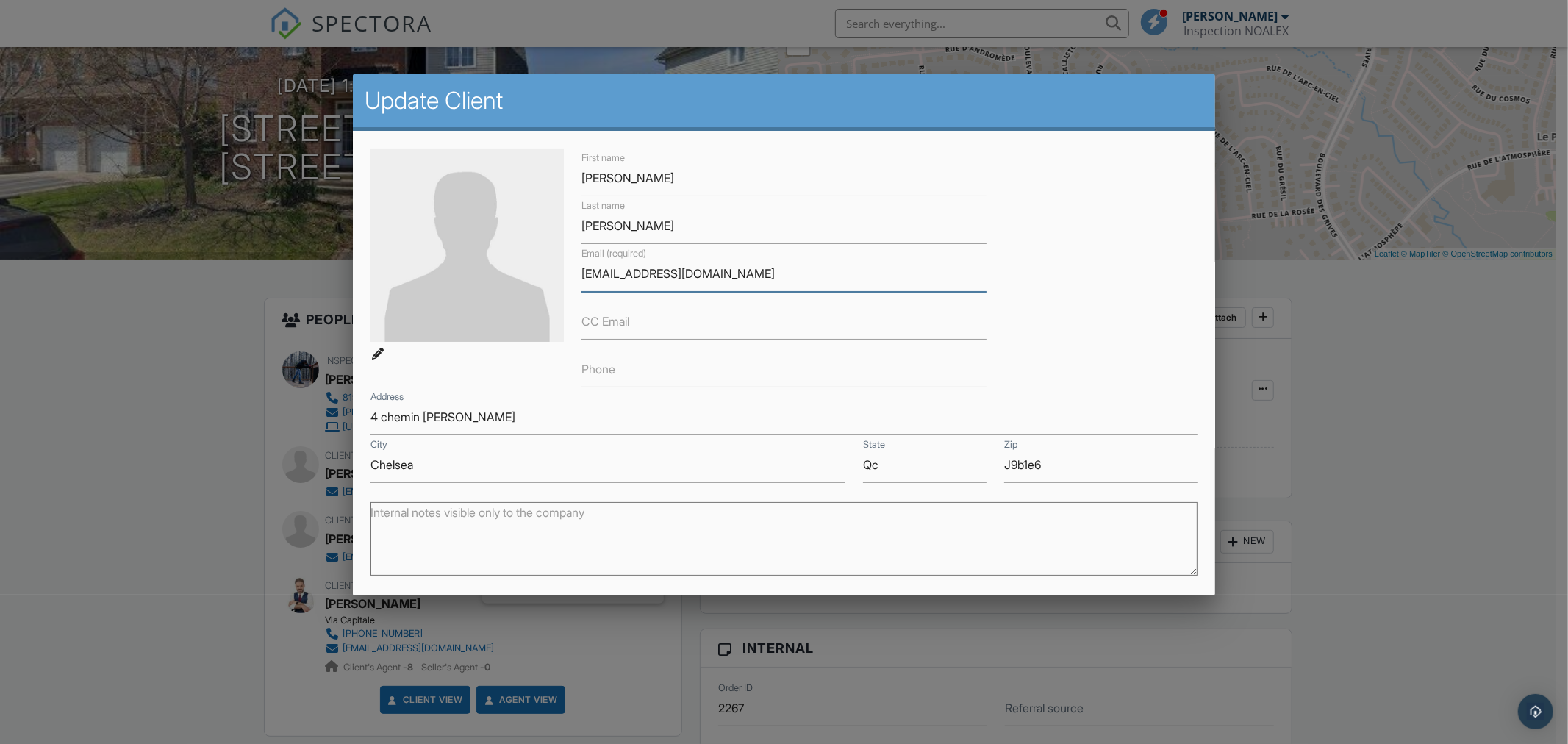
click at [767, 274] on input "dleroux.ortho@gmail.com" at bounding box center [784, 274] width 405 height 36
click at [765, 275] on input "dleroux.ortho@gmail.com" at bounding box center [784, 274] width 405 height 36
click at [763, 276] on input "dleroux.ortho@gmail.com" at bounding box center [784, 274] width 405 height 36
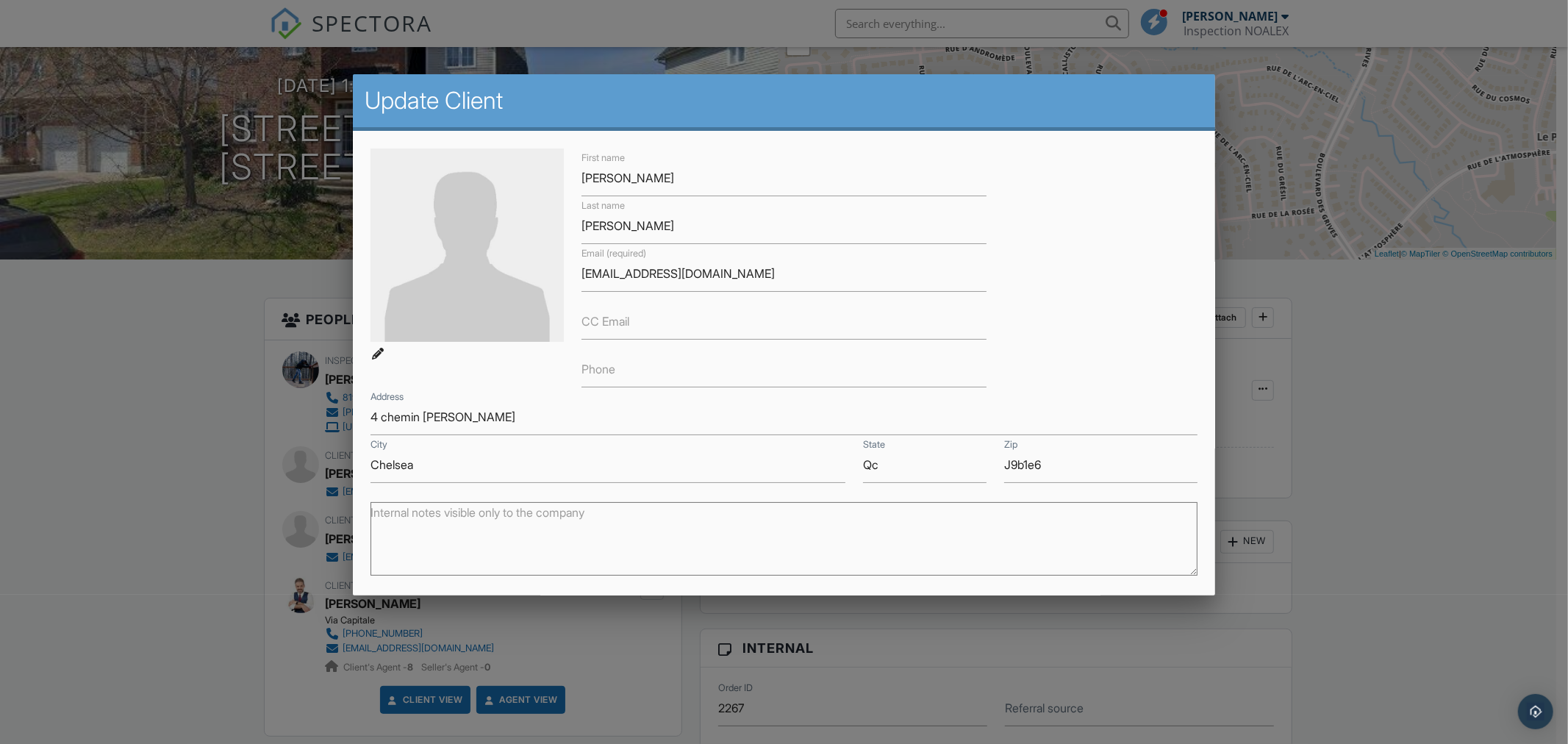
click at [108, 532] on div at bounding box center [784, 391] width 1568 height 930
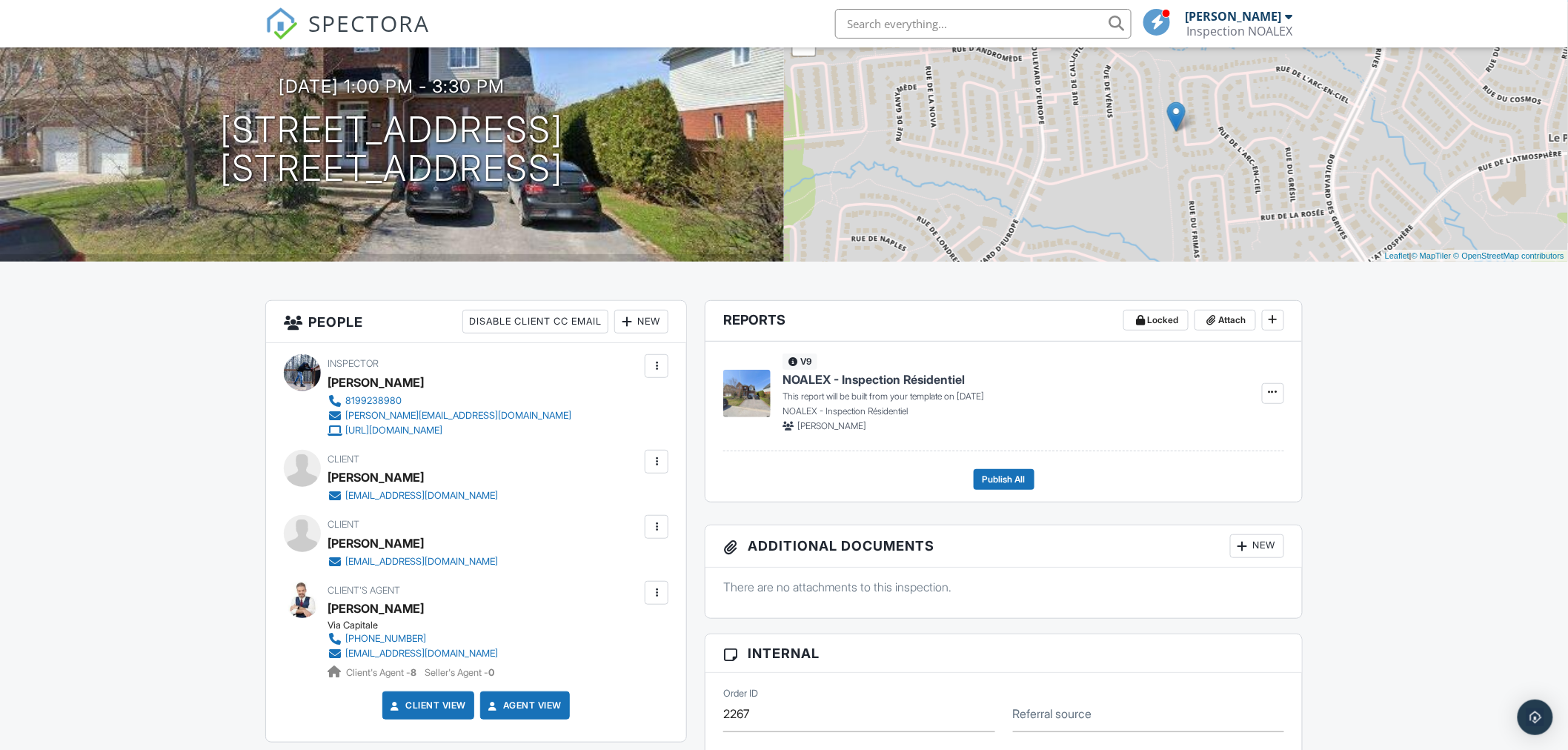
click at [655, 535] on div at bounding box center [656, 527] width 23 height 23
click at [608, 563] on li "Edit" at bounding box center [577, 572] width 166 height 37
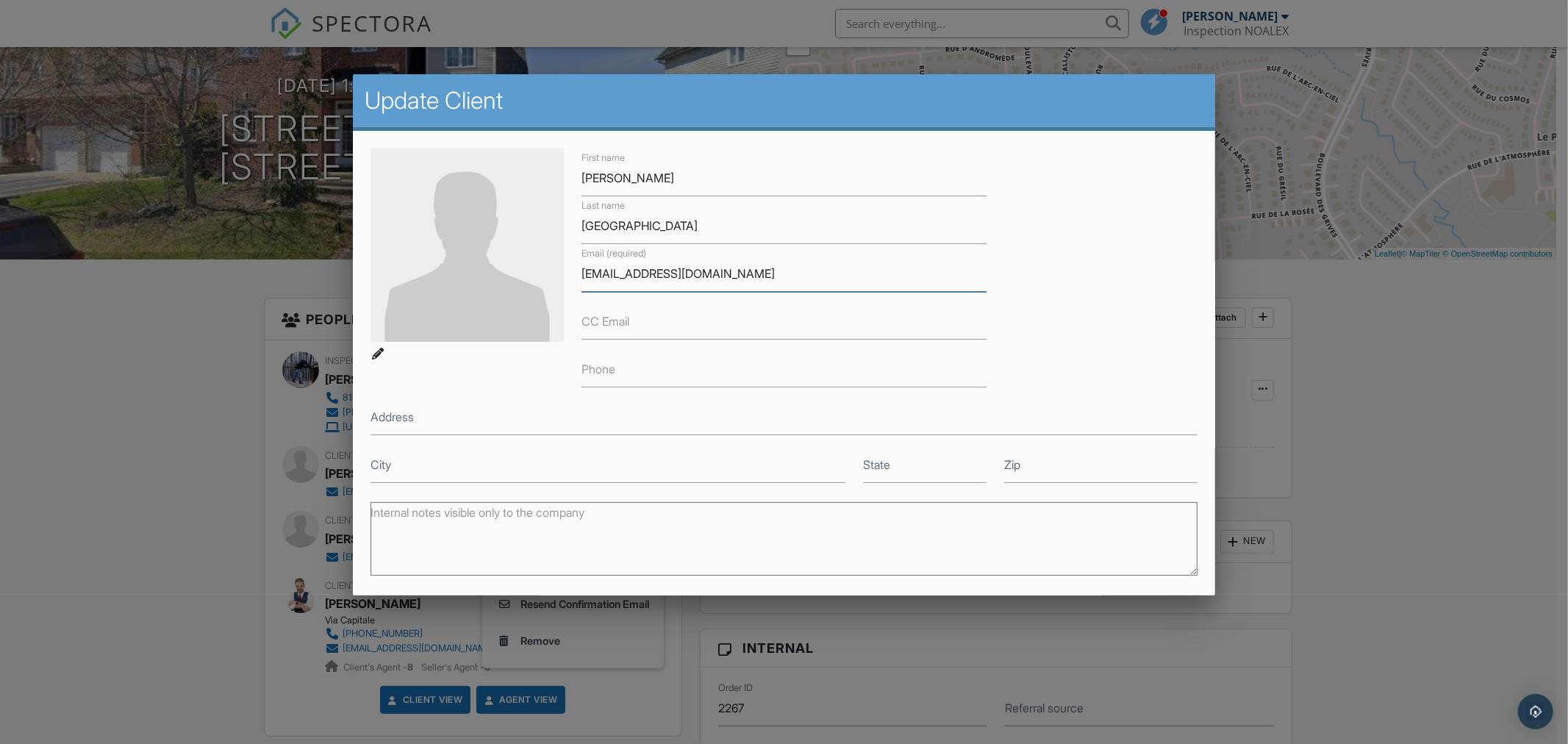
click at [711, 273] on input "fjubinville69@gmail.com" at bounding box center [784, 274] width 405 height 36
click at [711, 274] on input "fjubinville69@gmail.com" at bounding box center [784, 274] width 405 height 36
click at [18, 474] on div at bounding box center [784, 391] width 1568 height 930
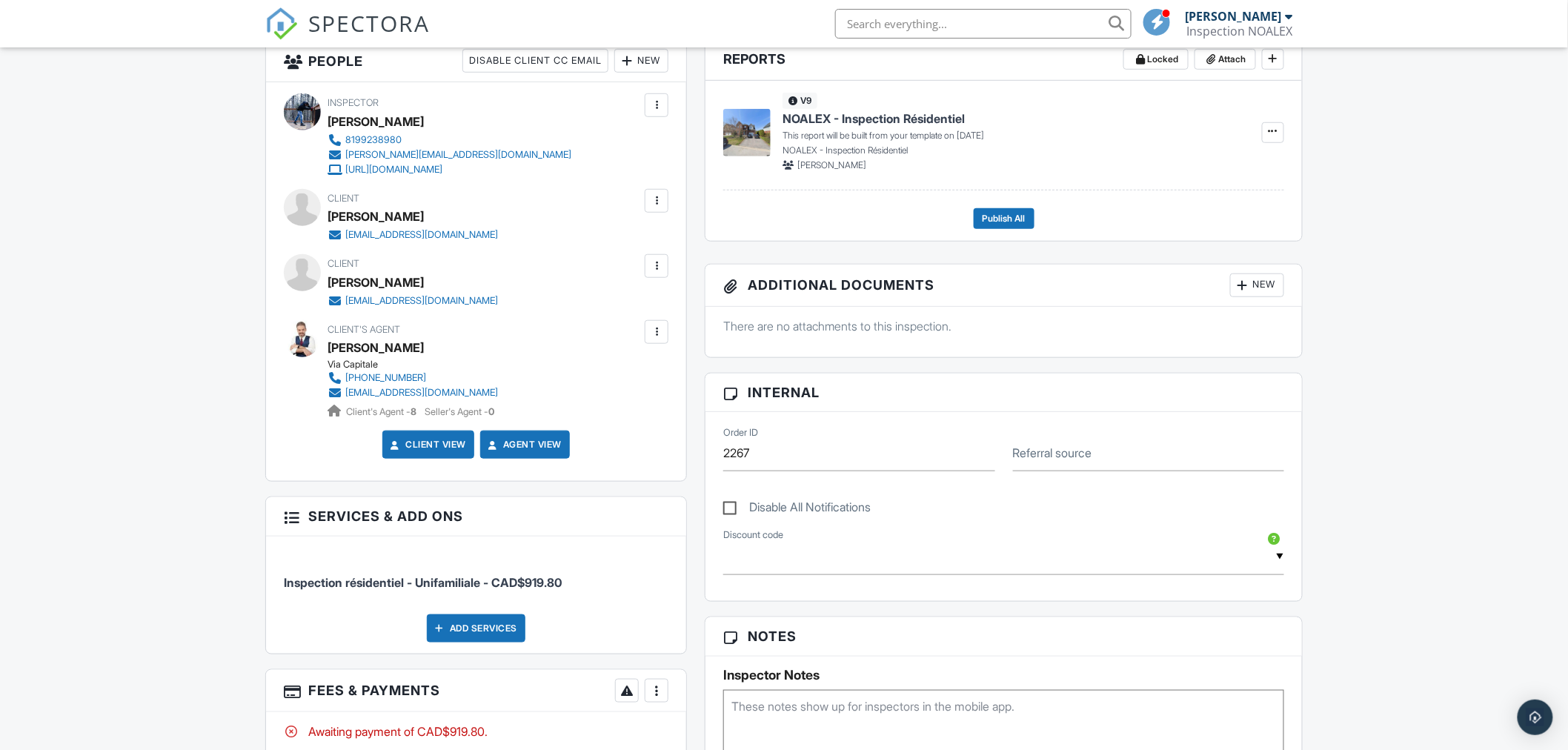
scroll to position [439, 0]
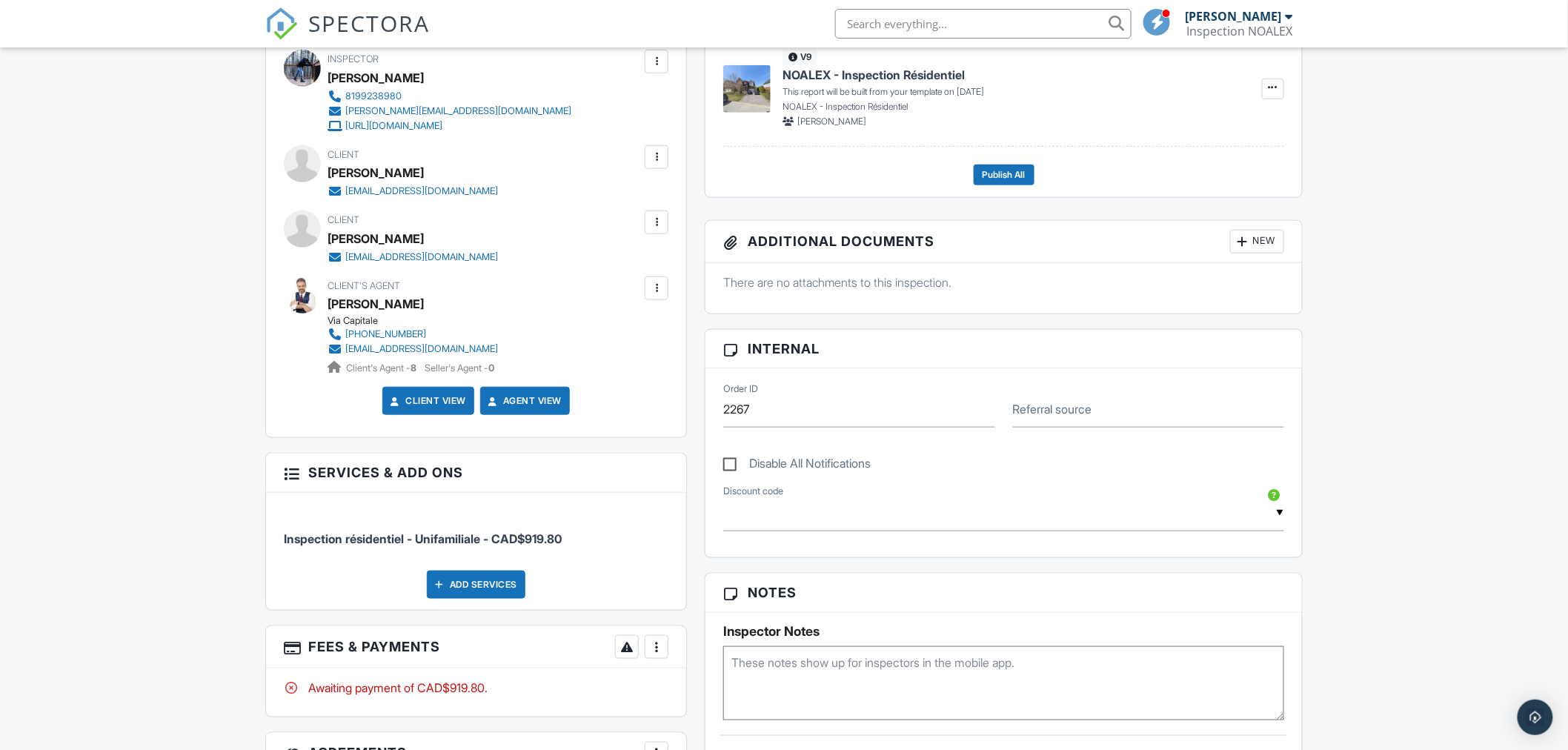
click at [664, 641] on div "More" at bounding box center [656, 647] width 23 height 23
click at [701, 621] on li "View Invoice" at bounding box center [731, 622] width 155 height 37
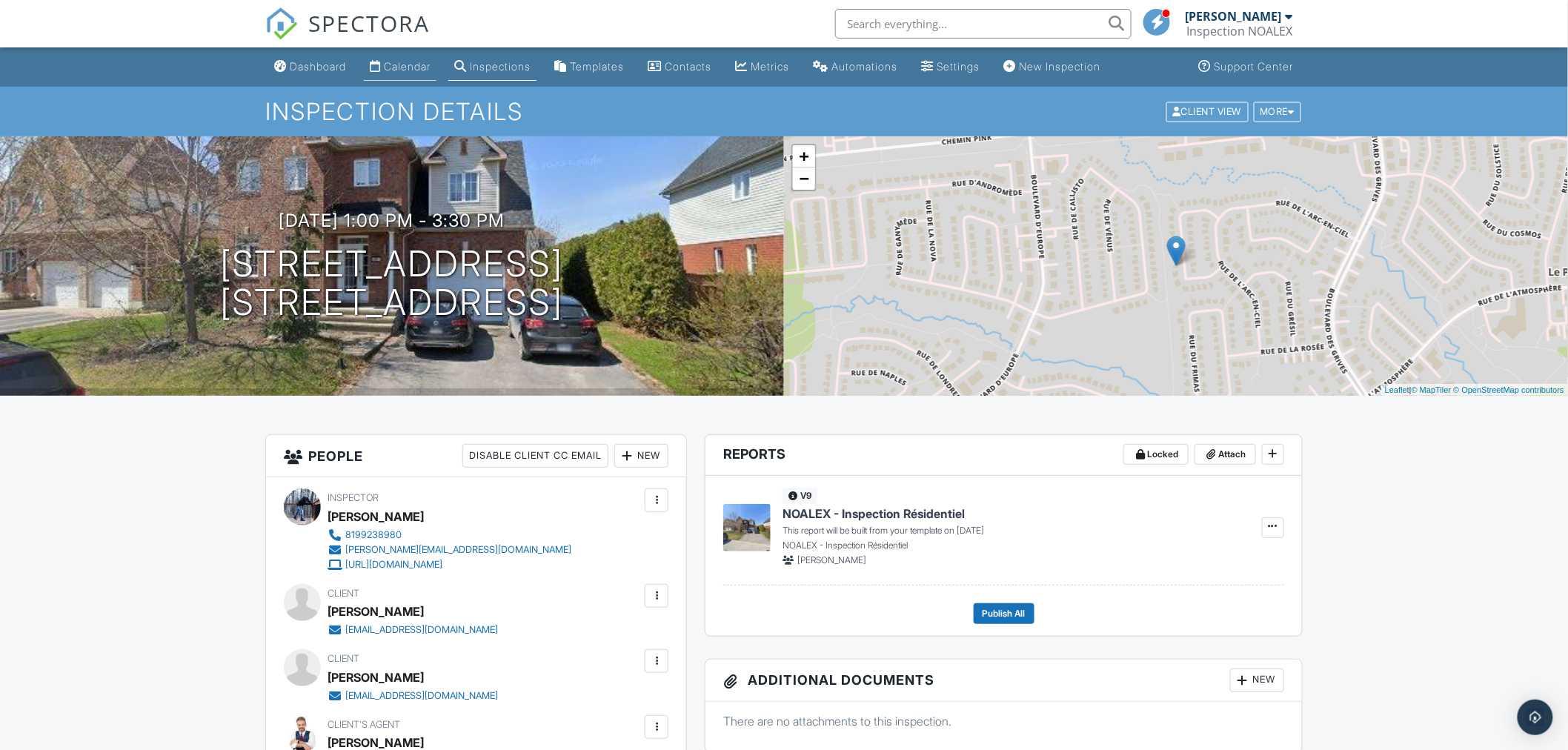
click at [425, 66] on div "Calendar" at bounding box center [407, 66] width 47 height 12
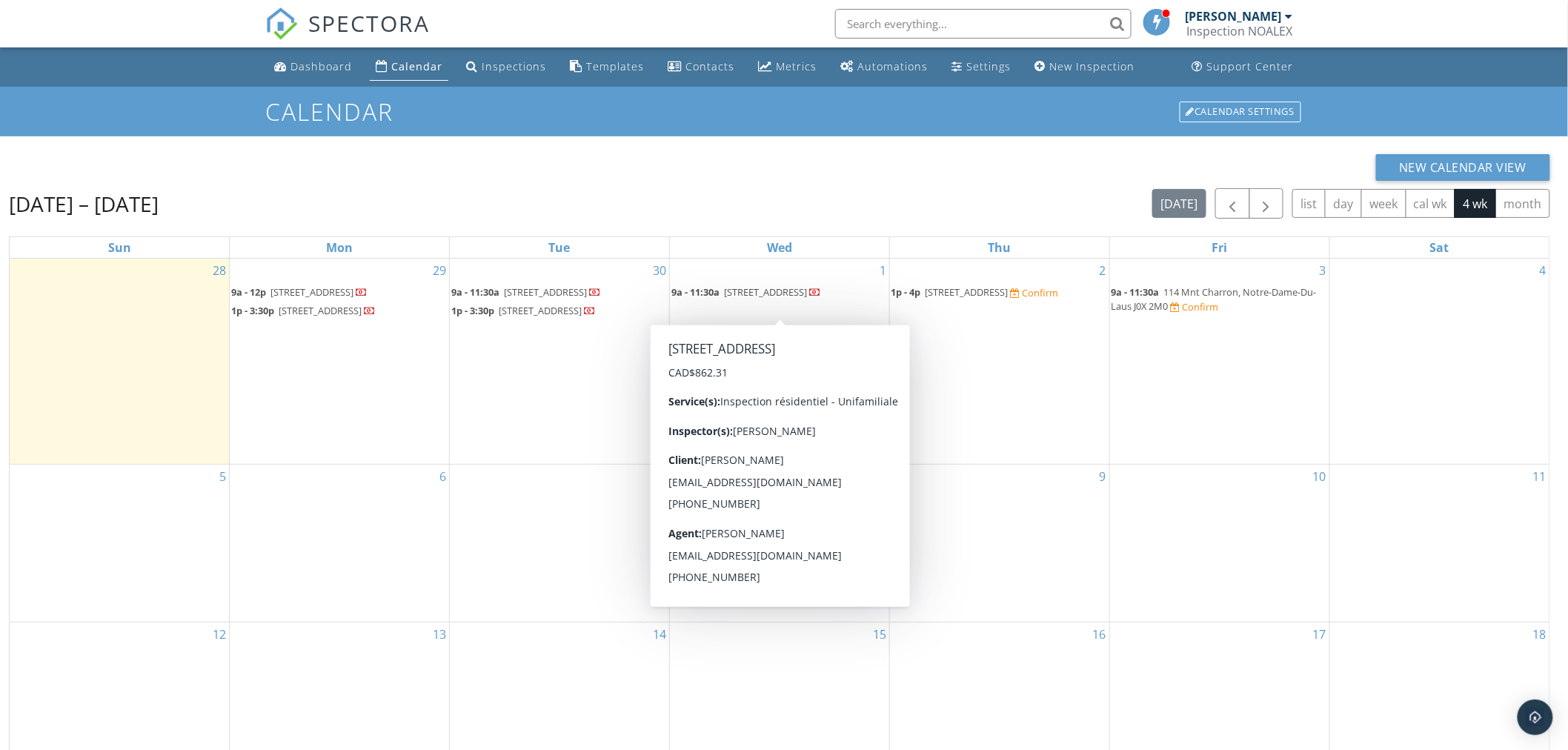
click at [778, 291] on span "[STREET_ADDRESS]" at bounding box center [766, 291] width 83 height 13
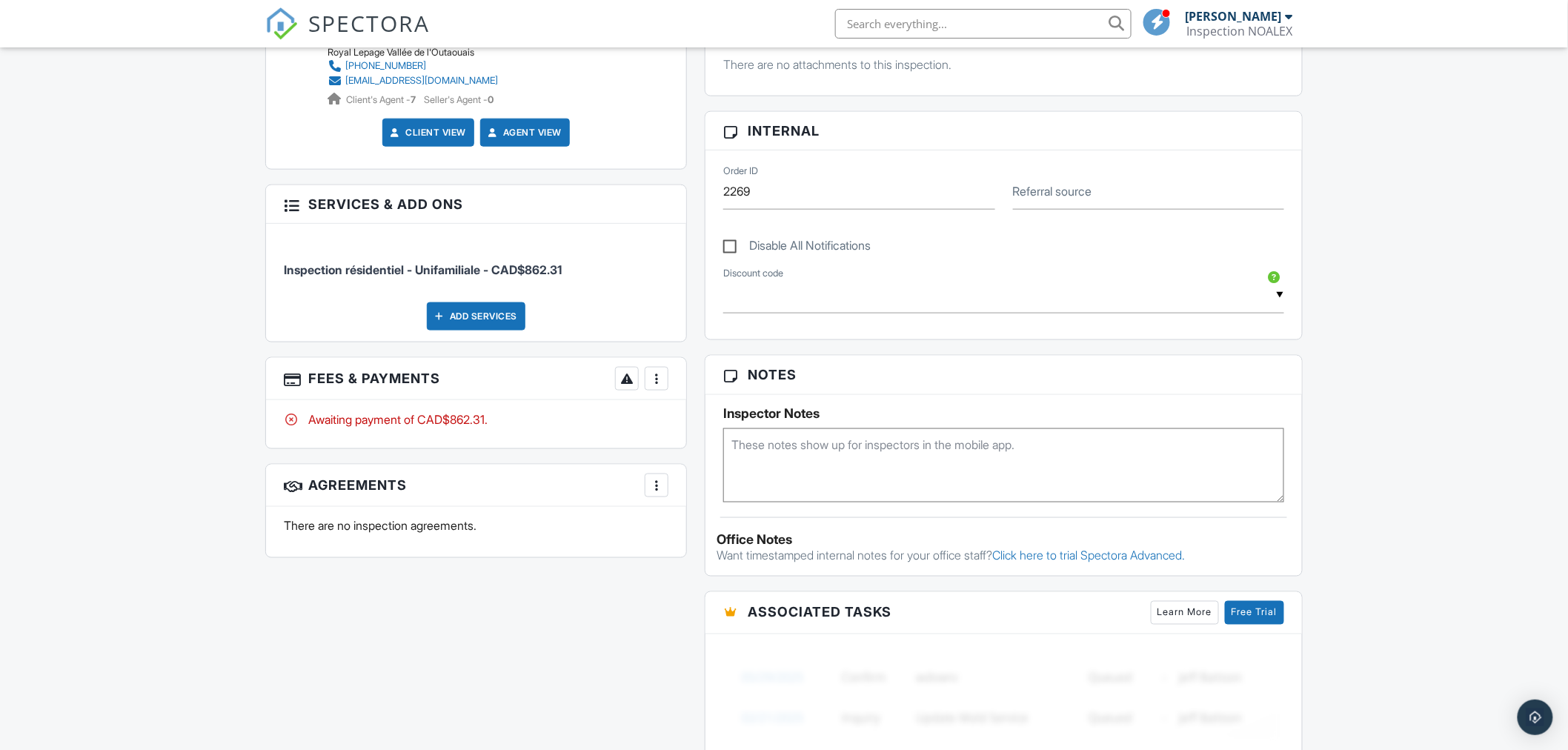
scroll to position [657, 0]
click at [654, 380] on div at bounding box center [656, 377] width 15 height 15
click at [694, 495] on li "View Invoice" at bounding box center [731, 497] width 155 height 37
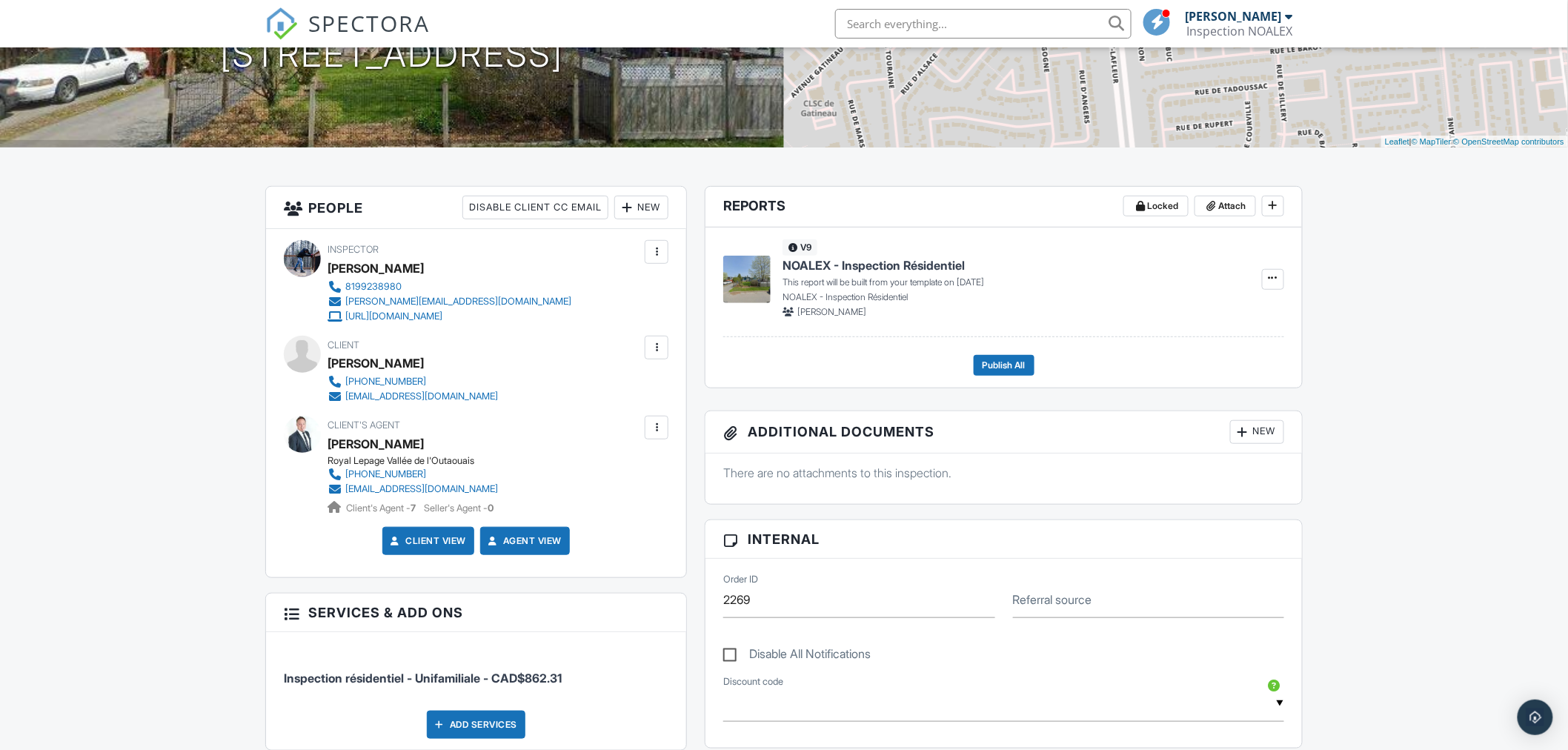
scroll to position [0, 0]
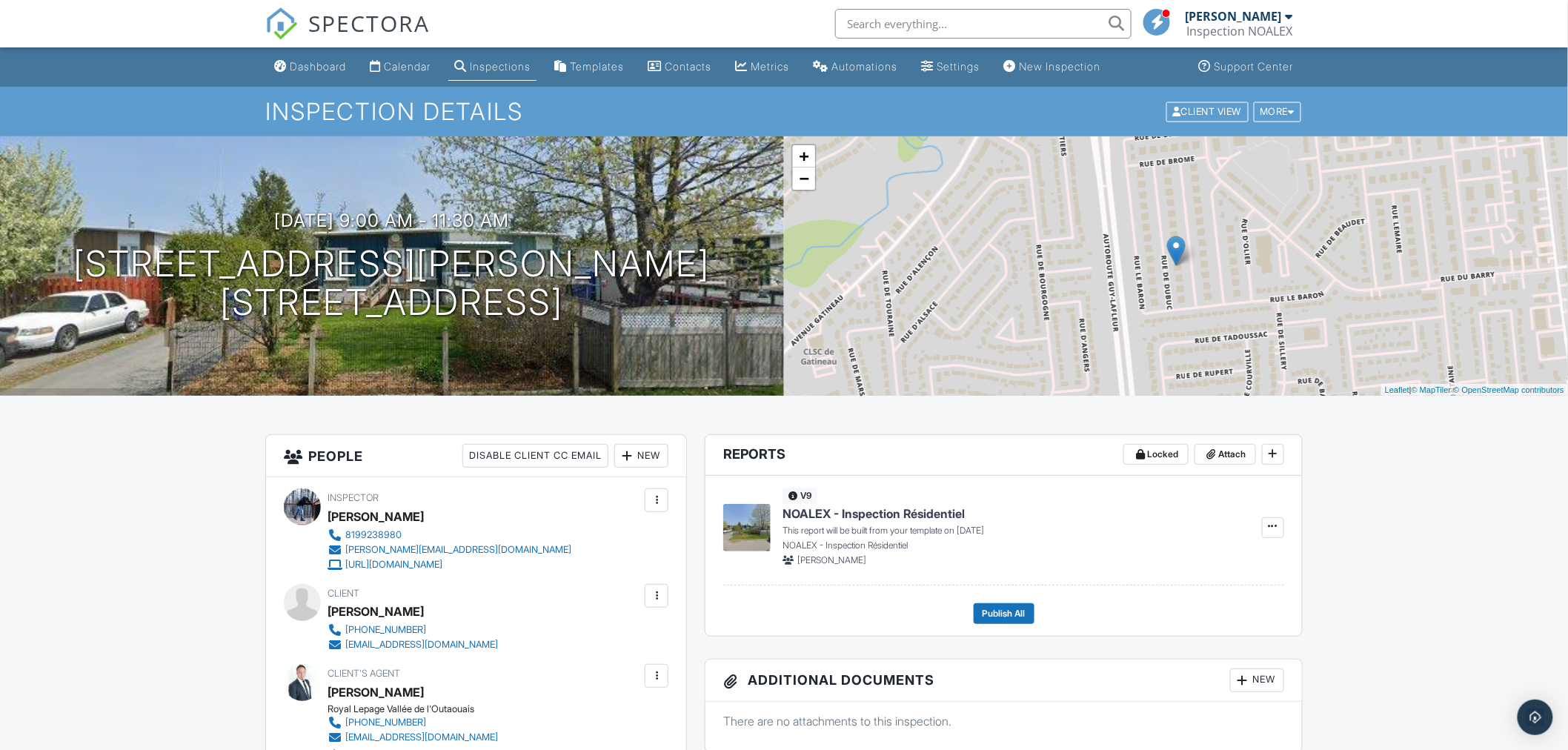
click at [661, 598] on div at bounding box center [656, 595] width 15 height 15
click at [570, 635] on li "Edit" at bounding box center [577, 641] width 166 height 37
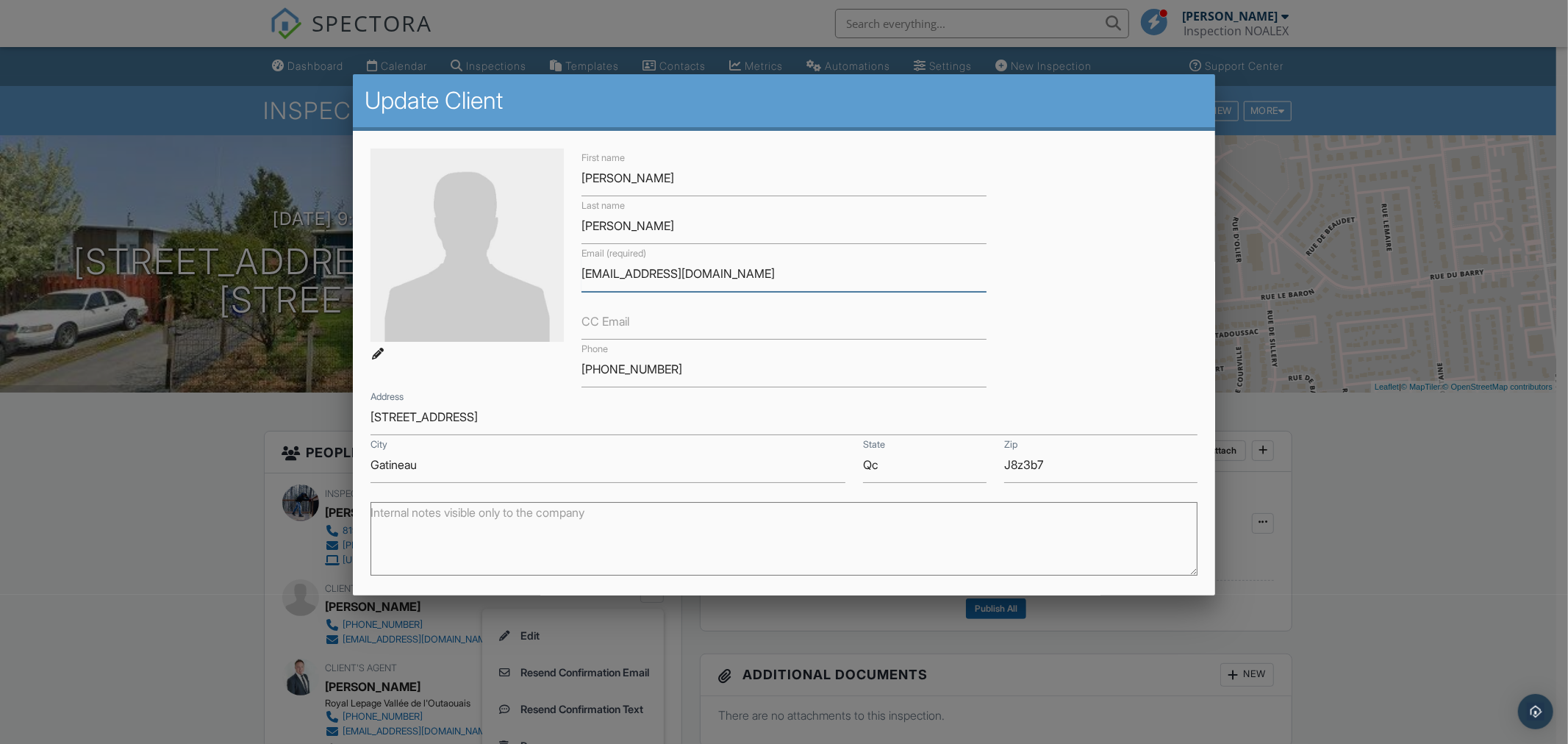
click at [656, 274] on input "[EMAIL_ADDRESS][DOMAIN_NAME]" at bounding box center [784, 274] width 405 height 36
click at [691, 372] on input "[PHONE_NUMBER]" at bounding box center [784, 369] width 405 height 36
click at [690, 372] on input "[PHONE_NUMBER]" at bounding box center [784, 369] width 405 height 36
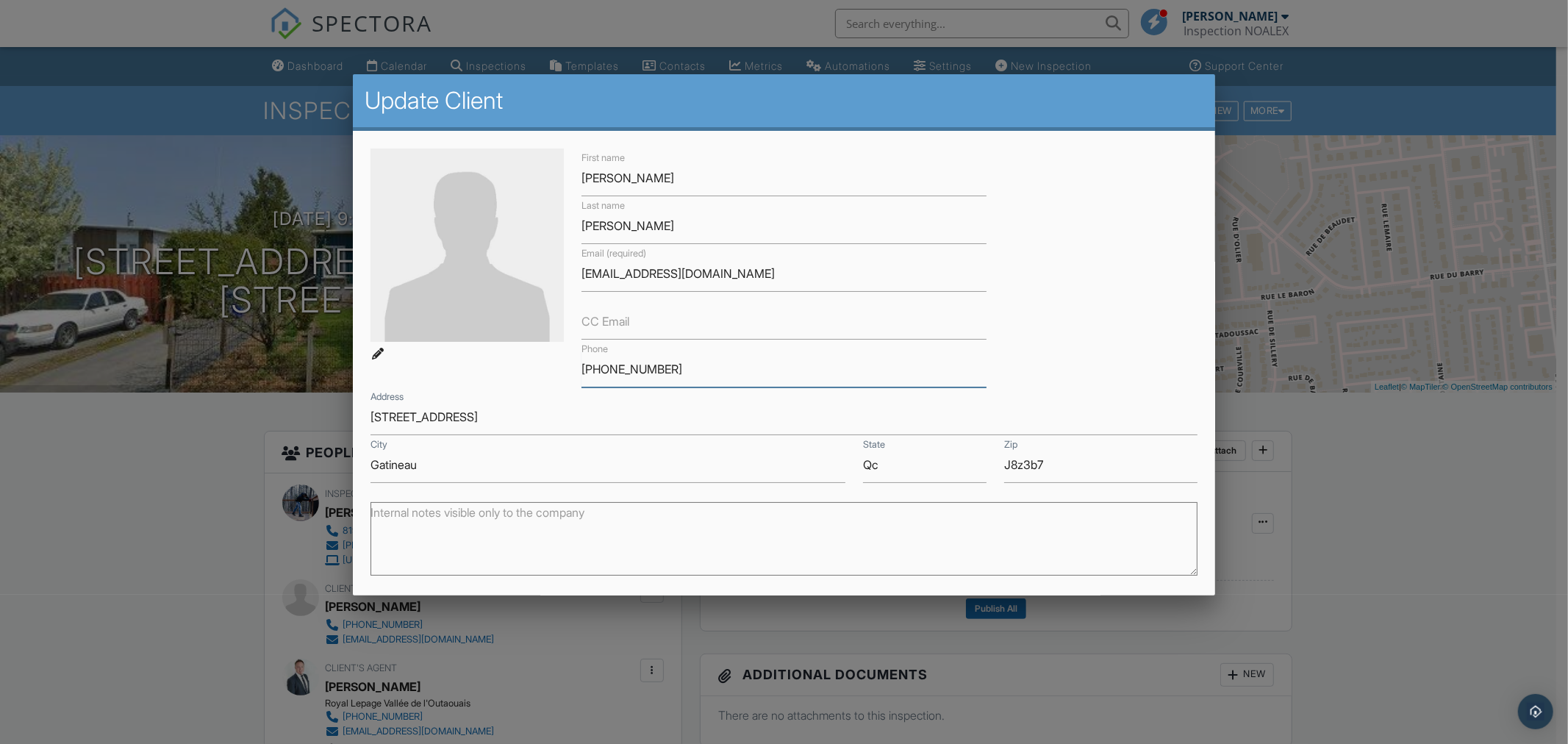
click at [690, 372] on input "819-205-6364" at bounding box center [784, 369] width 405 height 36
click at [228, 537] on div at bounding box center [784, 391] width 1568 height 930
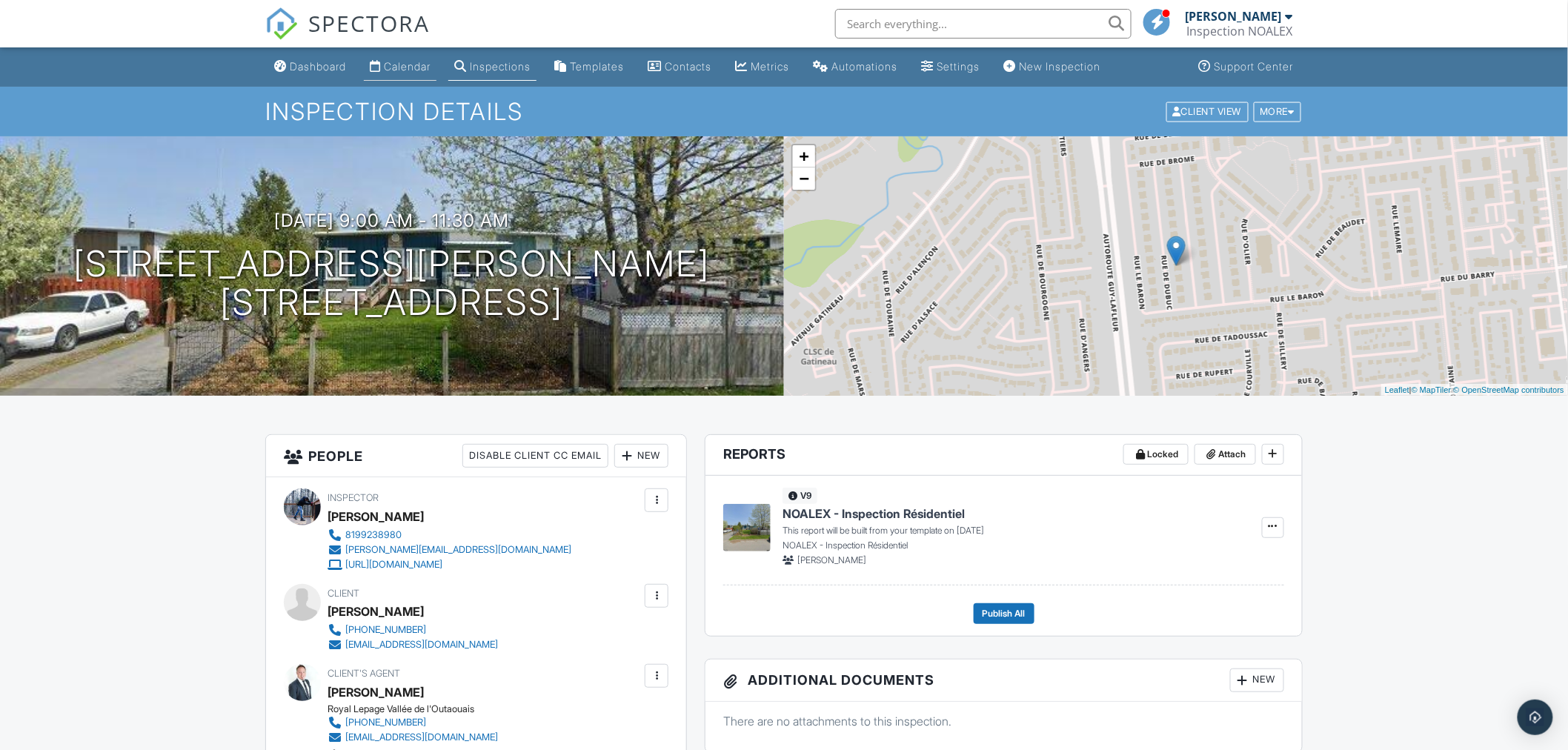
click at [420, 62] on div "Calendar" at bounding box center [407, 66] width 47 height 12
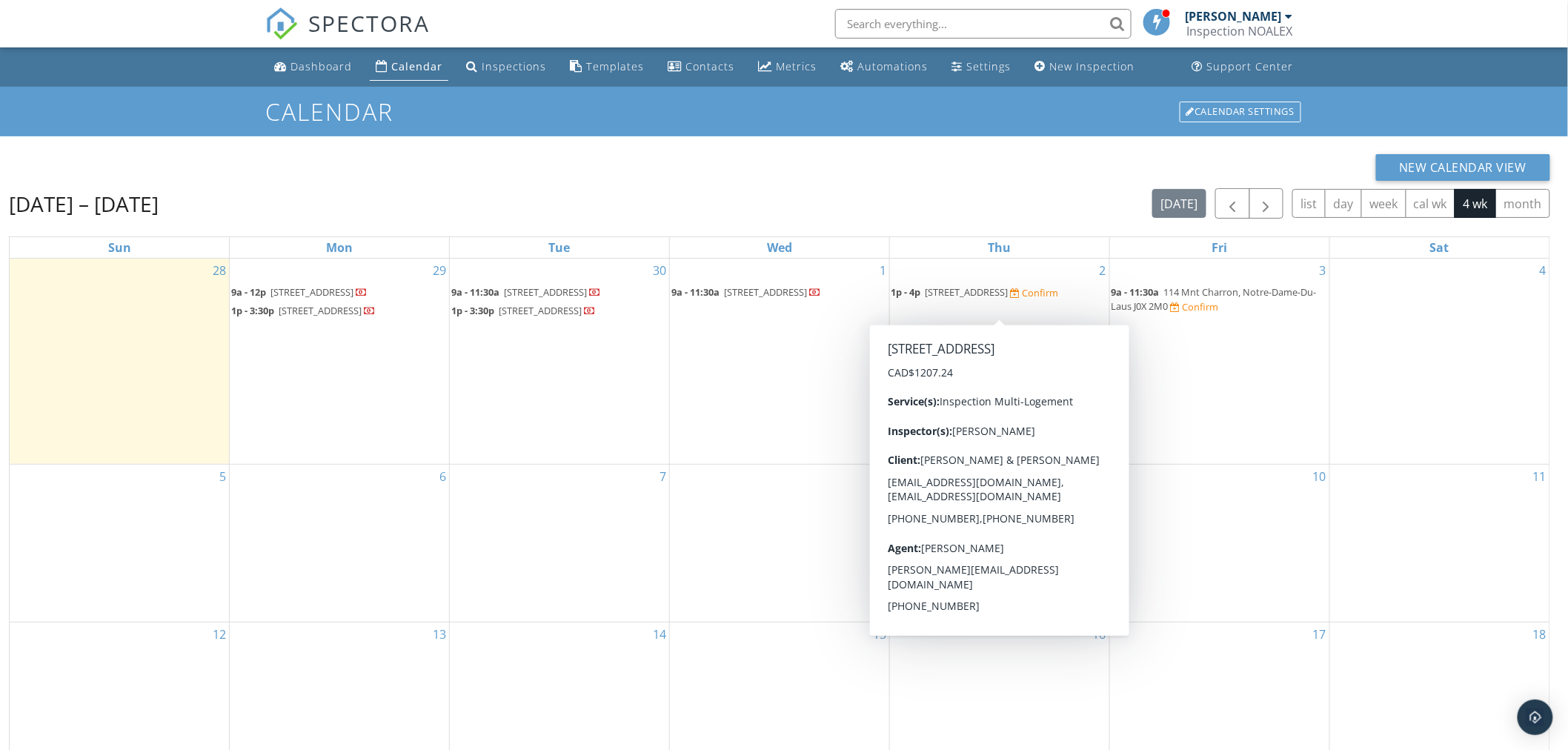
click at [995, 295] on span "[STREET_ADDRESS]" at bounding box center [967, 291] width 83 height 13
